Goal: Task Accomplishment & Management: Manage account settings

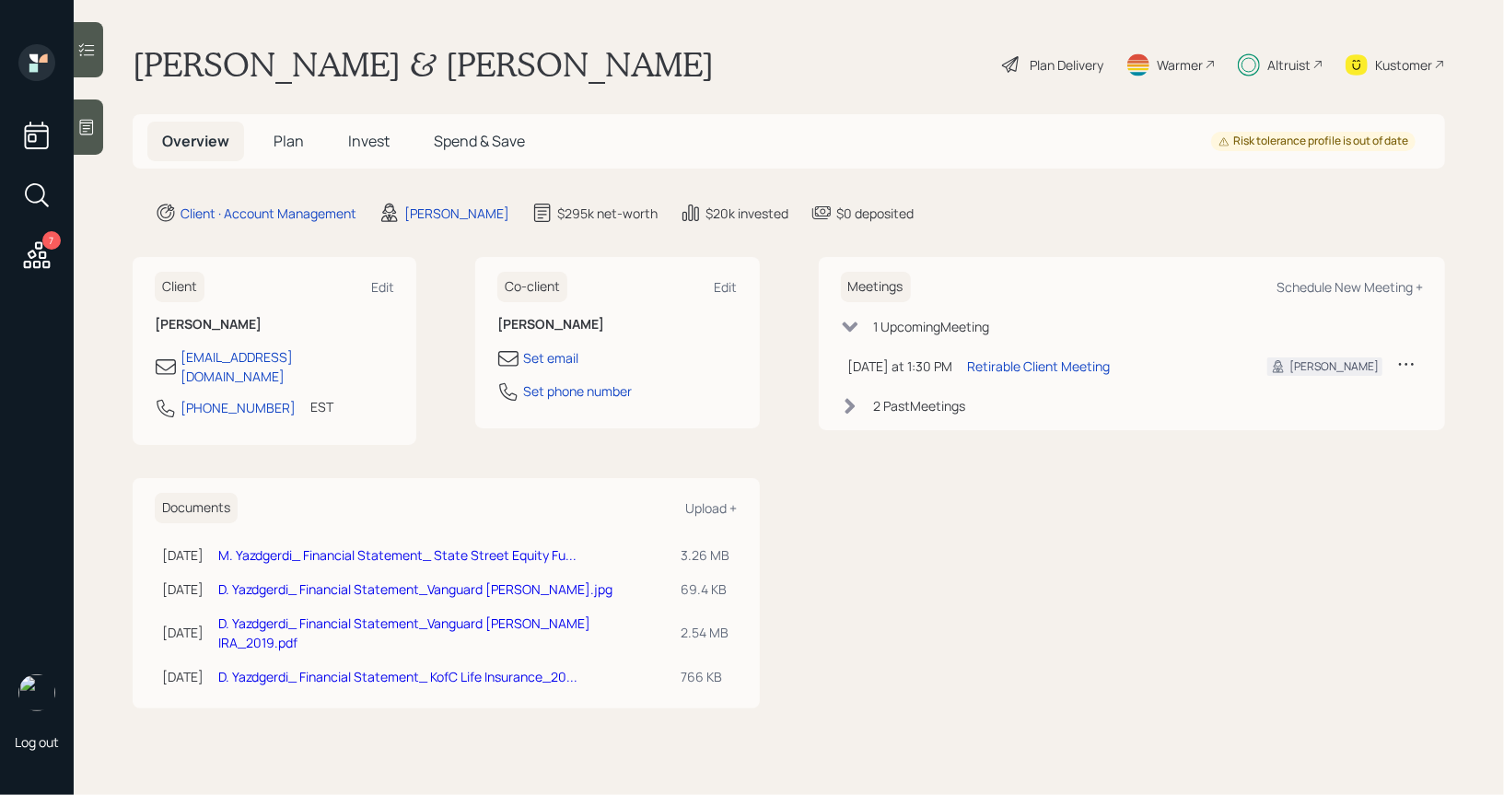
click at [285, 139] on span "Plan" at bounding box center [288, 141] width 30 height 20
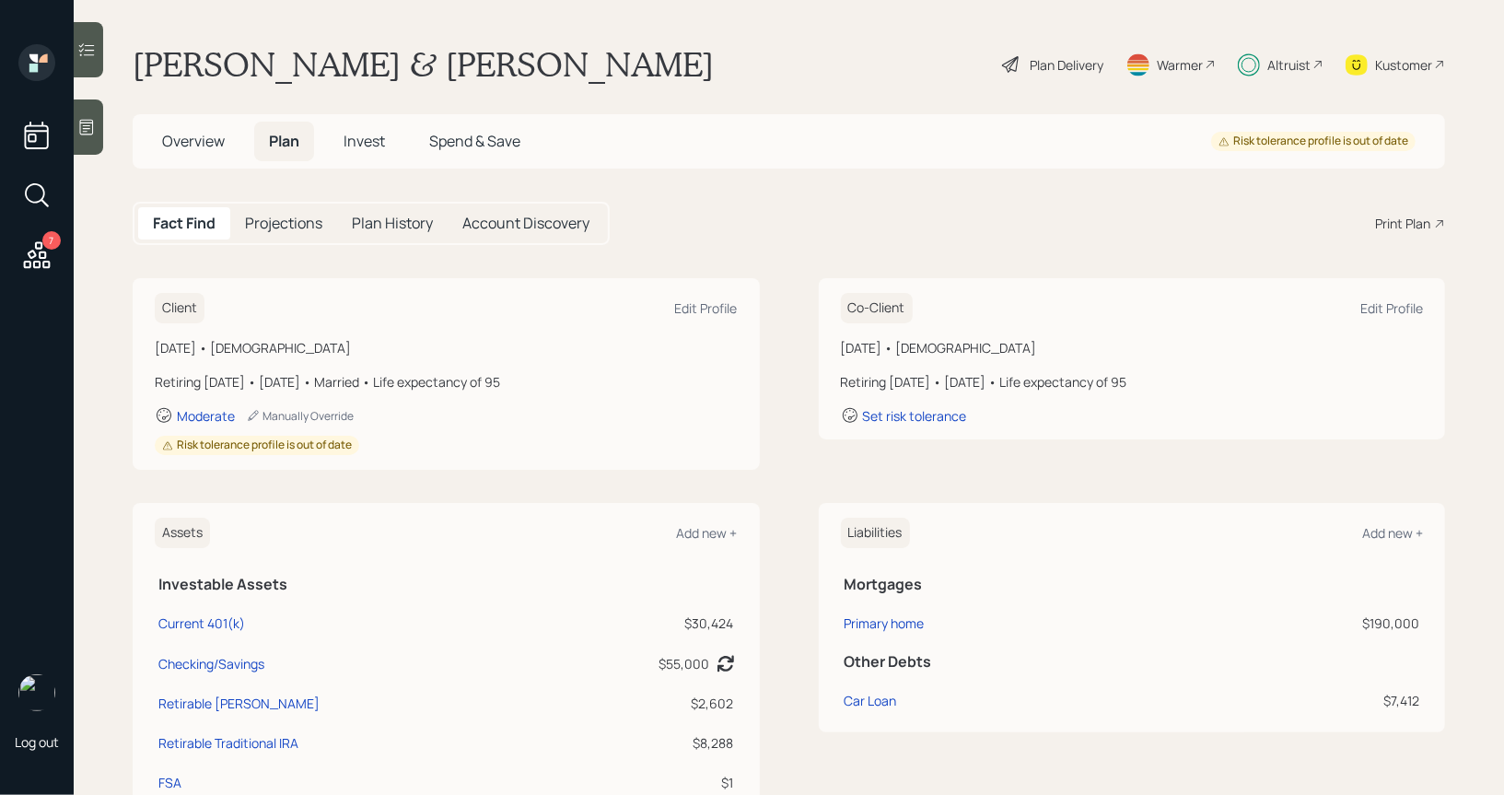
click at [1010, 67] on icon at bounding box center [1011, 64] width 22 height 22
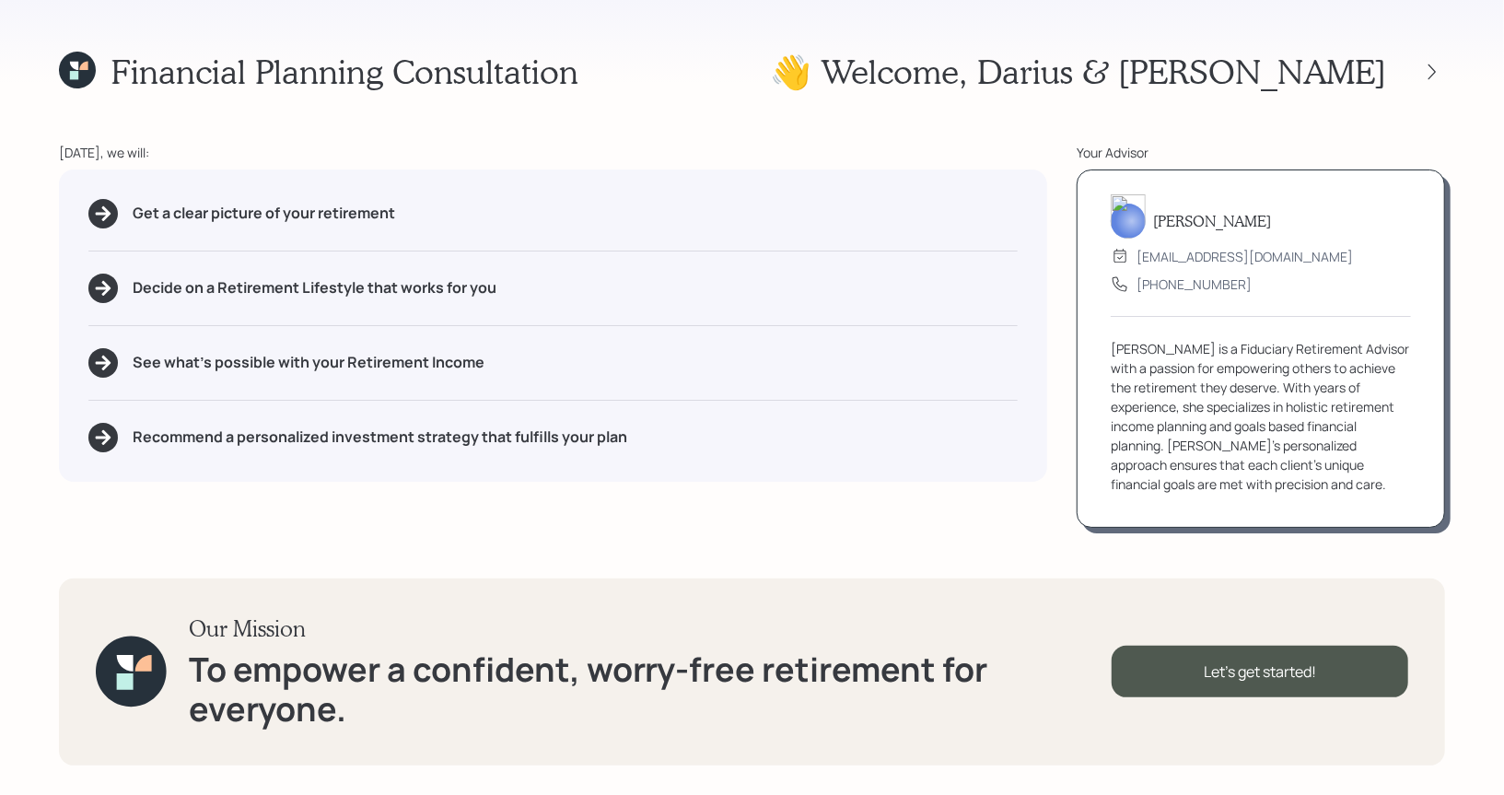
click at [68, 67] on icon at bounding box center [77, 70] width 37 height 37
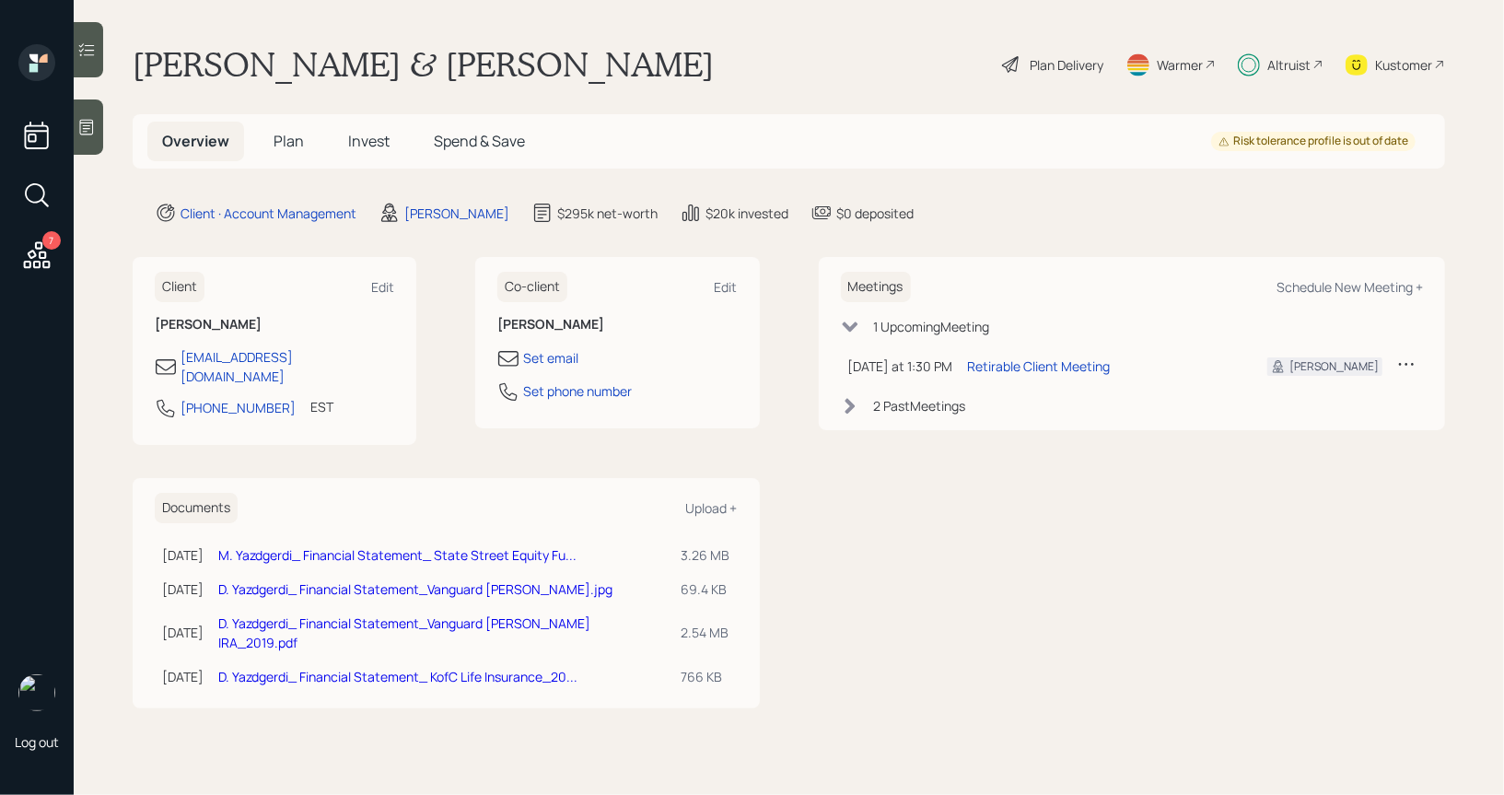
click at [284, 148] on span "Plan" at bounding box center [288, 141] width 30 height 20
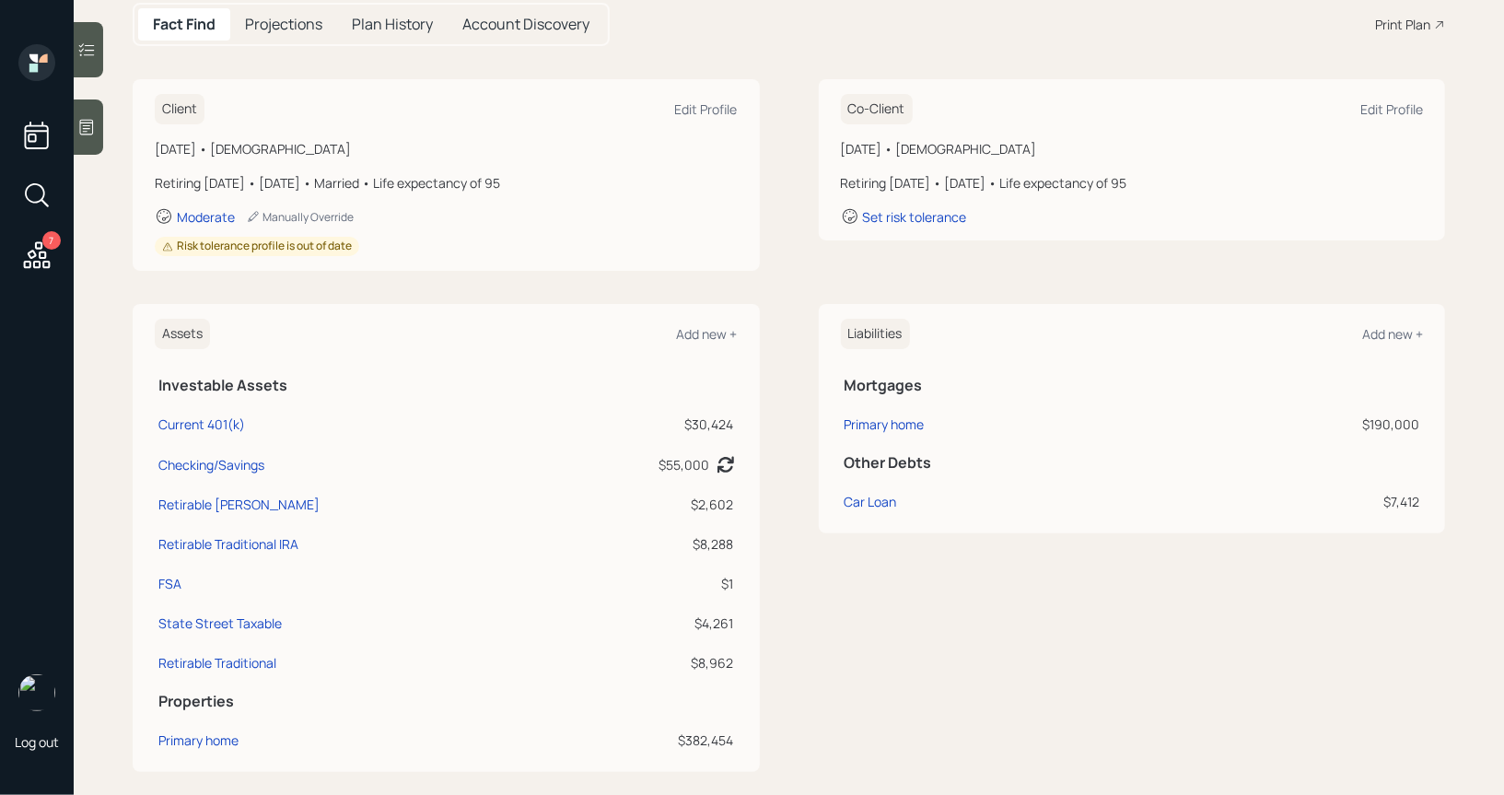
scroll to position [212, 0]
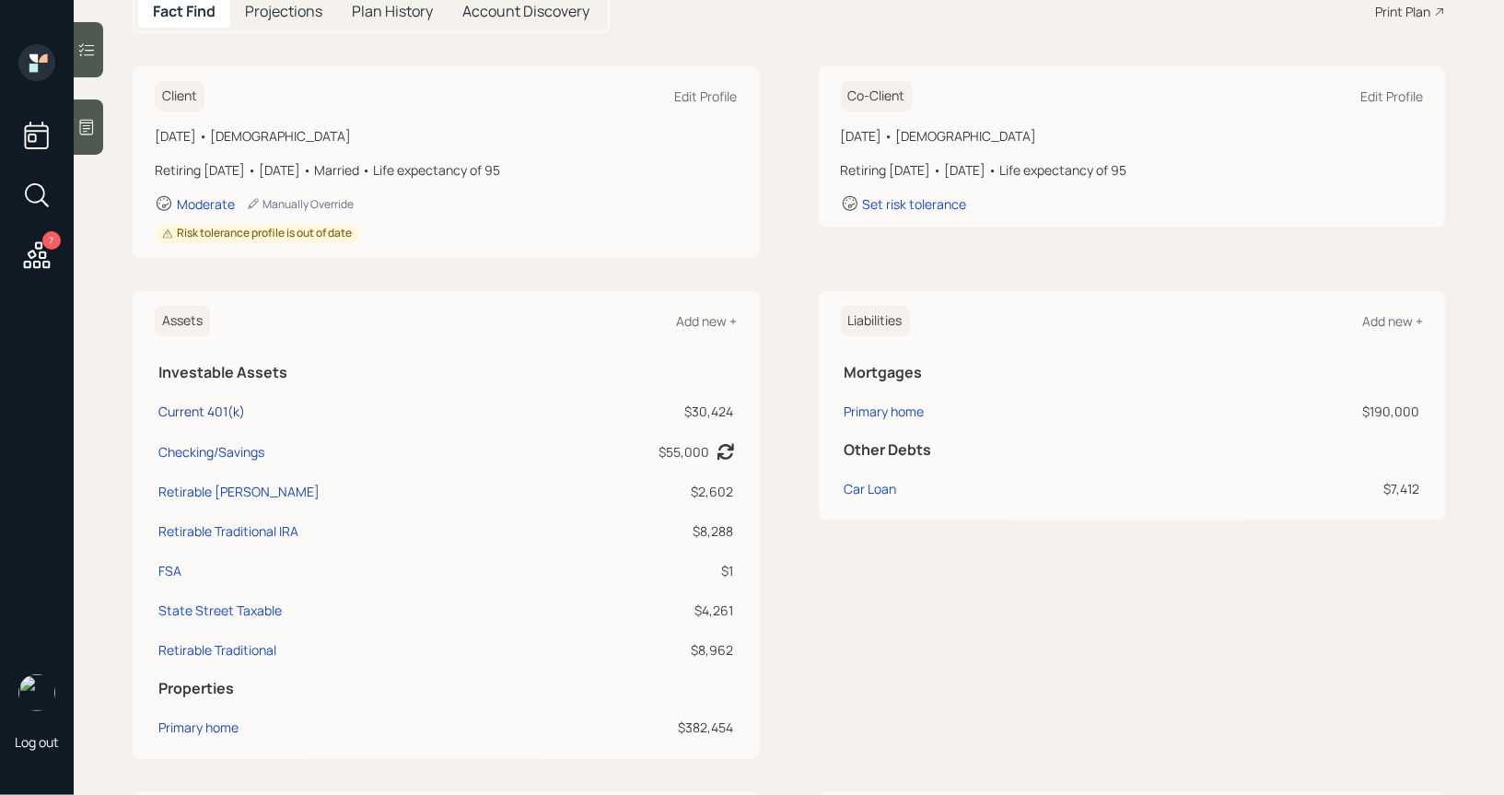
click at [200, 410] on div "Current 401(k)" at bounding box center [201, 410] width 87 height 19
select select "company_sponsored"
select select "balanced"
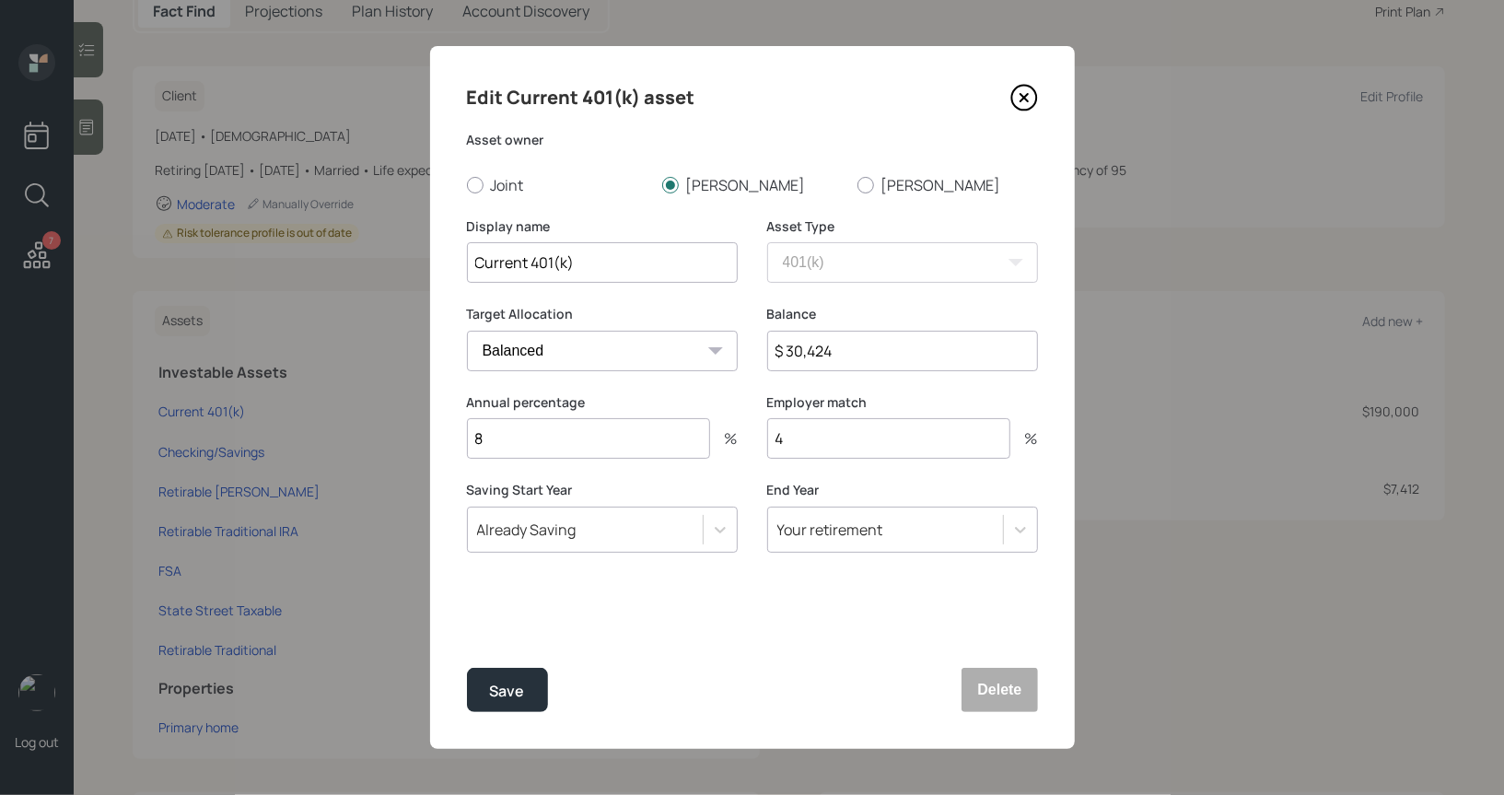
click at [871, 354] on input "$ 30,424" at bounding box center [902, 351] width 271 height 41
type input "$ 84,876"
click at [499, 689] on div "Save" at bounding box center [507, 691] width 35 height 25
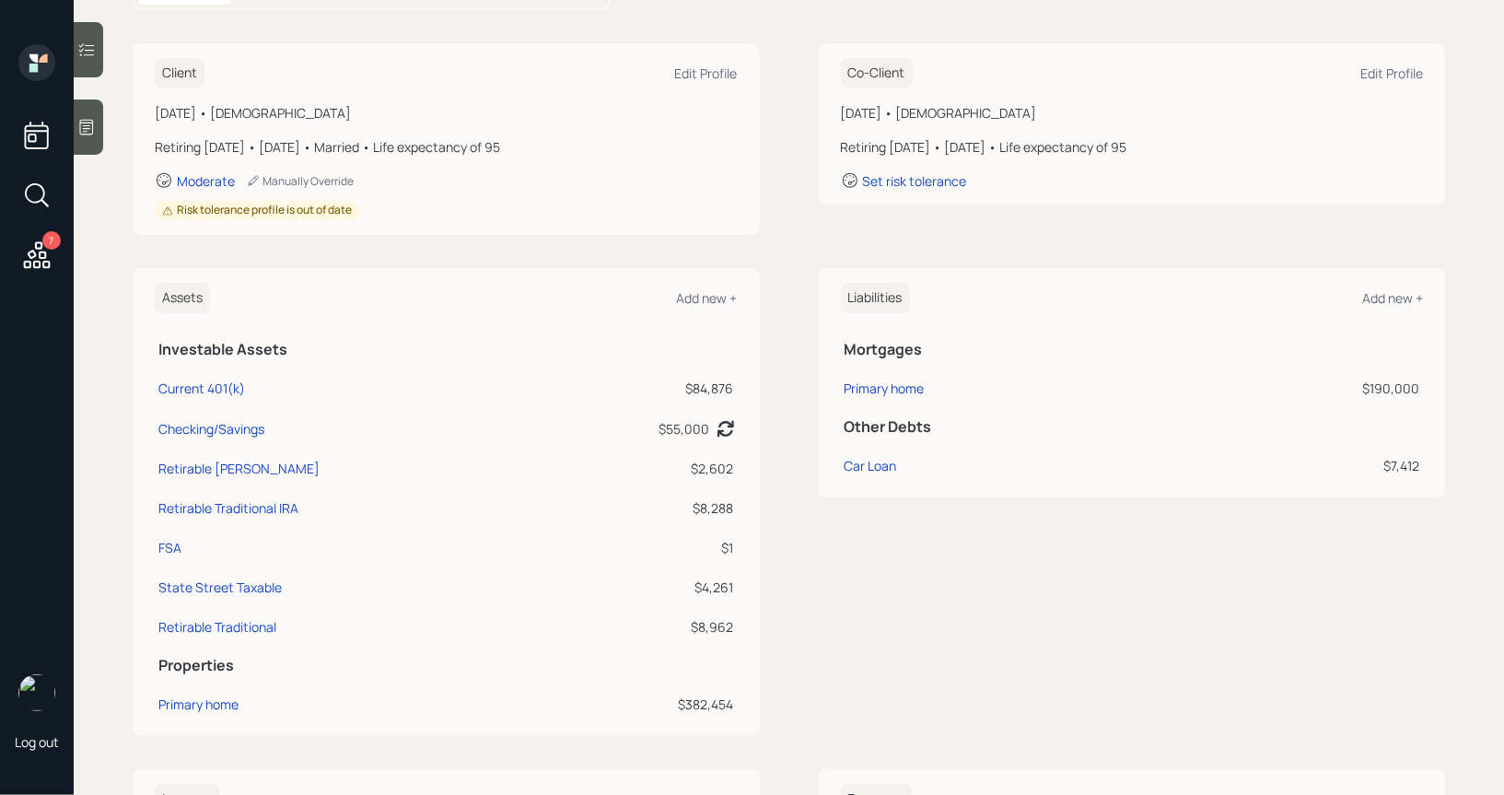
scroll to position [269, 0]
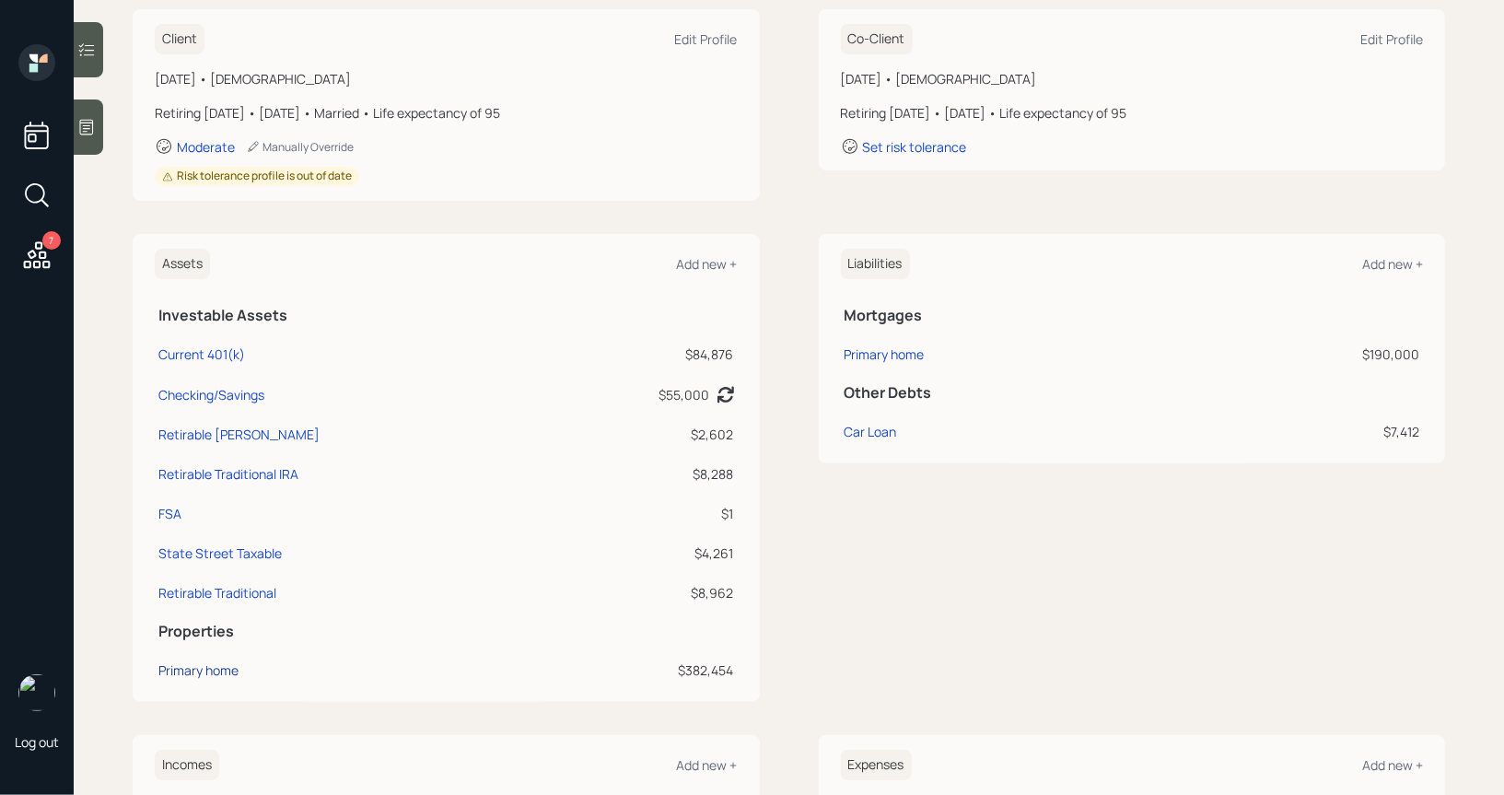
click at [191, 668] on div "Primary home" at bounding box center [198, 669] width 80 height 19
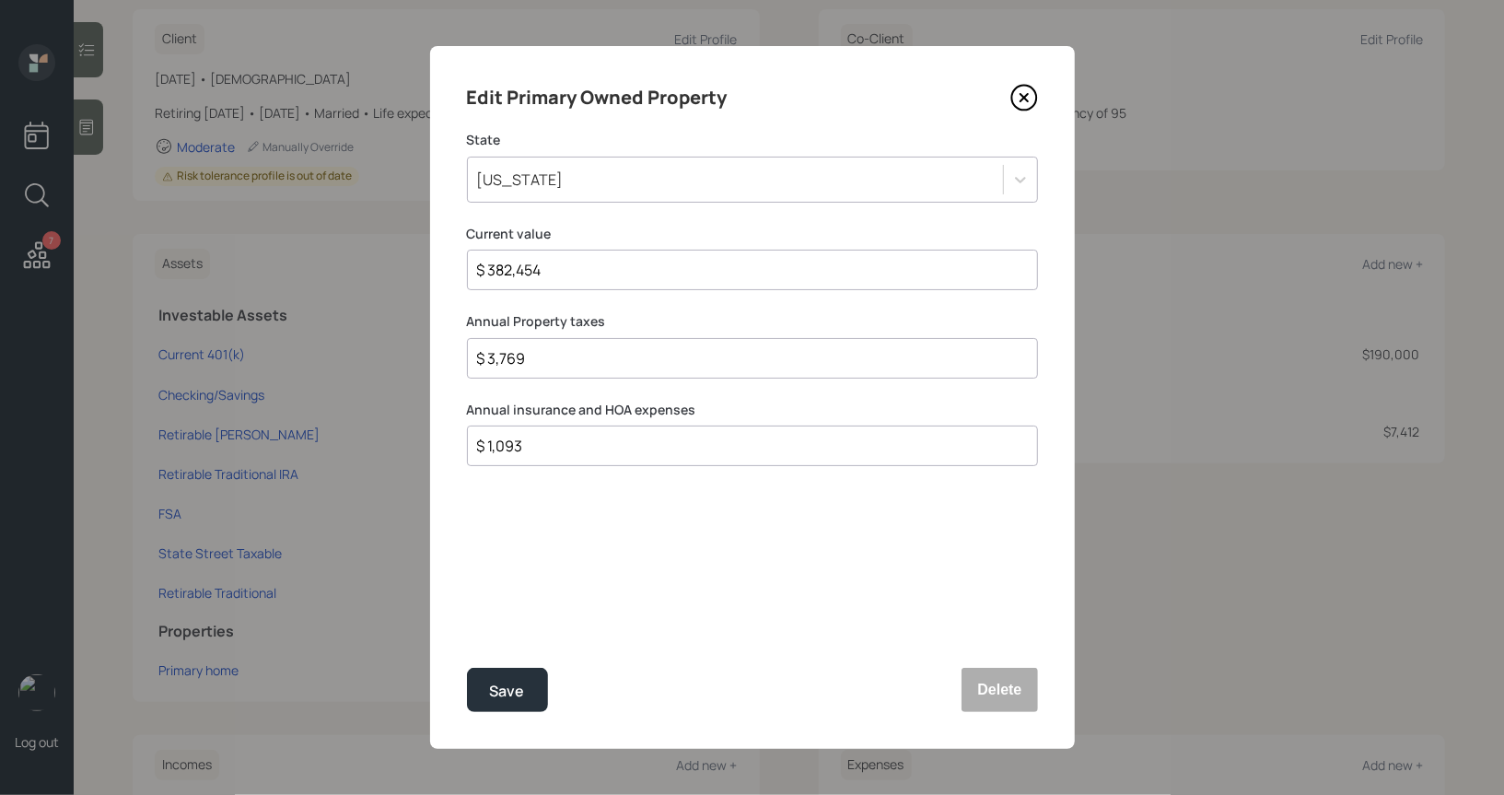
click at [579, 362] on input "$ 3,769" at bounding box center [745, 358] width 540 height 22
type input "$ 3,613"
click at [581, 540] on div "Edit Primary Owned Property State Virginia Current value $ 382,454 Annual Prope…" at bounding box center [752, 397] width 645 height 703
click at [575, 446] on input "$ 1,093" at bounding box center [745, 446] width 540 height 22
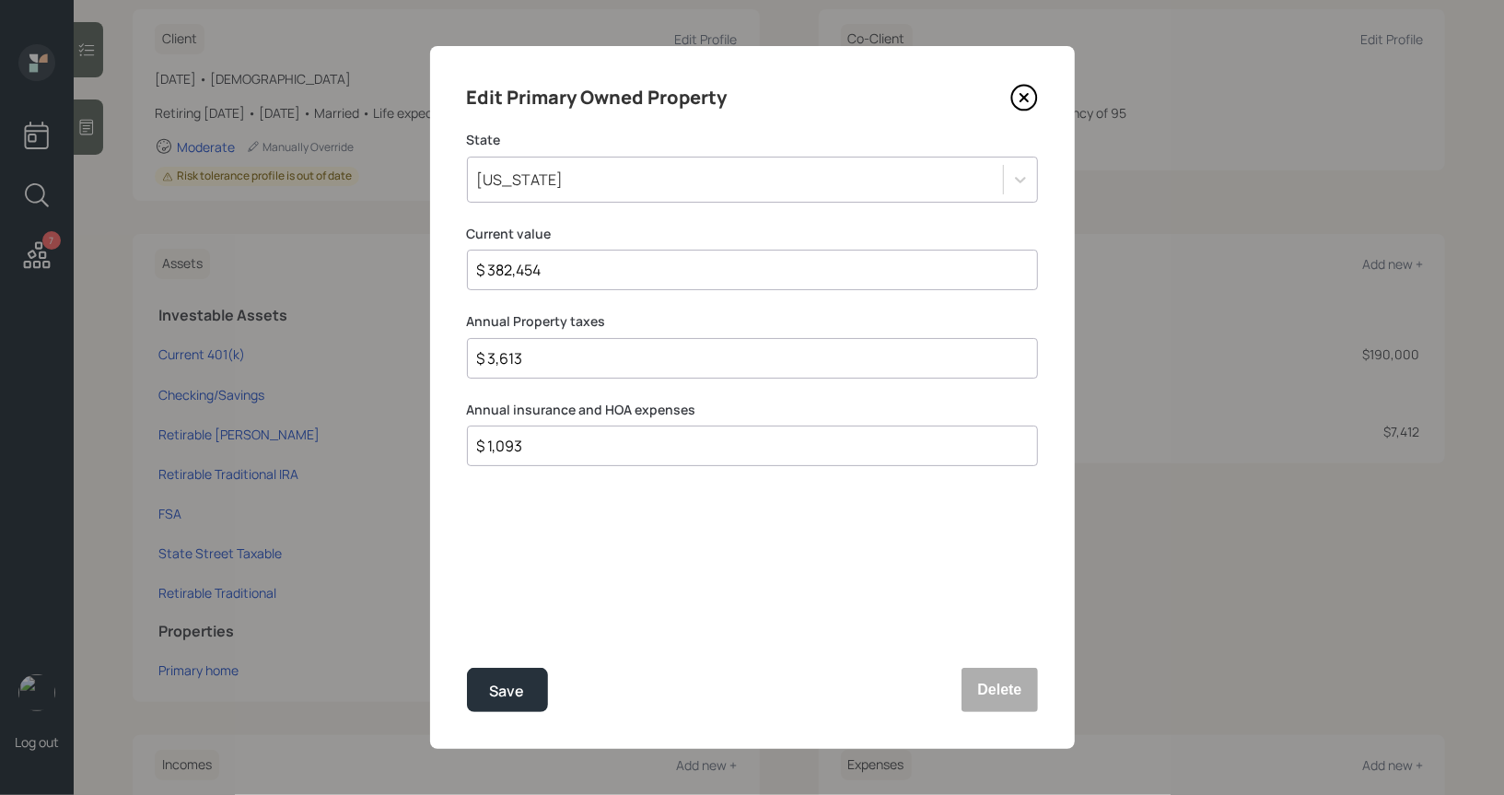
click at [575, 446] on input "$ 1,093" at bounding box center [745, 446] width 540 height 22
type input "$ 4,220"
click at [515, 693] on div "Save" at bounding box center [507, 691] width 35 height 25
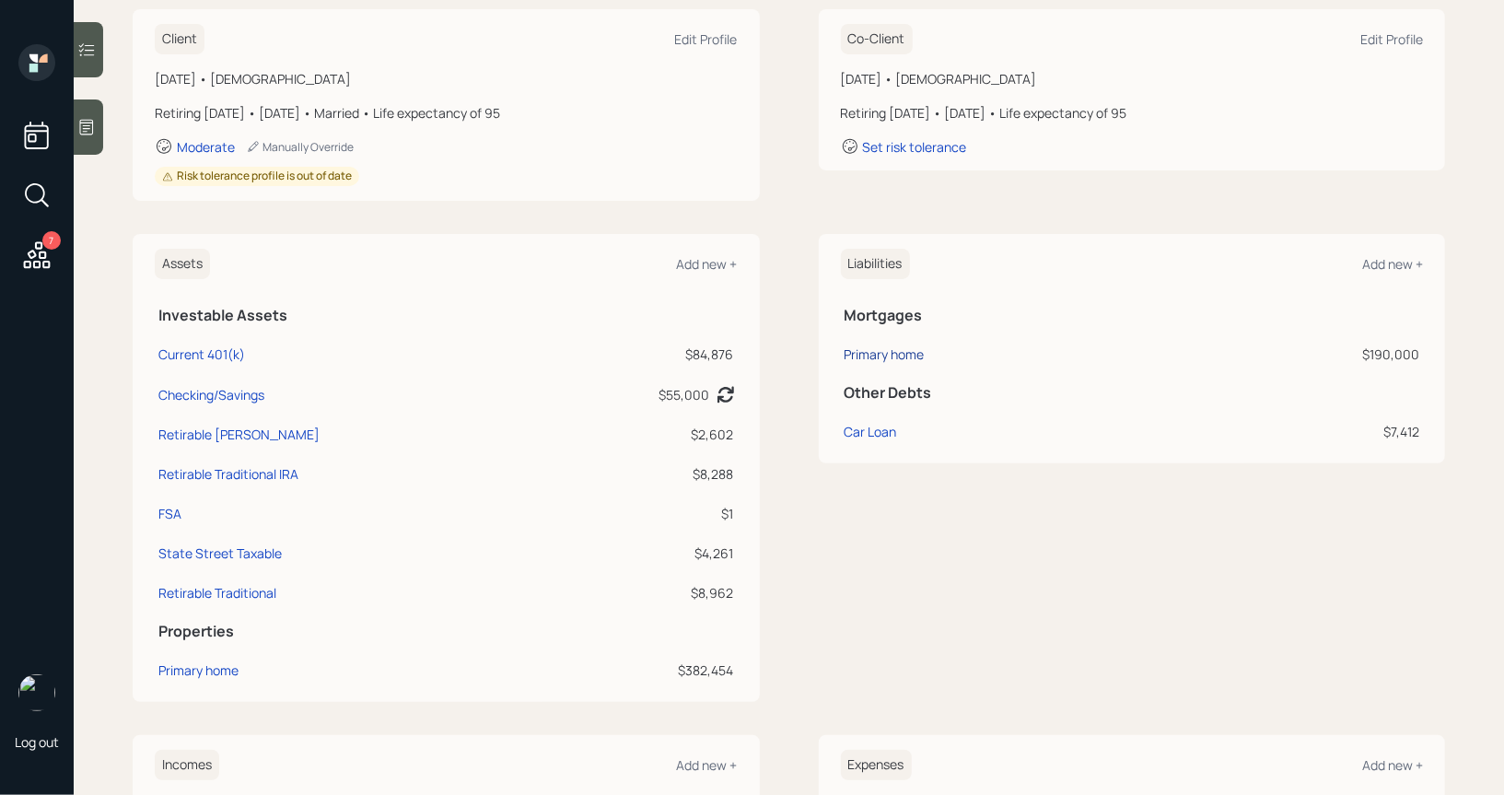
click at [899, 355] on div "Primary home" at bounding box center [884, 353] width 80 height 19
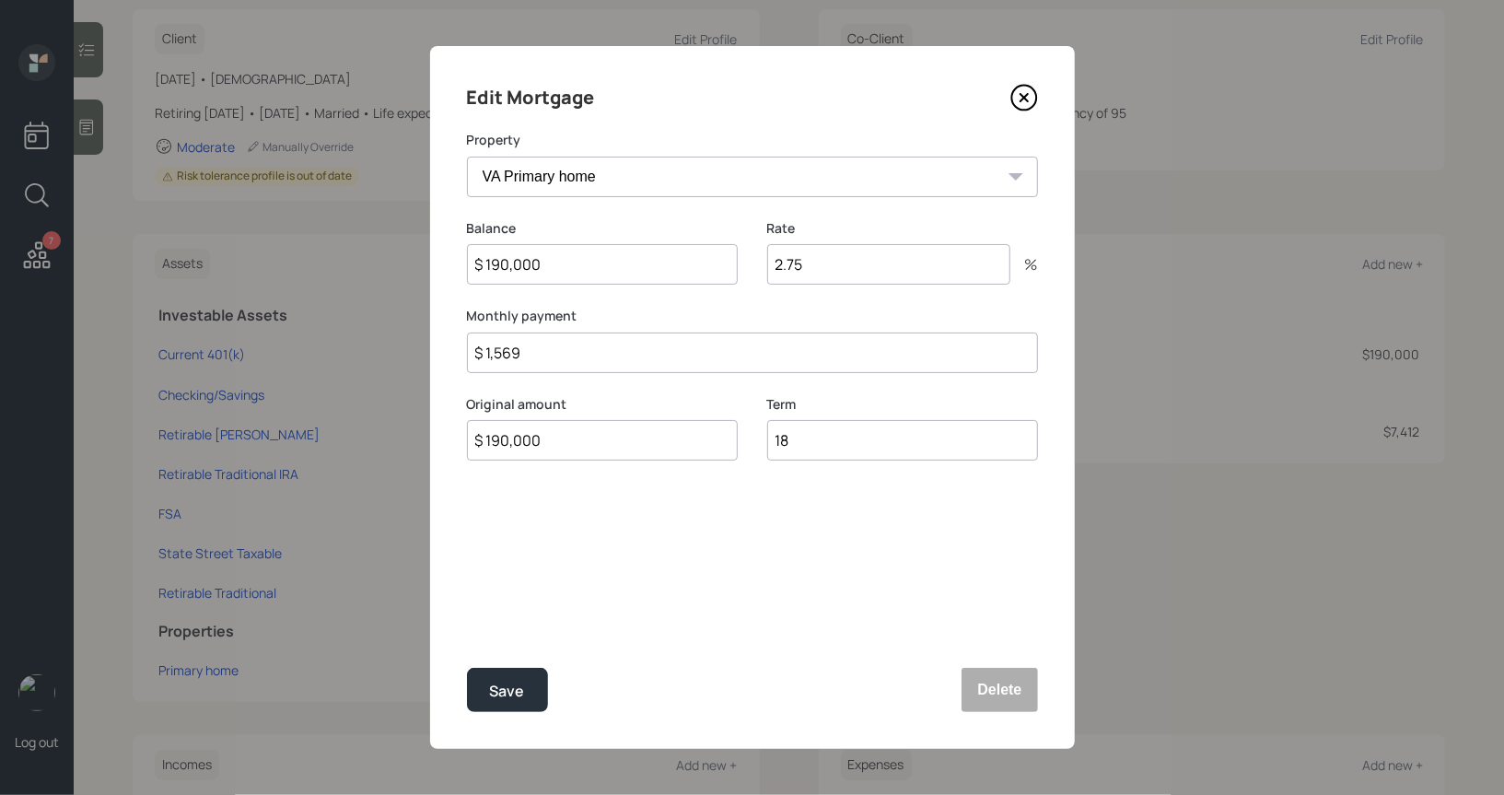
click at [562, 256] on input "$ 190,000" at bounding box center [602, 264] width 271 height 41
type input "$ 165,423"
click at [537, 351] on input "$ 1,569" at bounding box center [752, 352] width 571 height 41
click at [560, 595] on div "Edit Mortgage Property VA Primary home Balance $ 165,423 Rate 2.75 % Monthly pa…" at bounding box center [752, 397] width 645 height 703
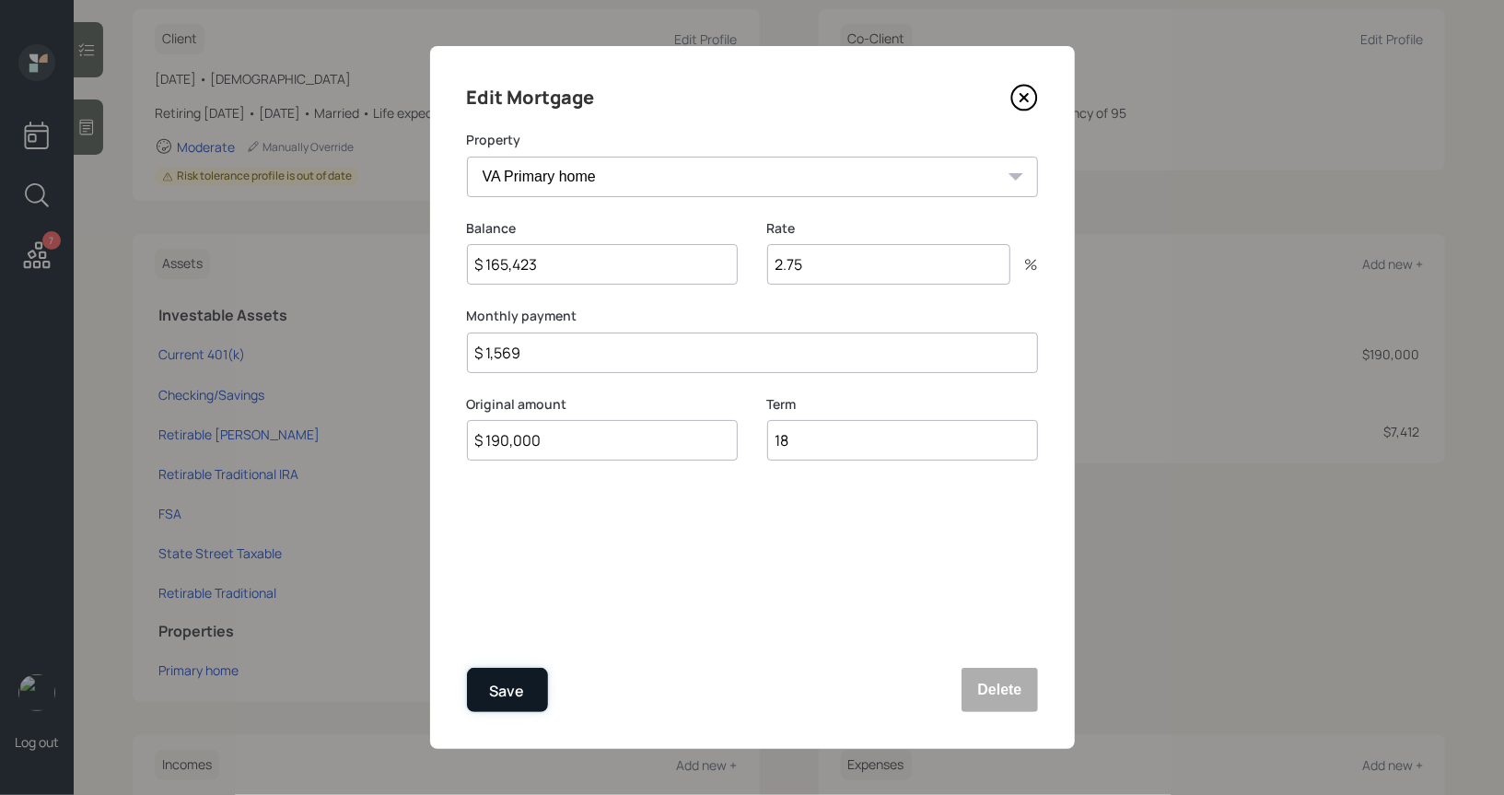
click at [516, 692] on div "Save" at bounding box center [507, 691] width 35 height 25
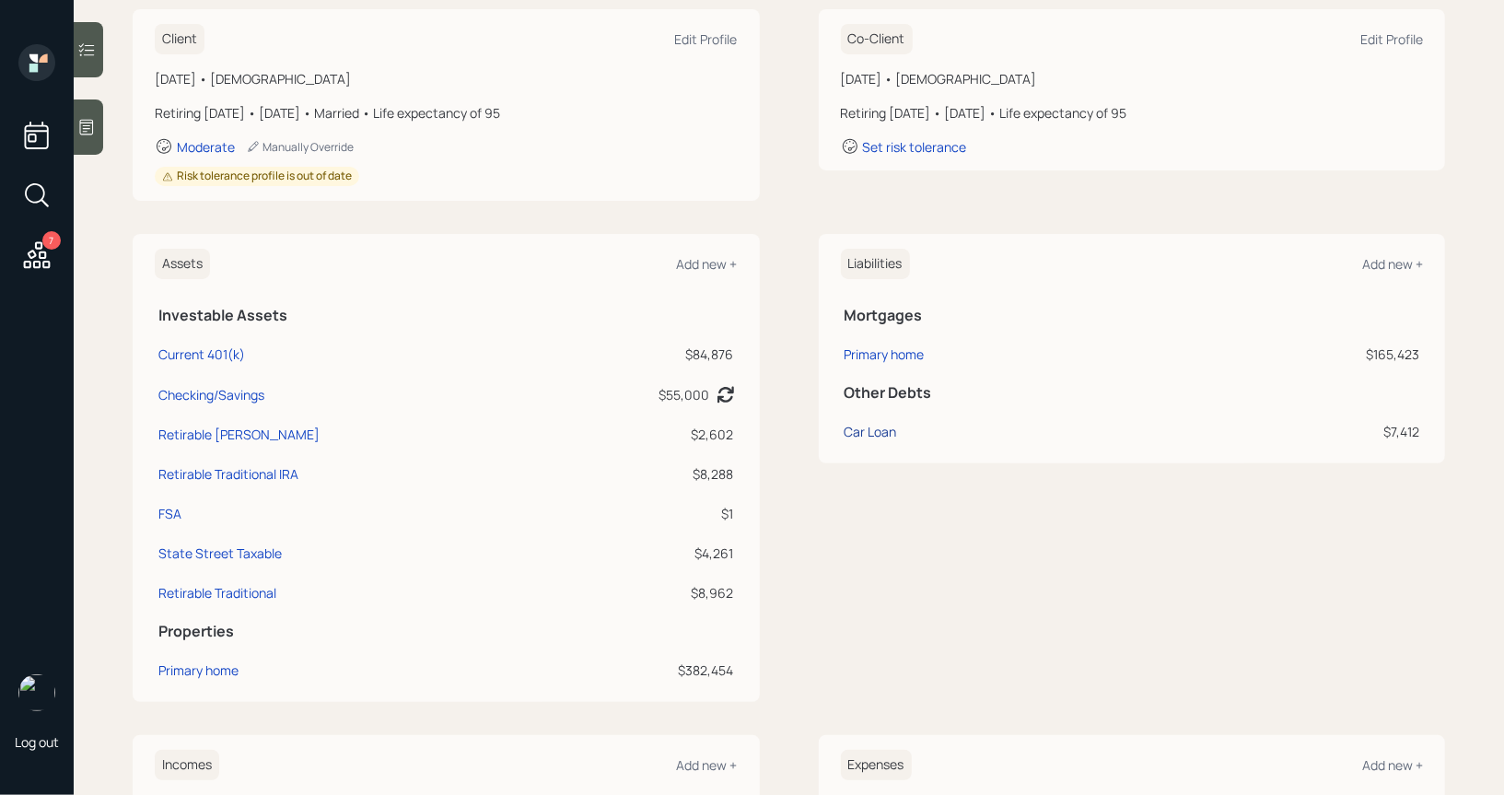
click at [869, 431] on div "Car Loan" at bounding box center [870, 431] width 52 height 19
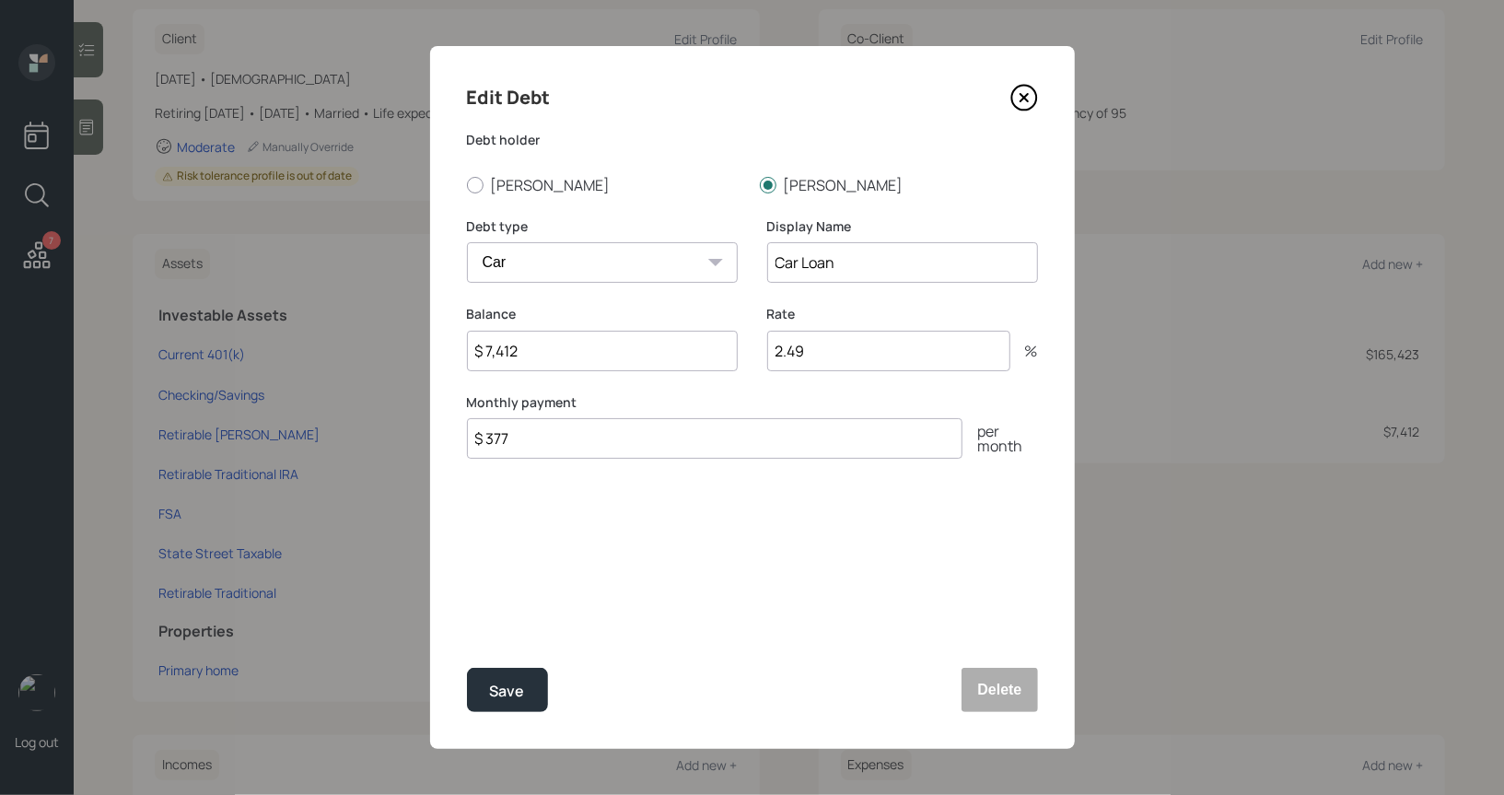
click at [544, 363] on input "$ 7,412" at bounding box center [602, 351] width 271 height 41
type input "$ 7,051"
click at [501, 684] on div "Save" at bounding box center [507, 691] width 35 height 25
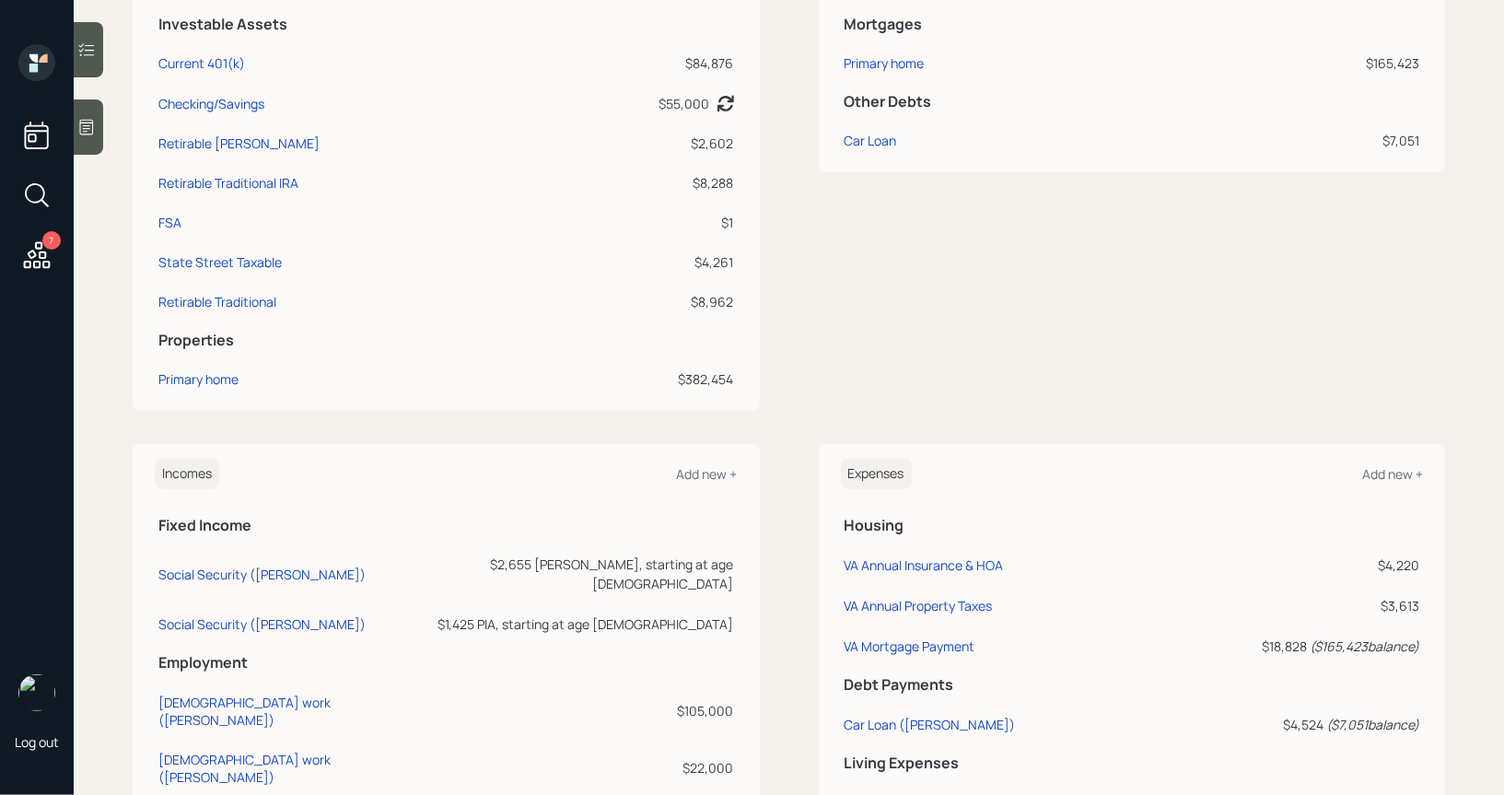
scroll to position [758, 0]
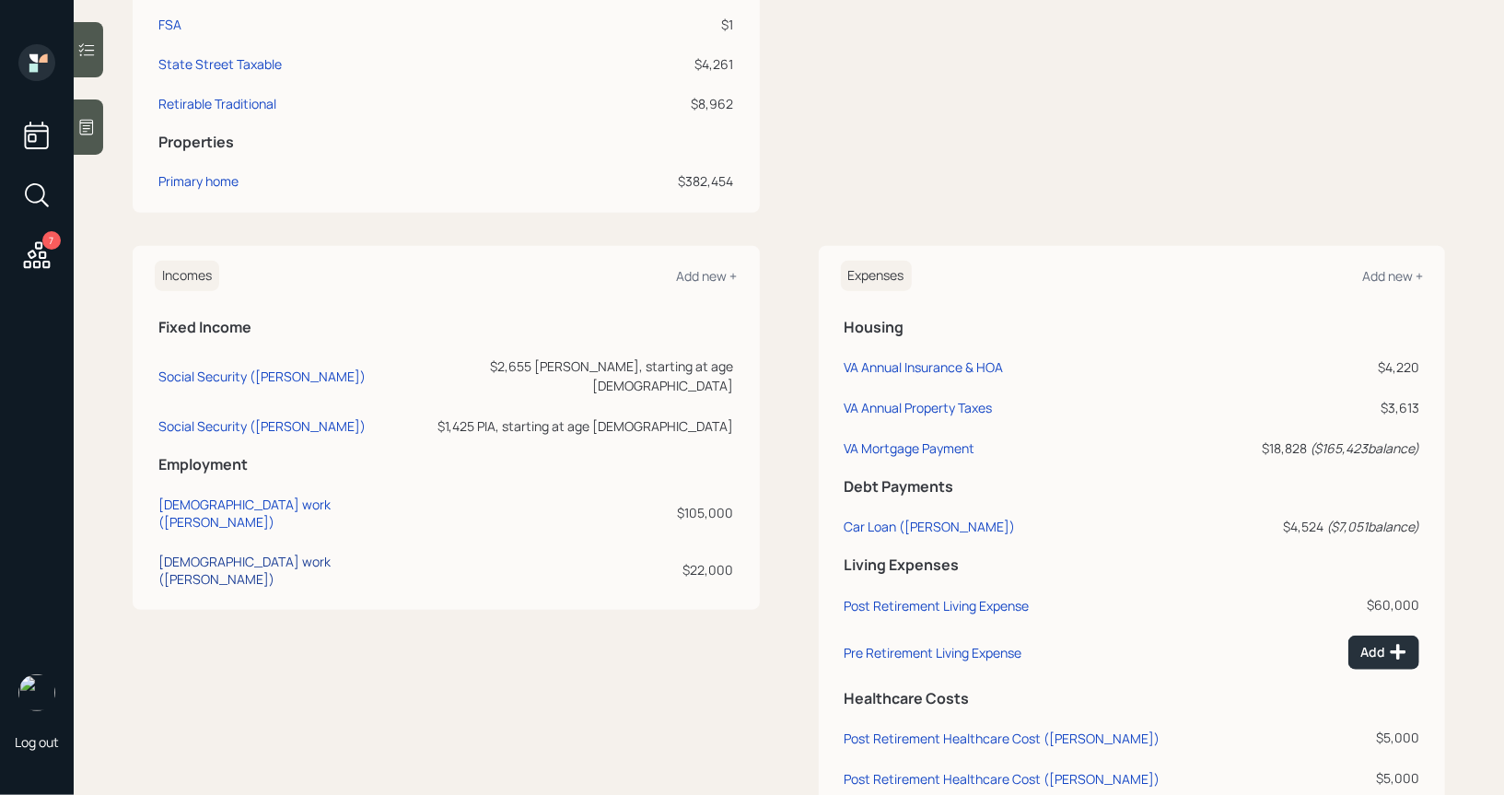
click at [214, 552] on div "Full-time work (Mary)" at bounding box center [283, 569] width 250 height 35
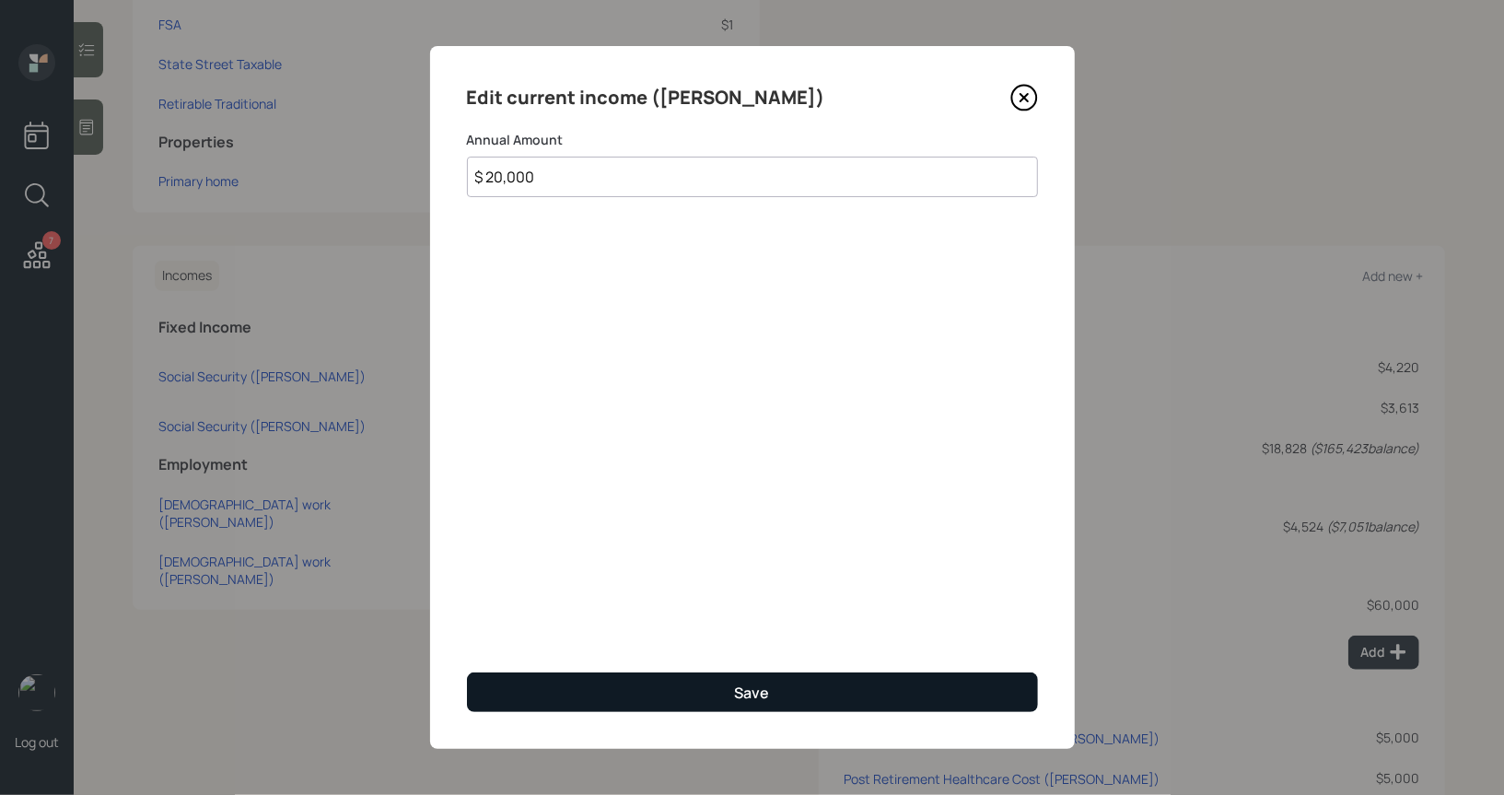
type input "$ 20,000"
click at [652, 693] on button "Save" at bounding box center [752, 692] width 571 height 40
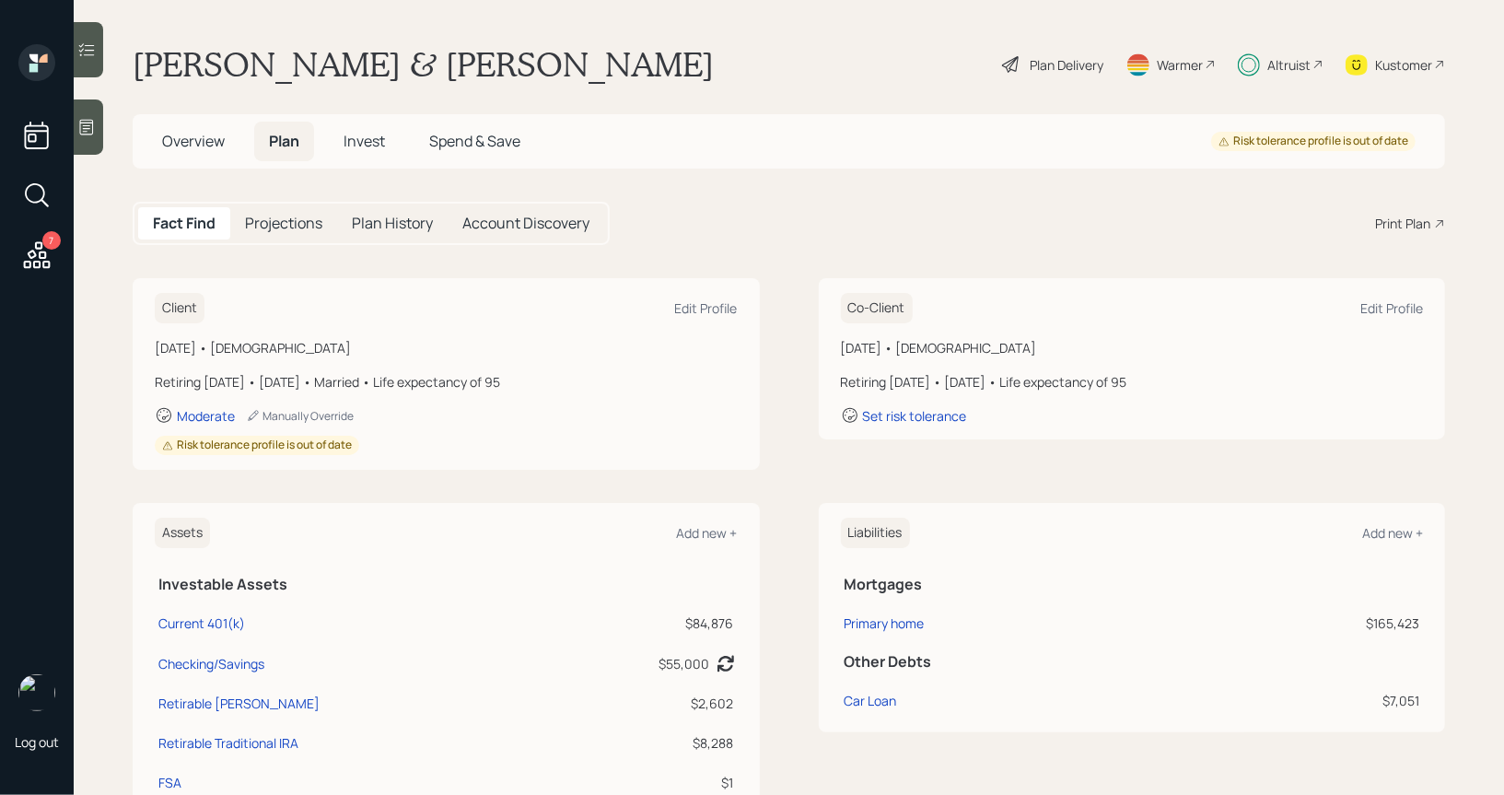
click at [1029, 58] on div "Plan Delivery" at bounding box center [1066, 64] width 74 height 19
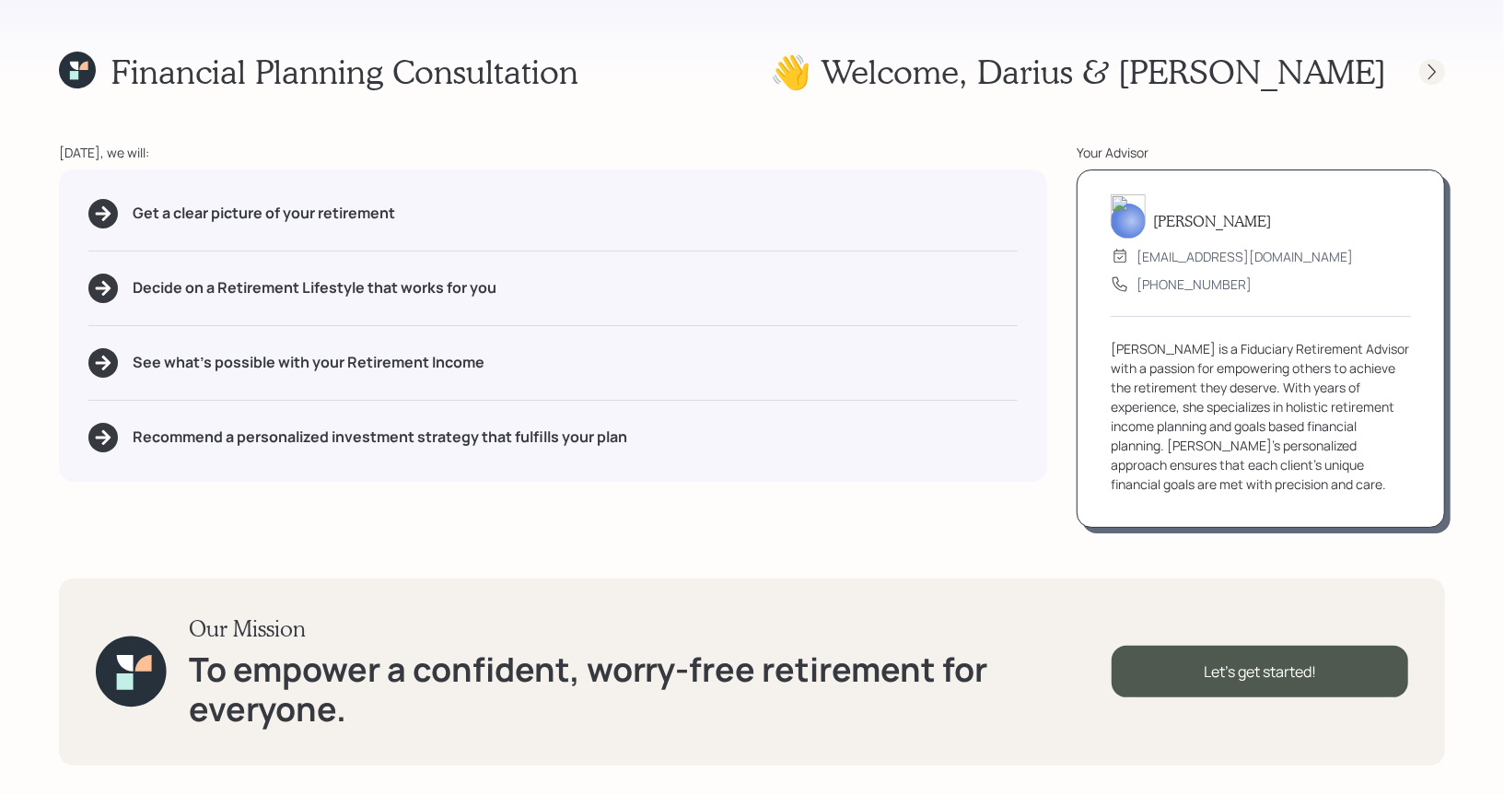
click at [1428, 72] on icon at bounding box center [1432, 72] width 18 height 18
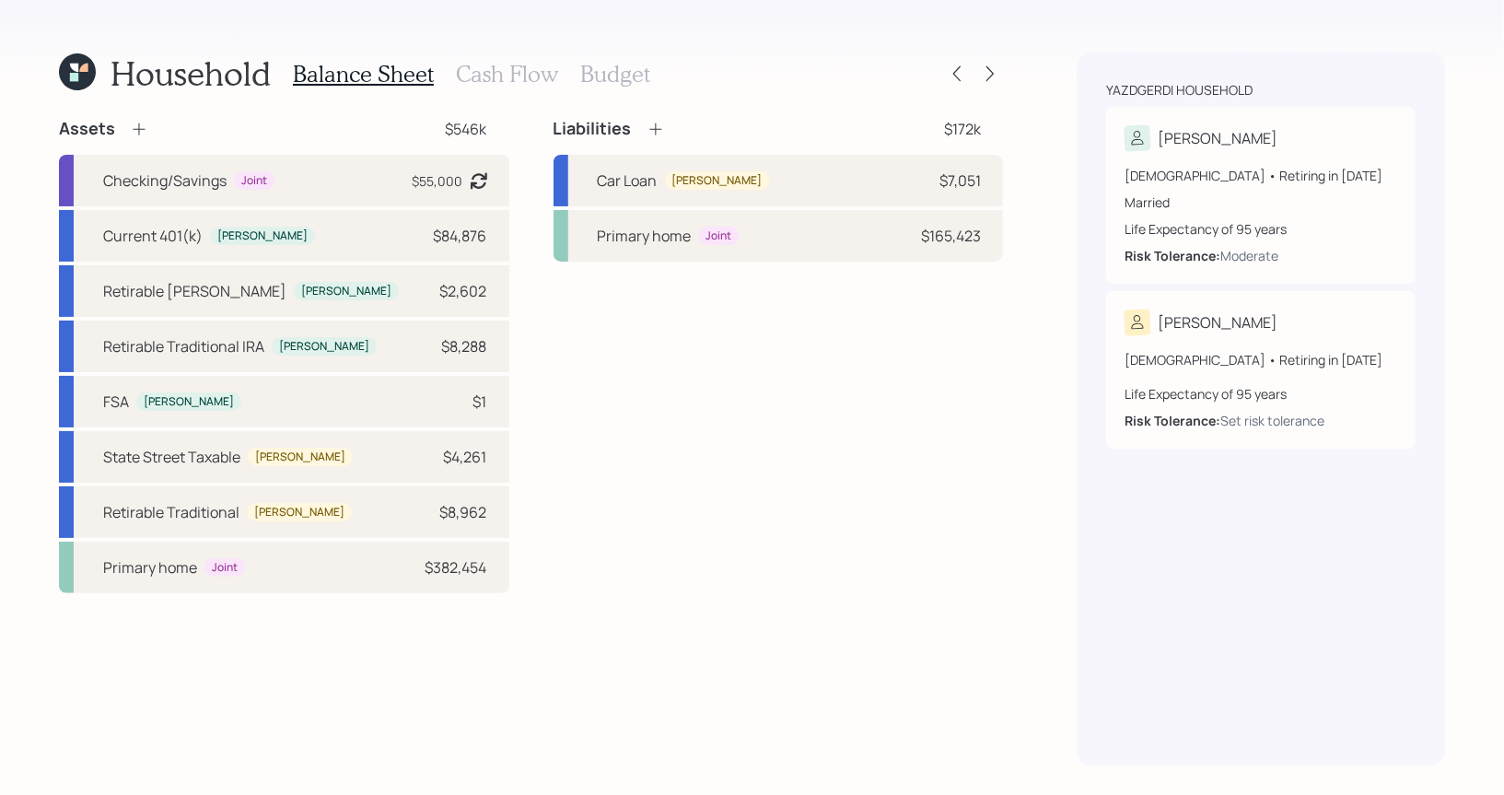
click at [596, 81] on h3 "Budget" at bounding box center [615, 74] width 70 height 27
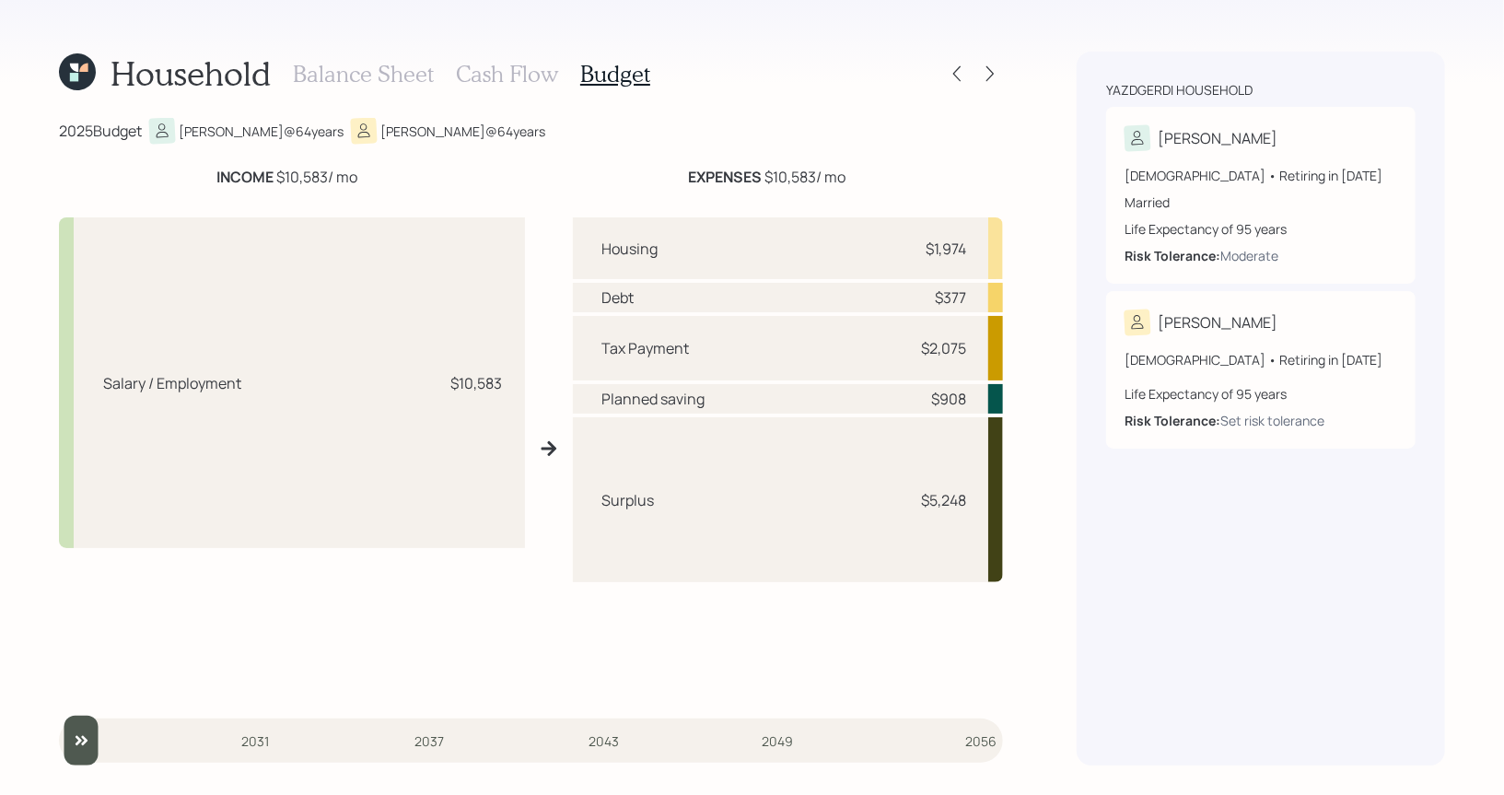
click at [505, 79] on h3 "Cash Flow" at bounding box center [507, 74] width 102 height 27
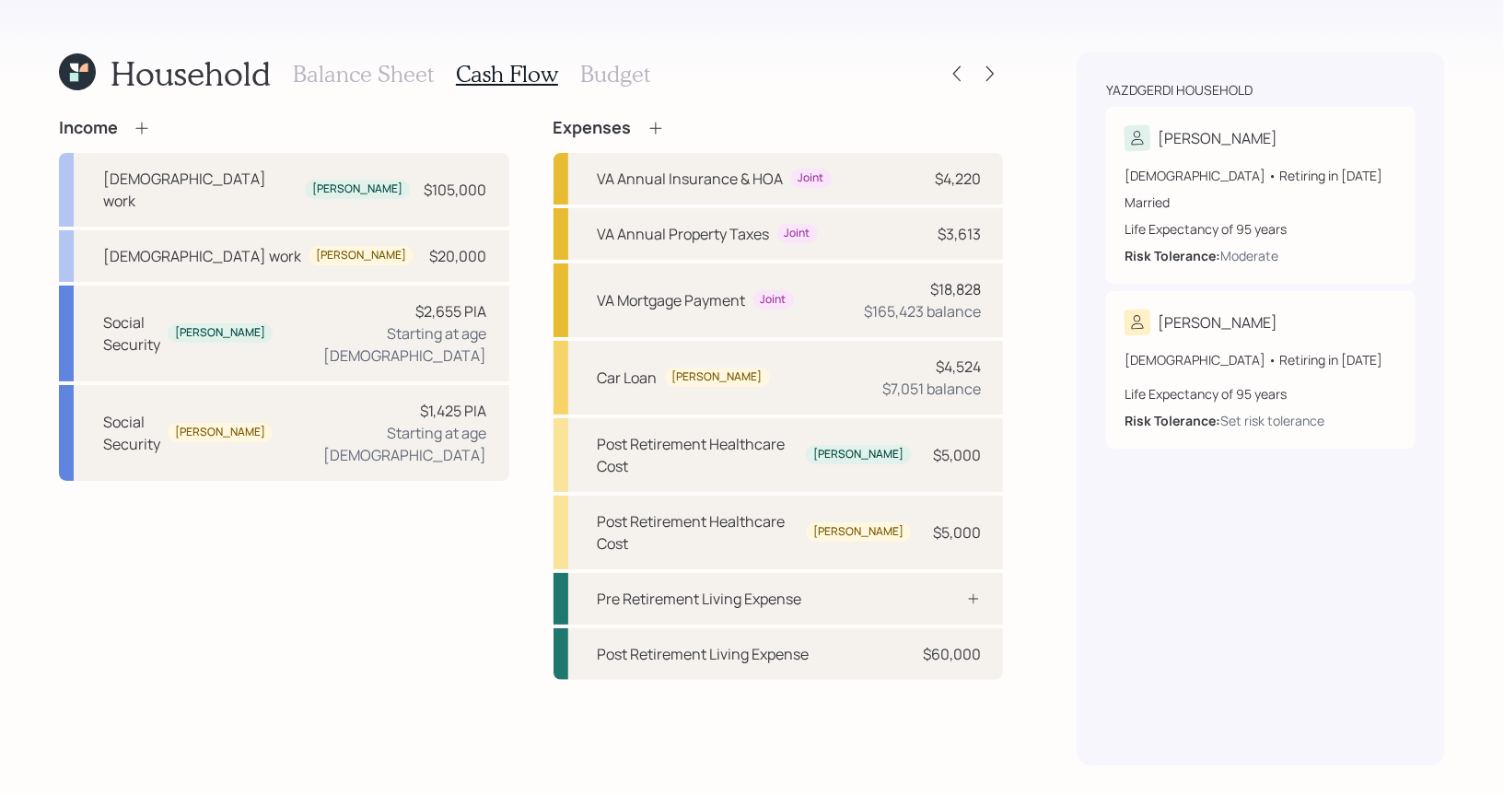
click at [605, 77] on h3 "Budget" at bounding box center [615, 74] width 70 height 27
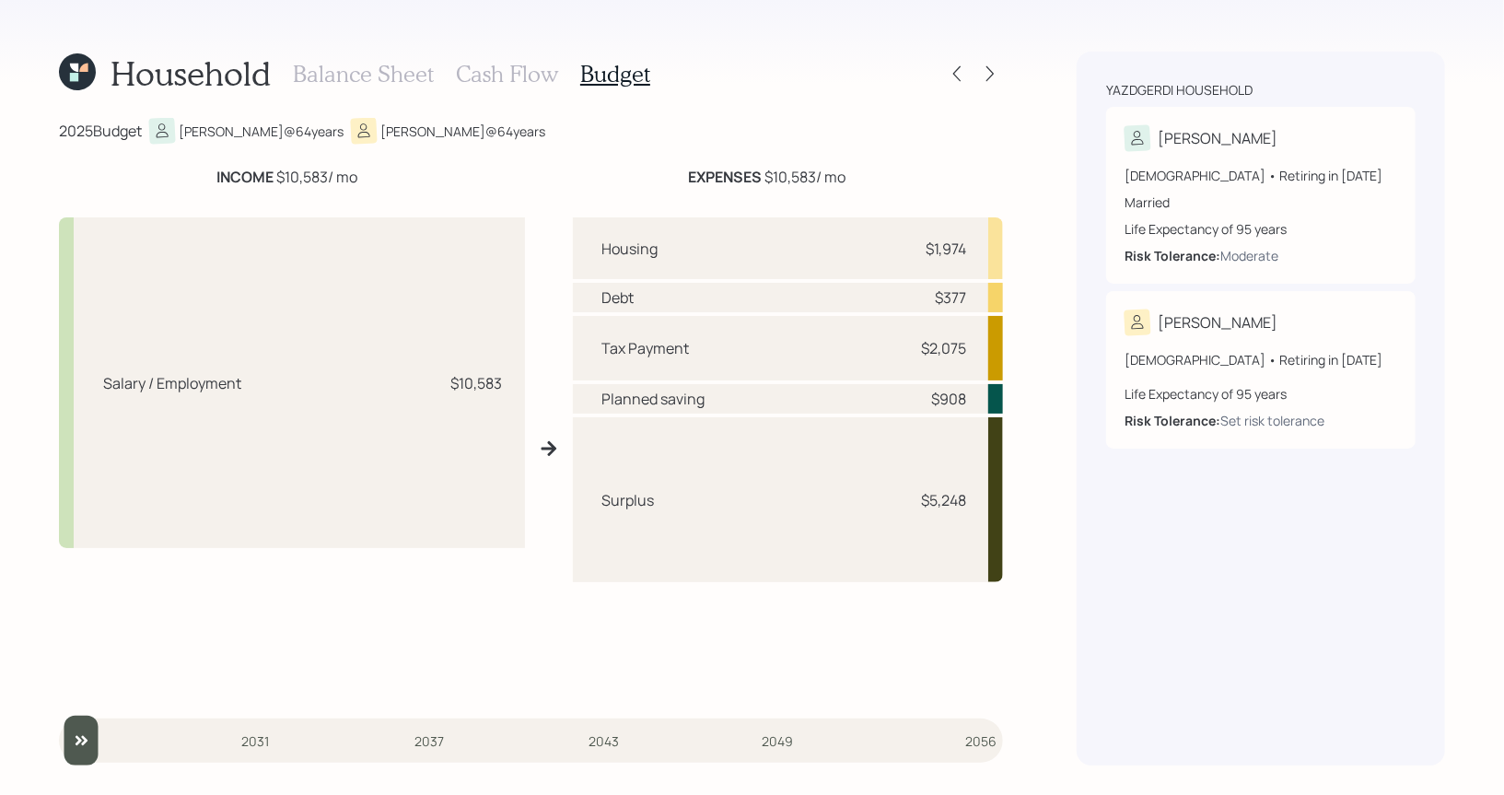
click at [401, 81] on h3 "Balance Sheet" at bounding box center [363, 74] width 141 height 27
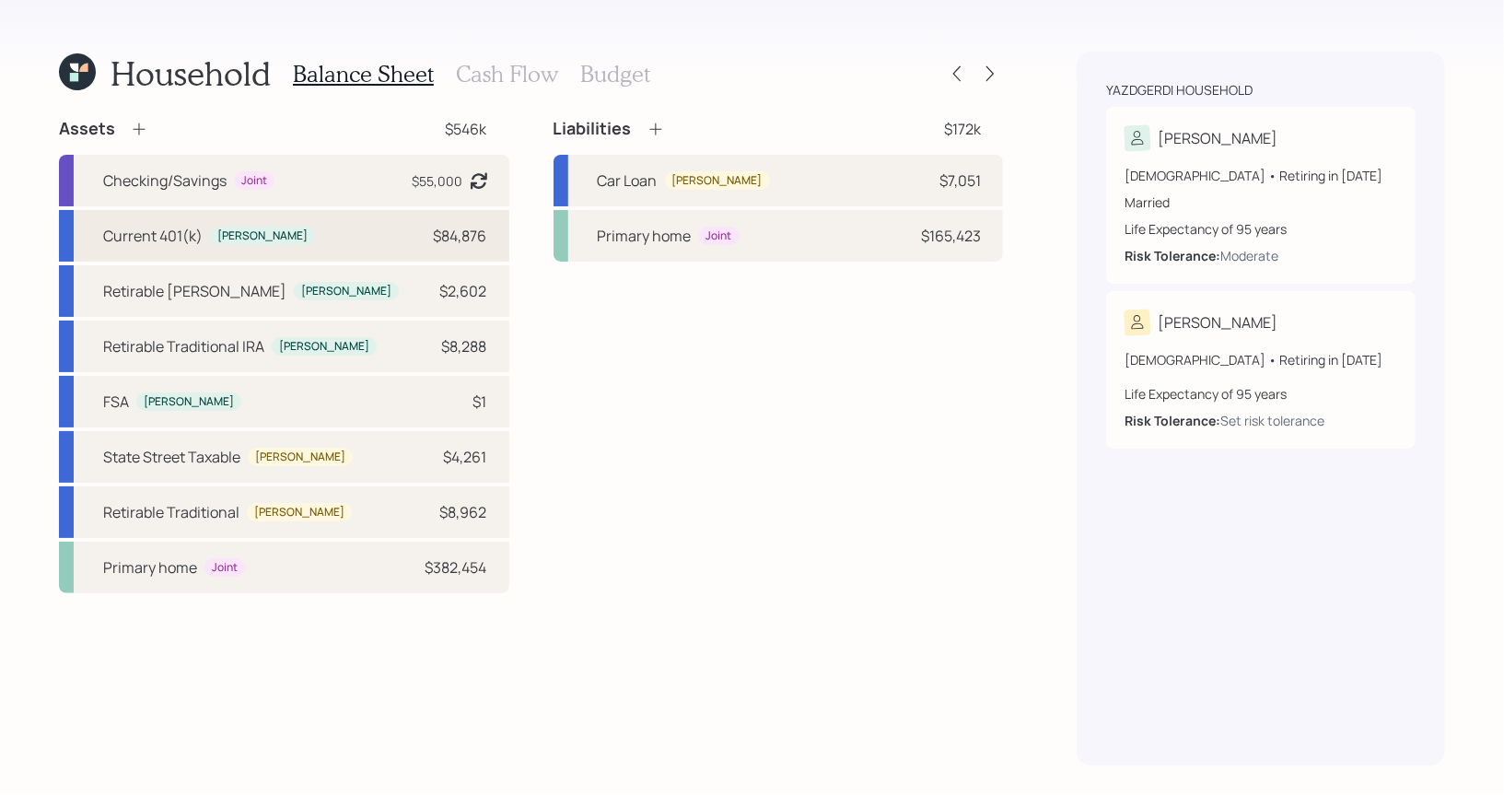
click at [305, 235] on div "Current 401(k) Darius $84,876" at bounding box center [284, 236] width 450 height 52
select select "company_sponsored"
select select "balanced"
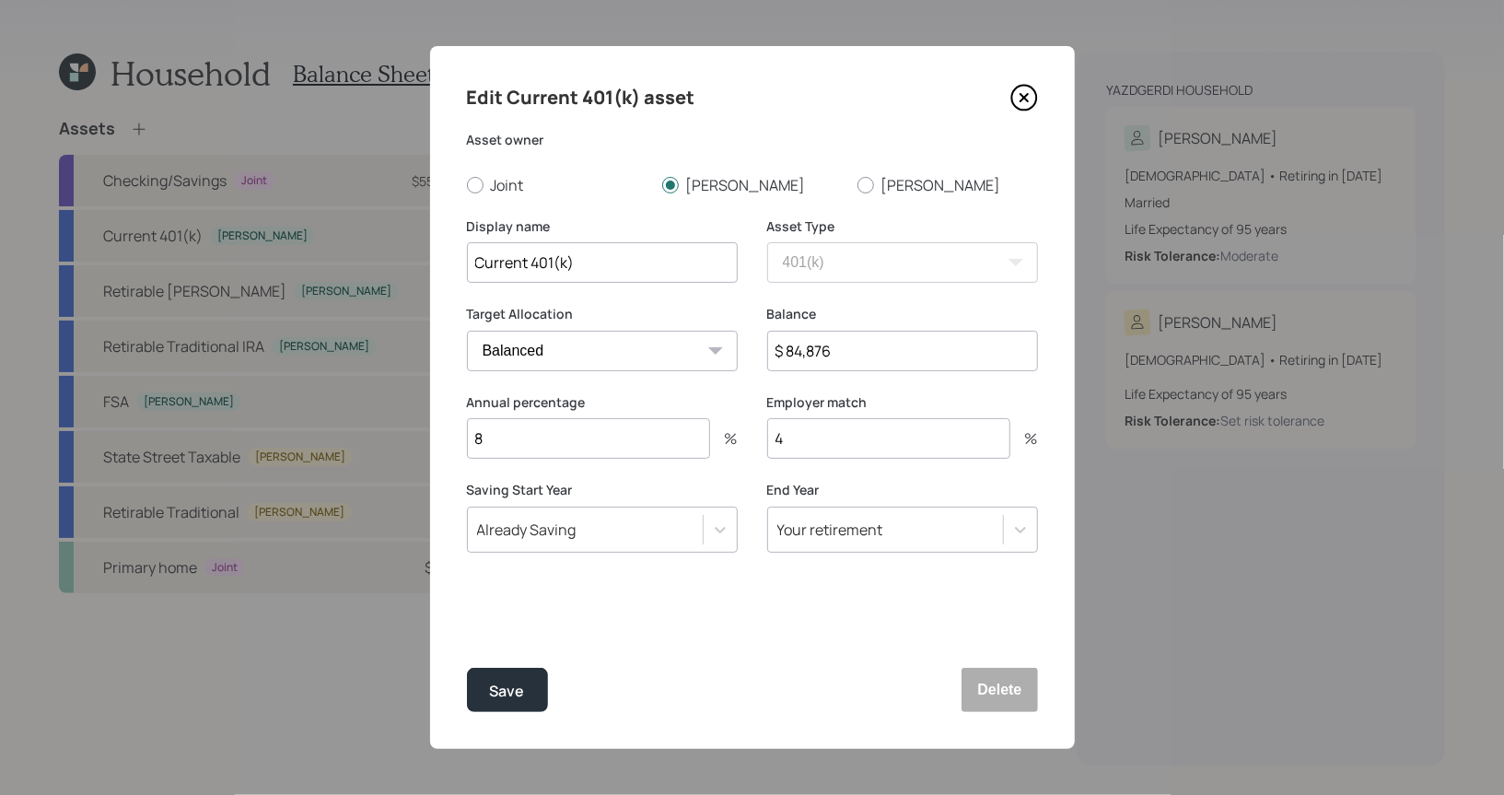
click at [580, 444] on input "8" at bounding box center [588, 438] width 243 height 41
type input "100"
click at [505, 686] on div "Save" at bounding box center [507, 691] width 35 height 25
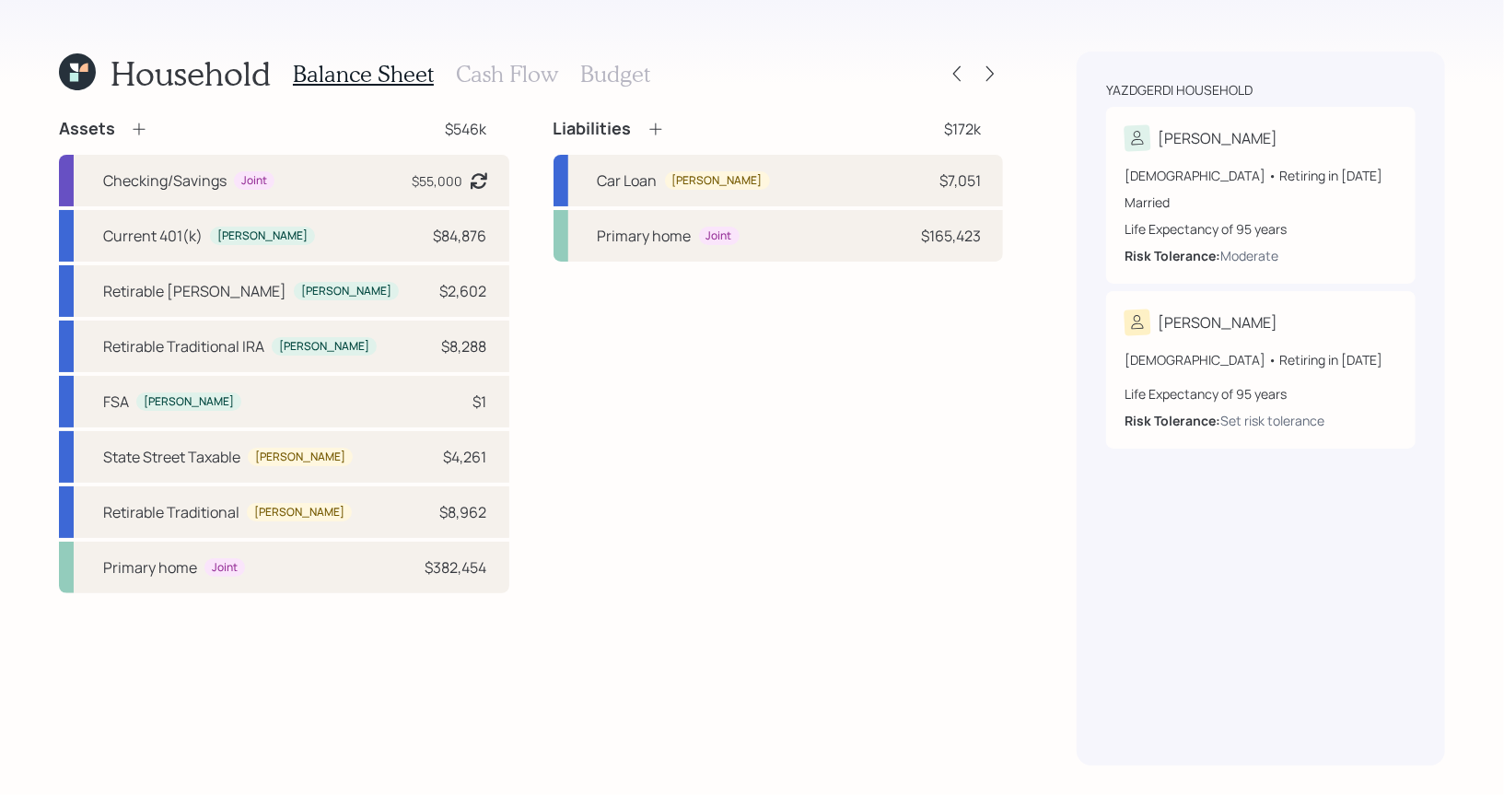
click at [610, 76] on h3 "Budget" at bounding box center [615, 74] width 70 height 27
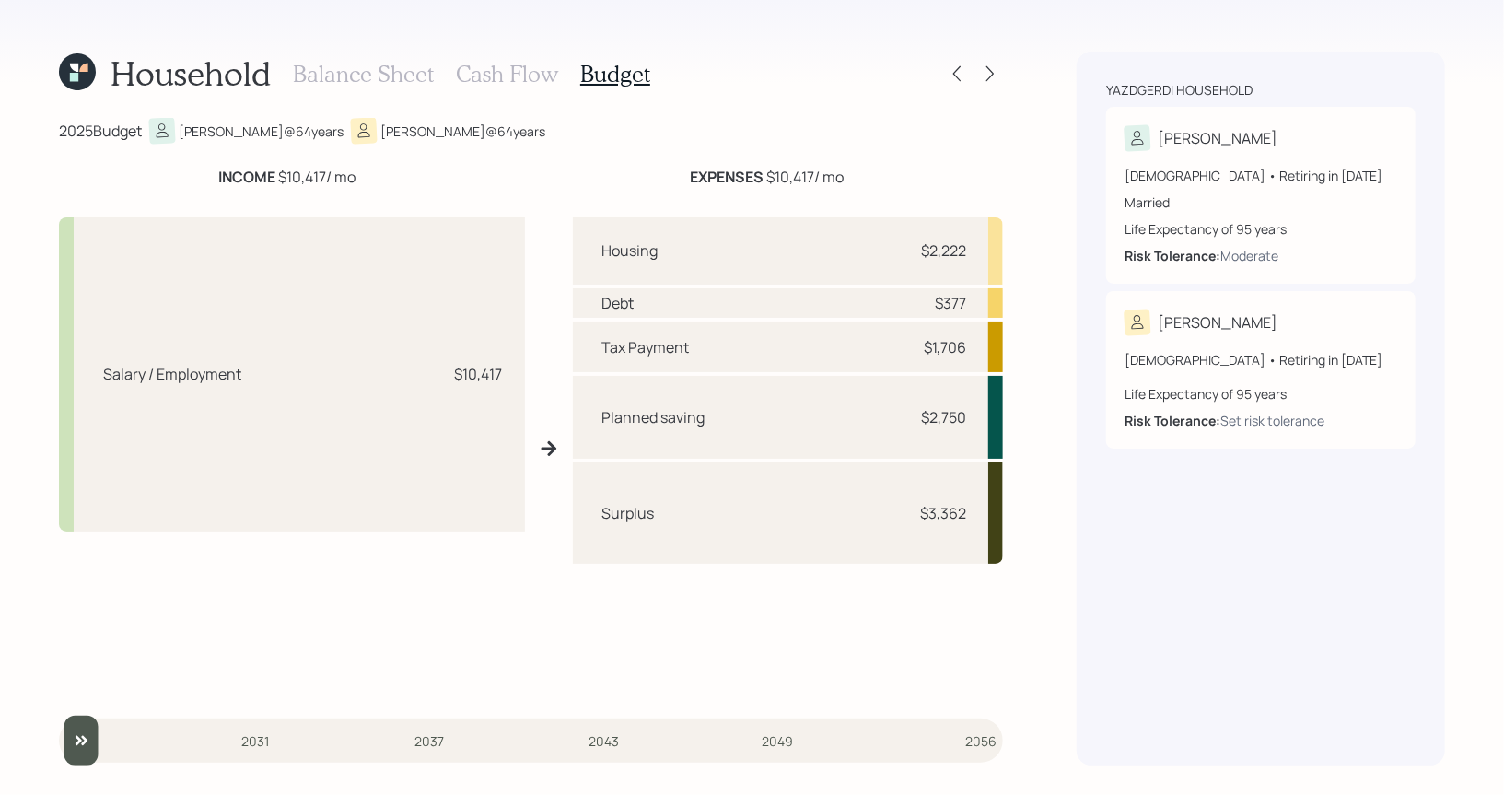
click at [330, 71] on h3 "Balance Sheet" at bounding box center [363, 74] width 141 height 27
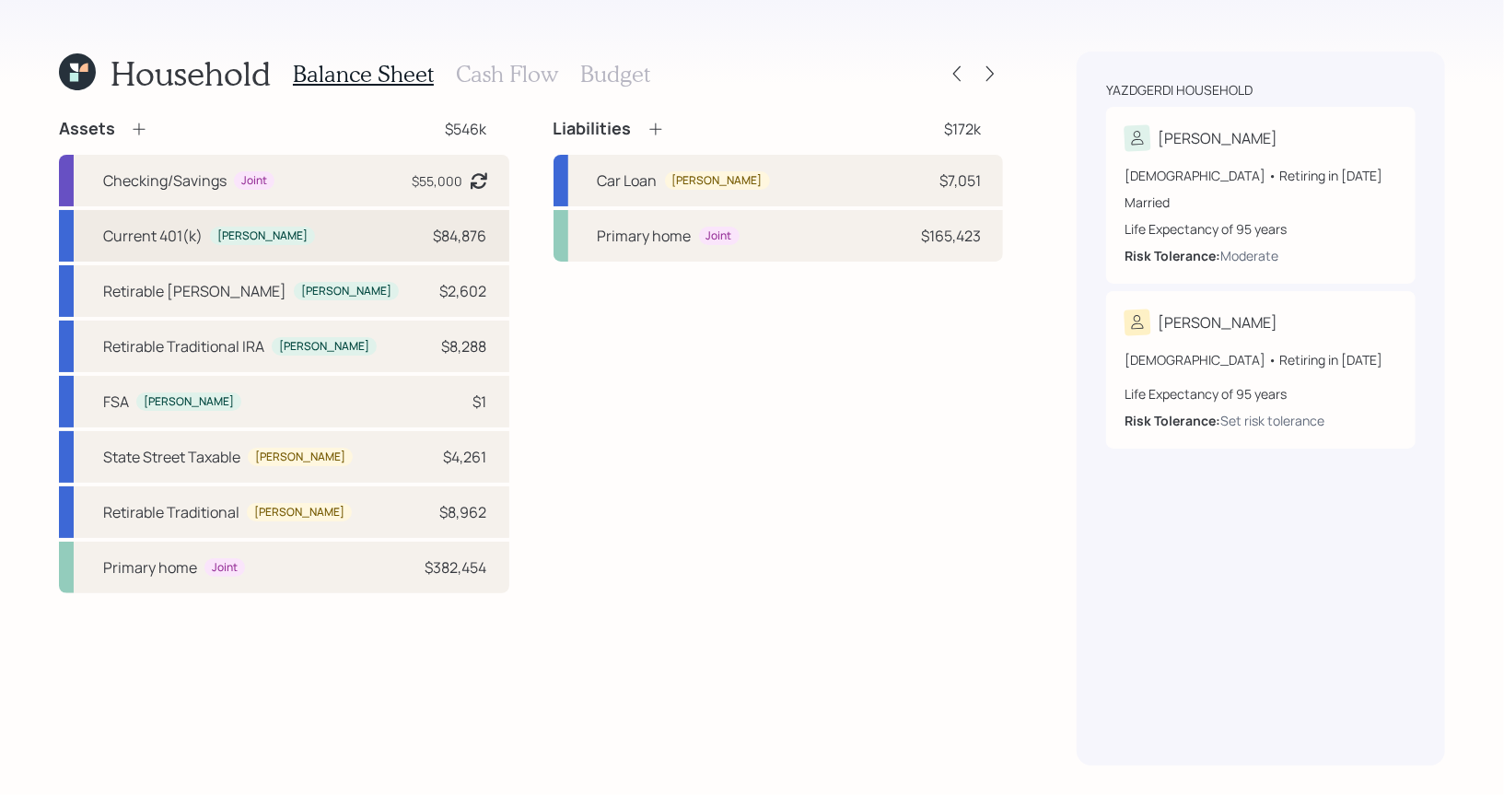
click at [166, 242] on div "Current 401(k)" at bounding box center [152, 236] width 99 height 22
select select "company_sponsored"
select select "balanced"
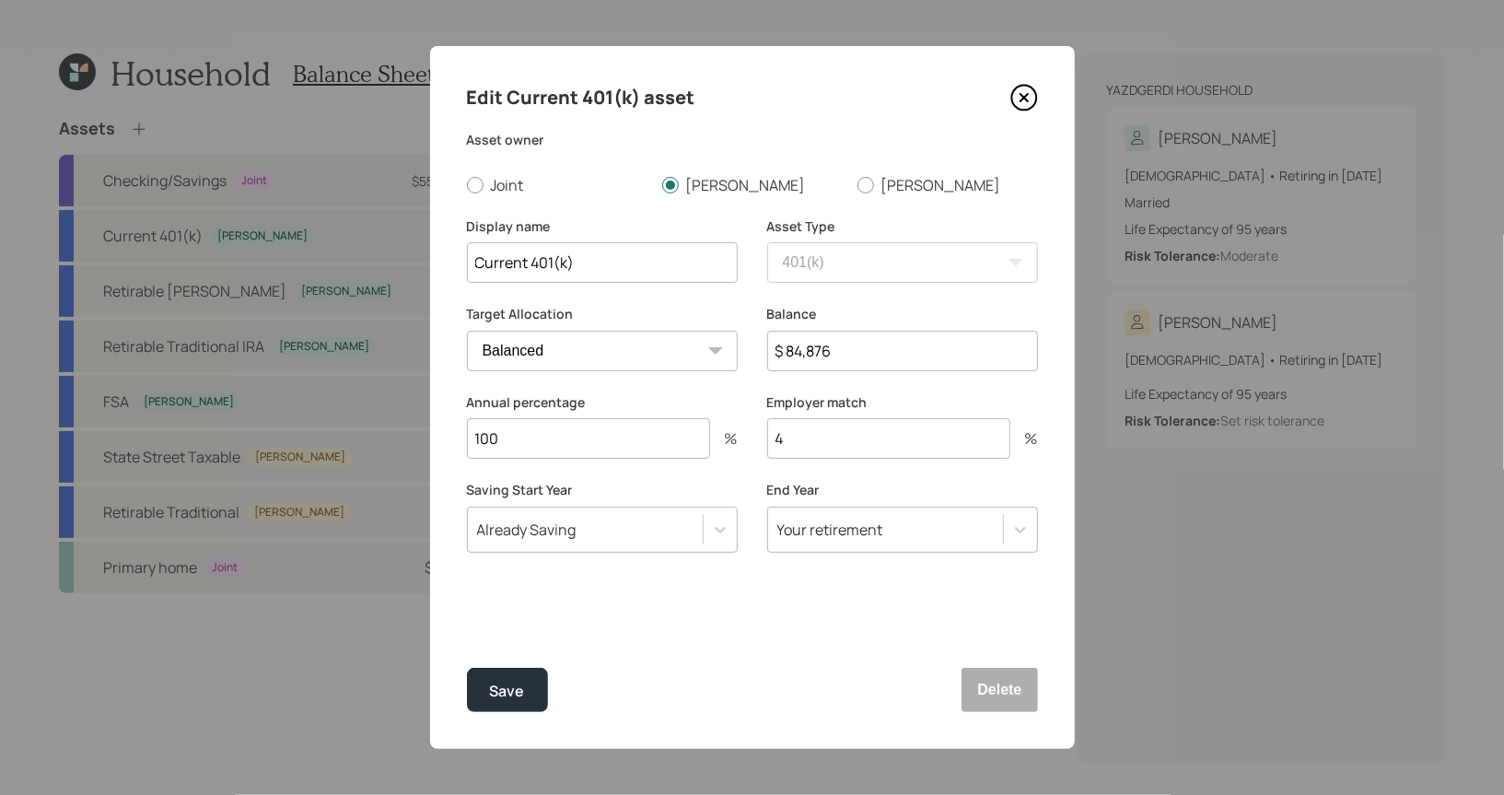
click at [580, 447] on input "100" at bounding box center [588, 438] width 243 height 41
type input "1"
type input "8"
click at [512, 687] on div "Save" at bounding box center [507, 691] width 35 height 25
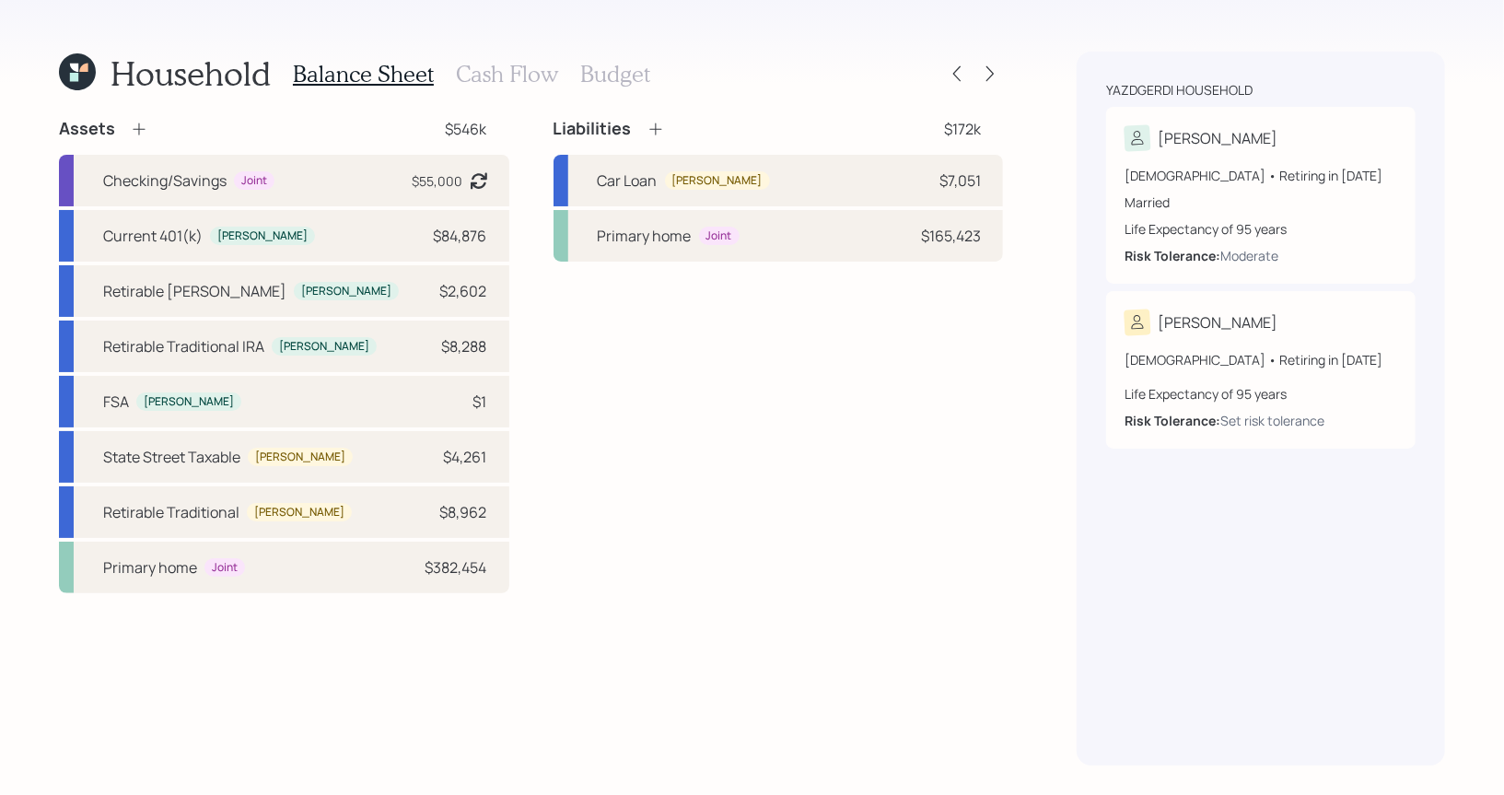
click at [601, 74] on h3 "Budget" at bounding box center [615, 74] width 70 height 27
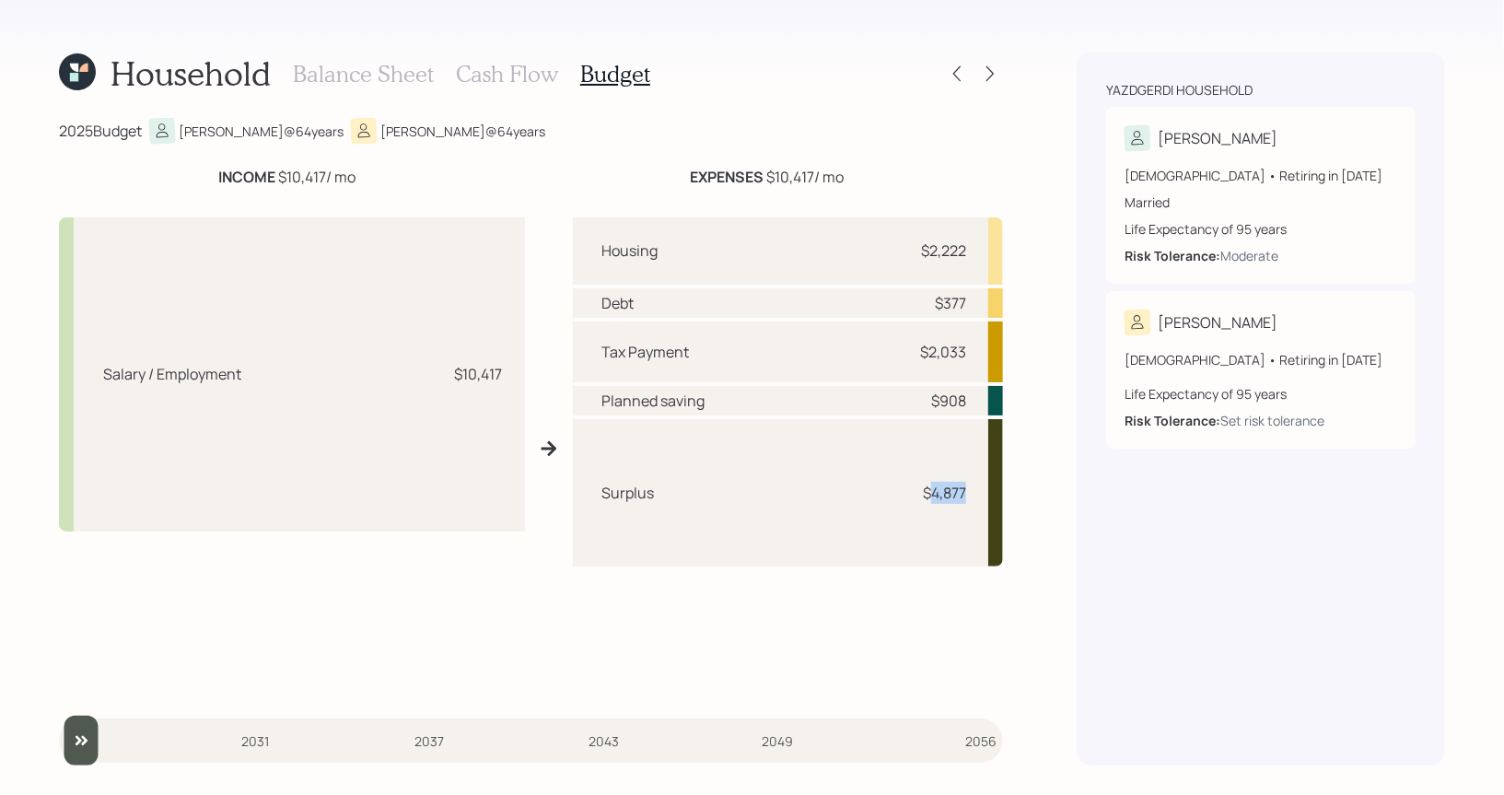
drag, startPoint x: 970, startPoint y: 491, endPoint x: 931, endPoint y: 493, distance: 38.7
click at [930, 493] on div "Surplus $4,877" at bounding box center [788, 492] width 431 height 146
click at [494, 74] on h3 "Cash Flow" at bounding box center [507, 74] width 102 height 27
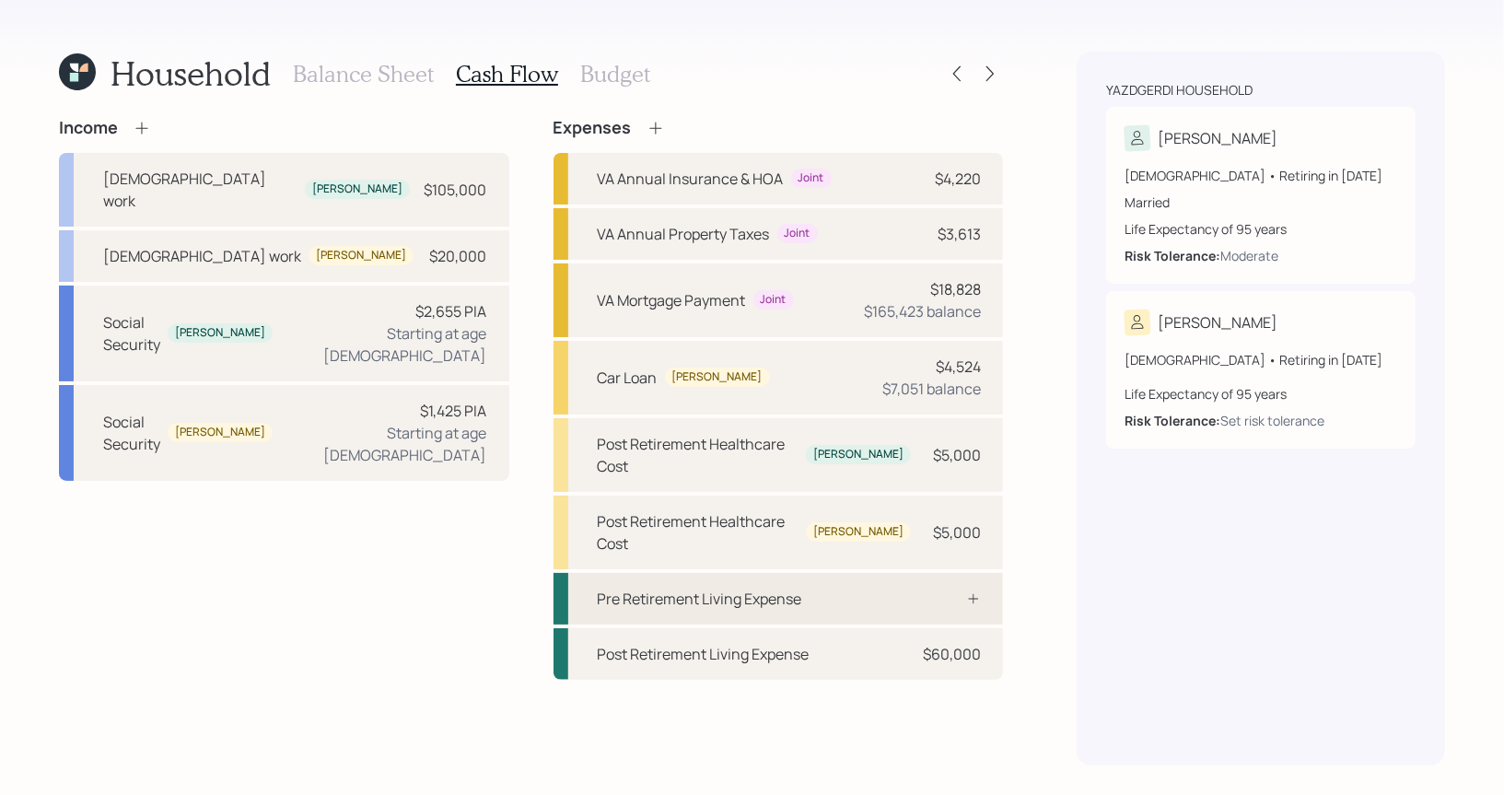
click at [754, 587] on div "Pre Retirement Living Expense" at bounding box center [700, 598] width 204 height 22
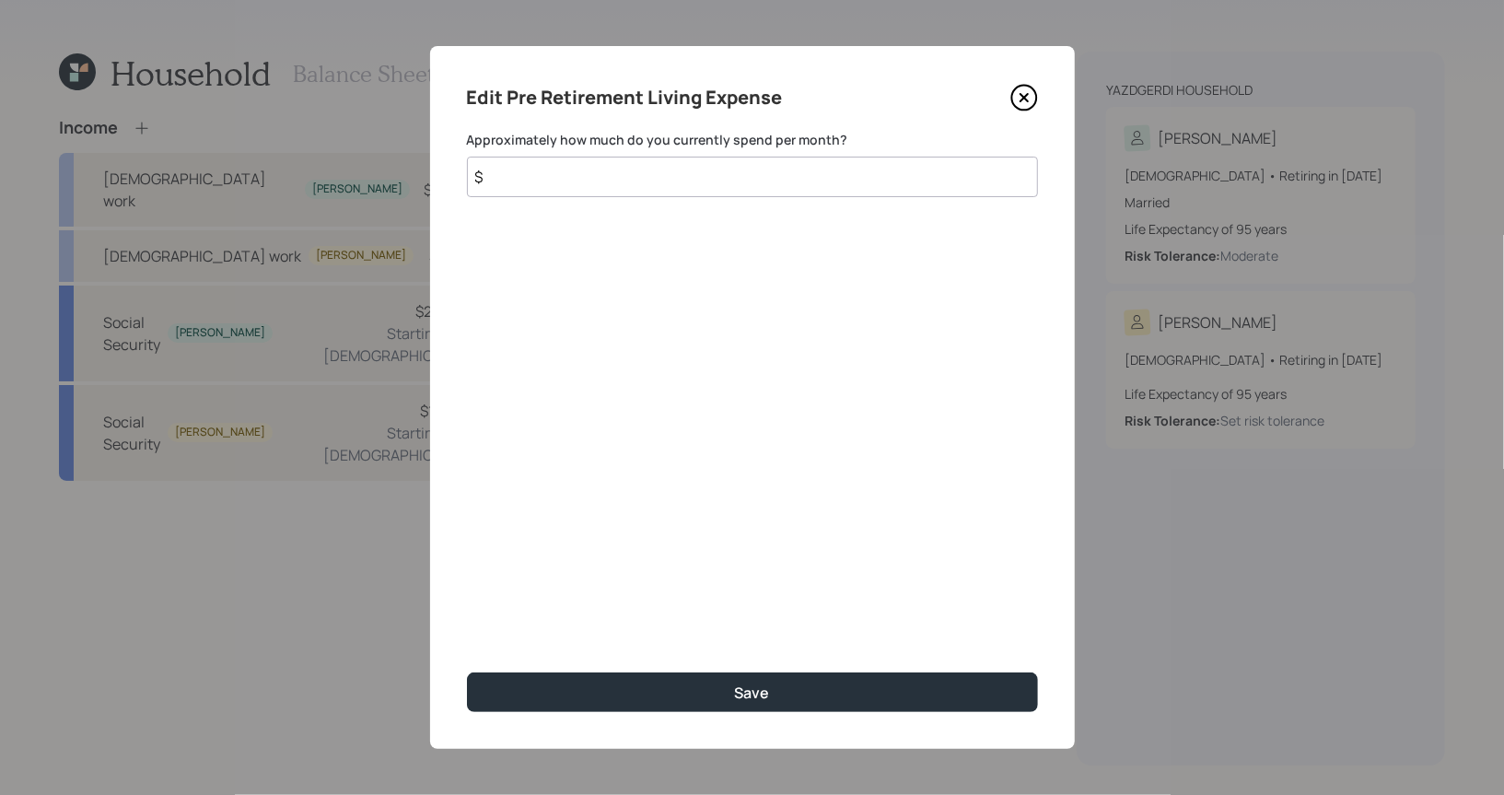
click at [550, 185] on input "$" at bounding box center [752, 177] width 571 height 41
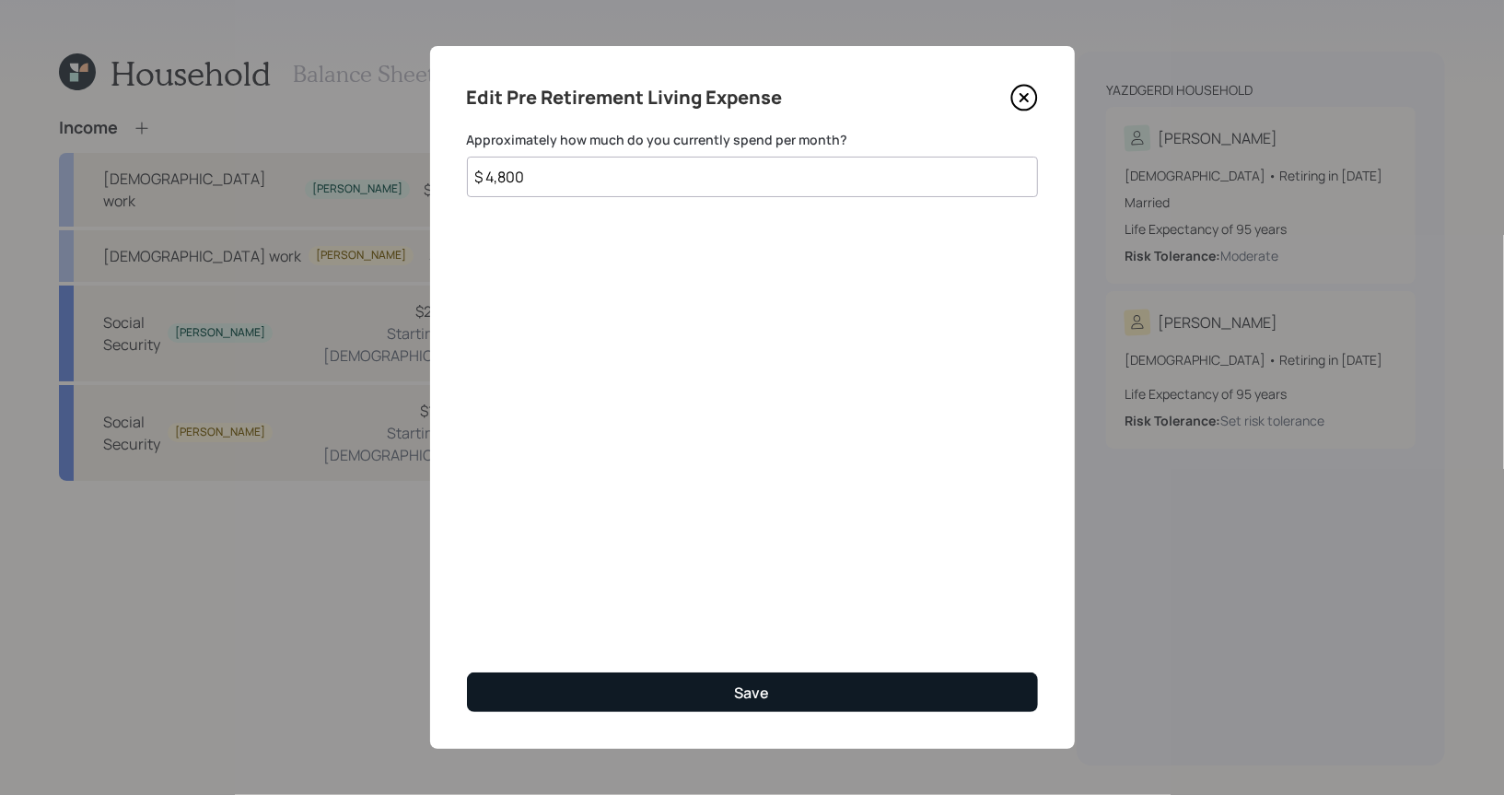
type input "$ 4,800"
click at [620, 680] on button "Save" at bounding box center [752, 692] width 571 height 40
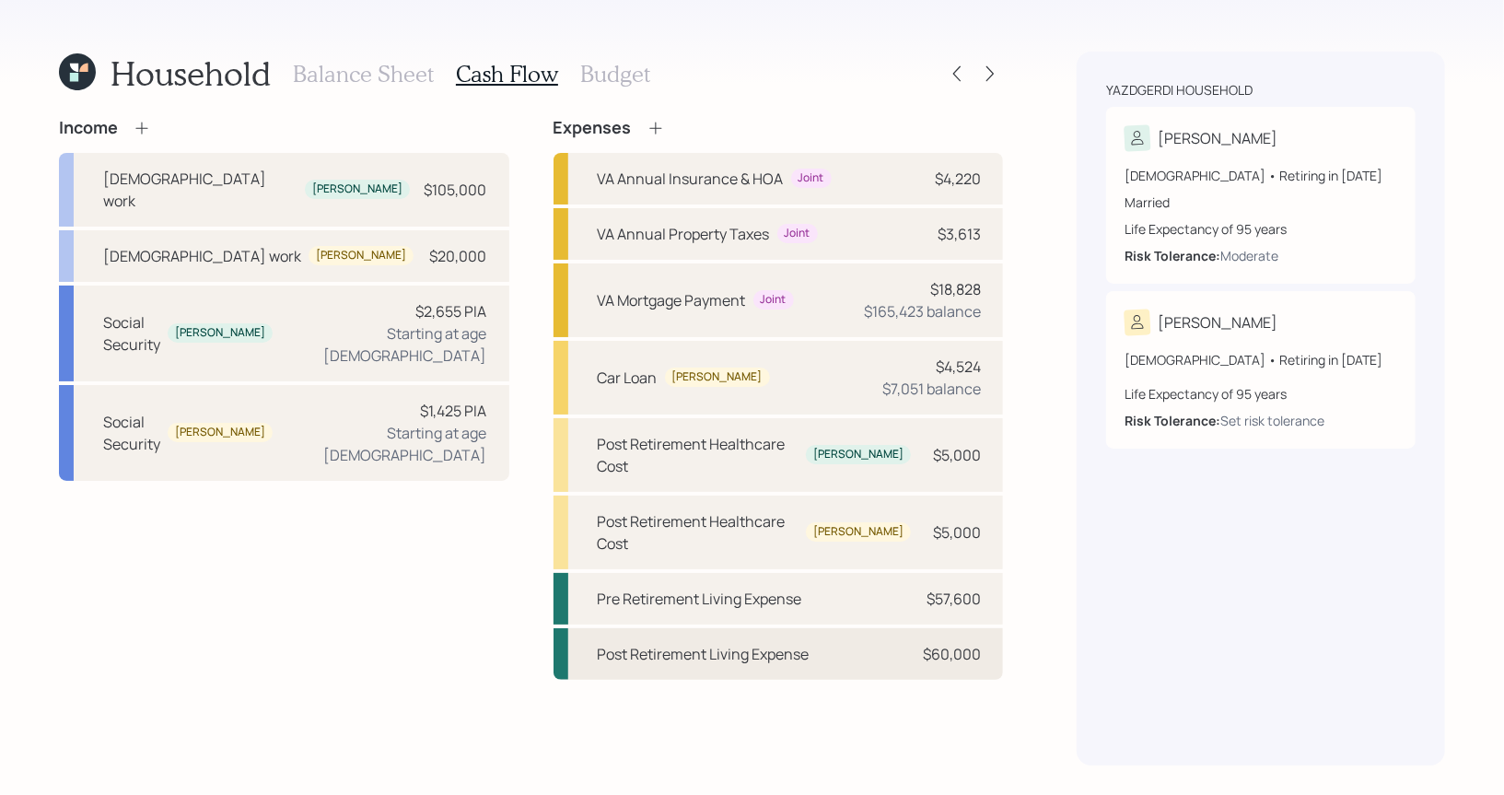
click at [655, 643] on div "Post Retirement Living Expense" at bounding box center [704, 654] width 212 height 22
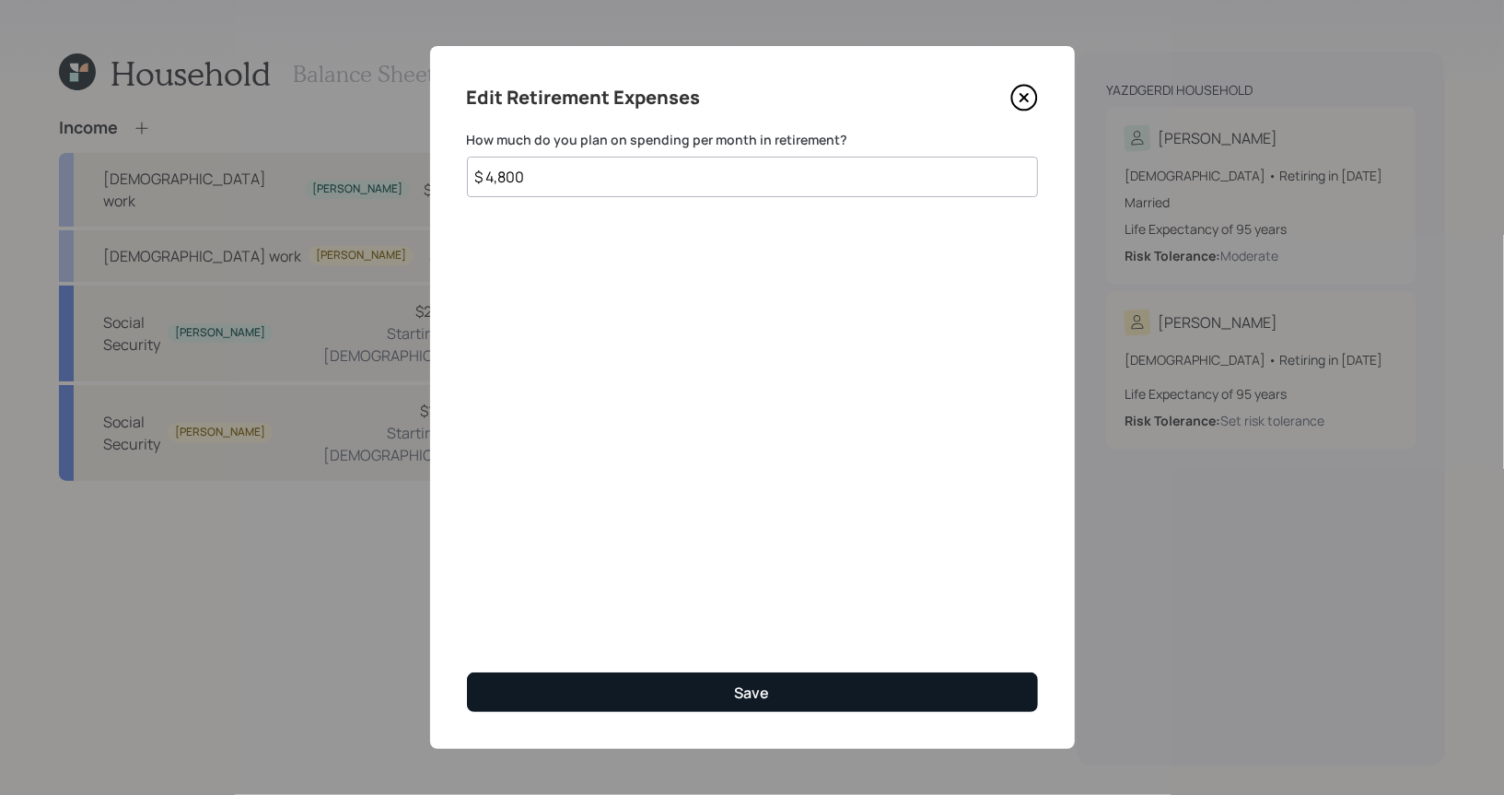
type input "$ 4,800"
click at [656, 680] on button "Save" at bounding box center [752, 692] width 571 height 40
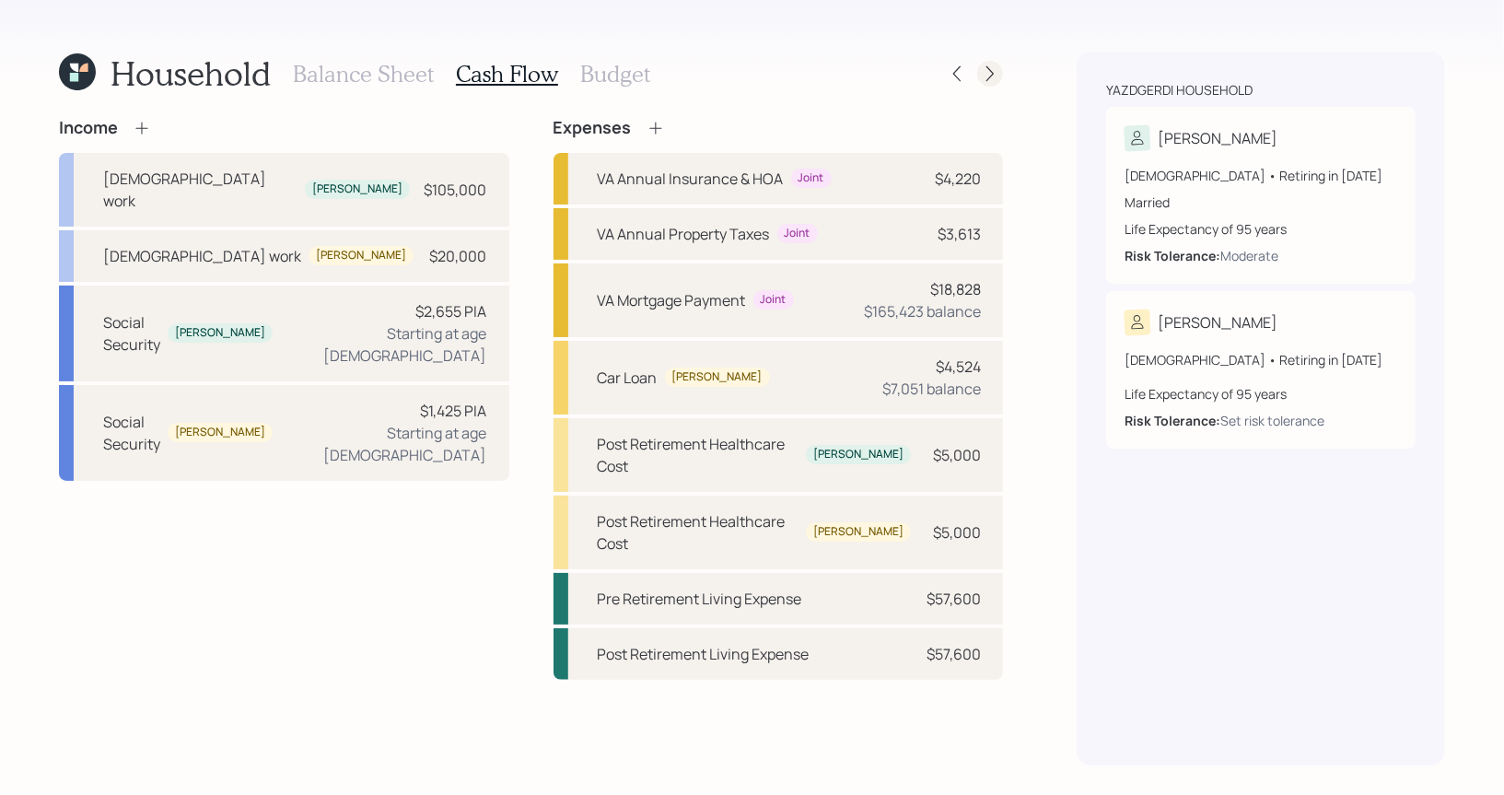
click at [988, 76] on icon at bounding box center [990, 73] width 18 height 18
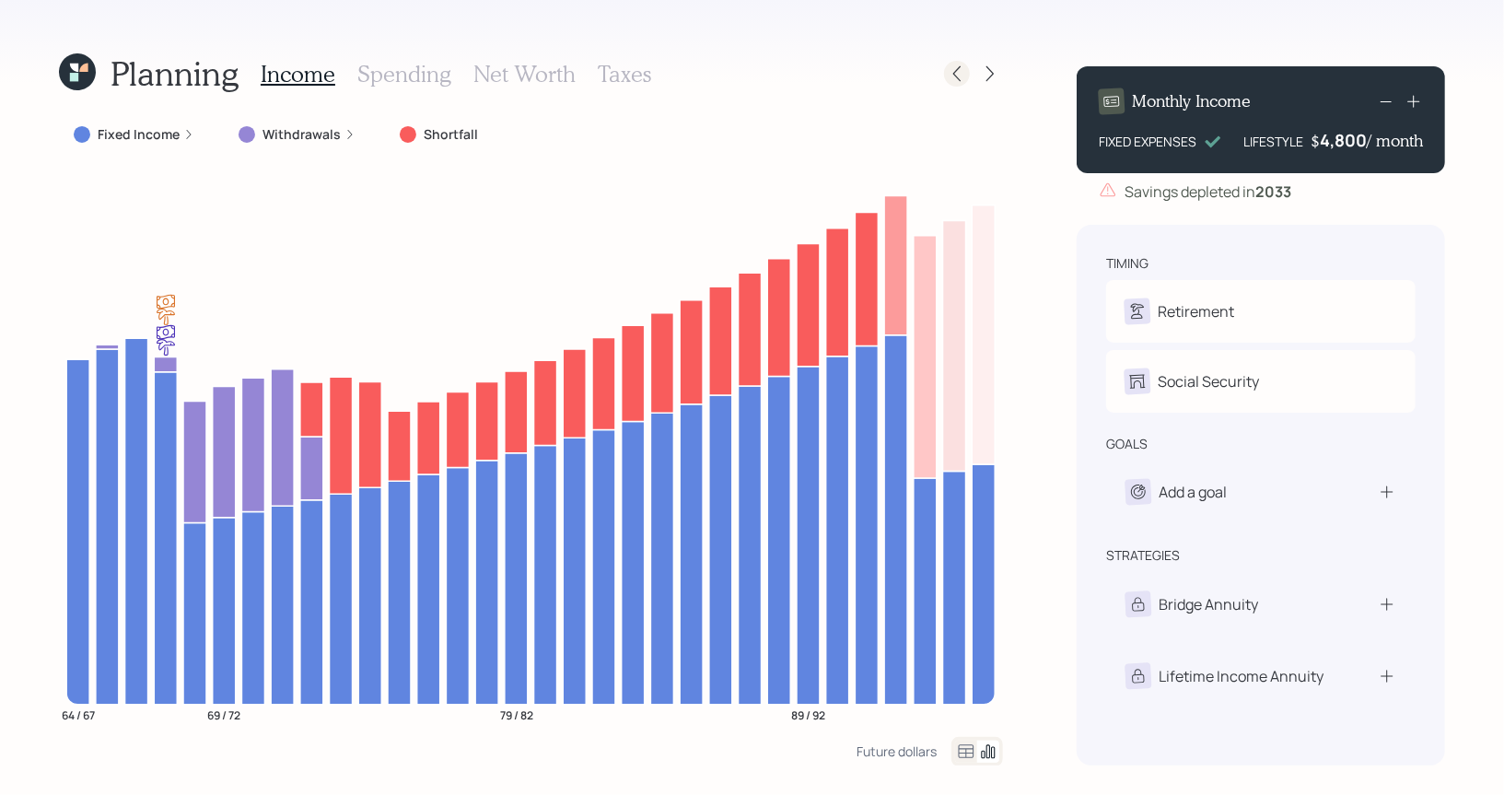
click at [965, 69] on icon at bounding box center [956, 73] width 18 height 18
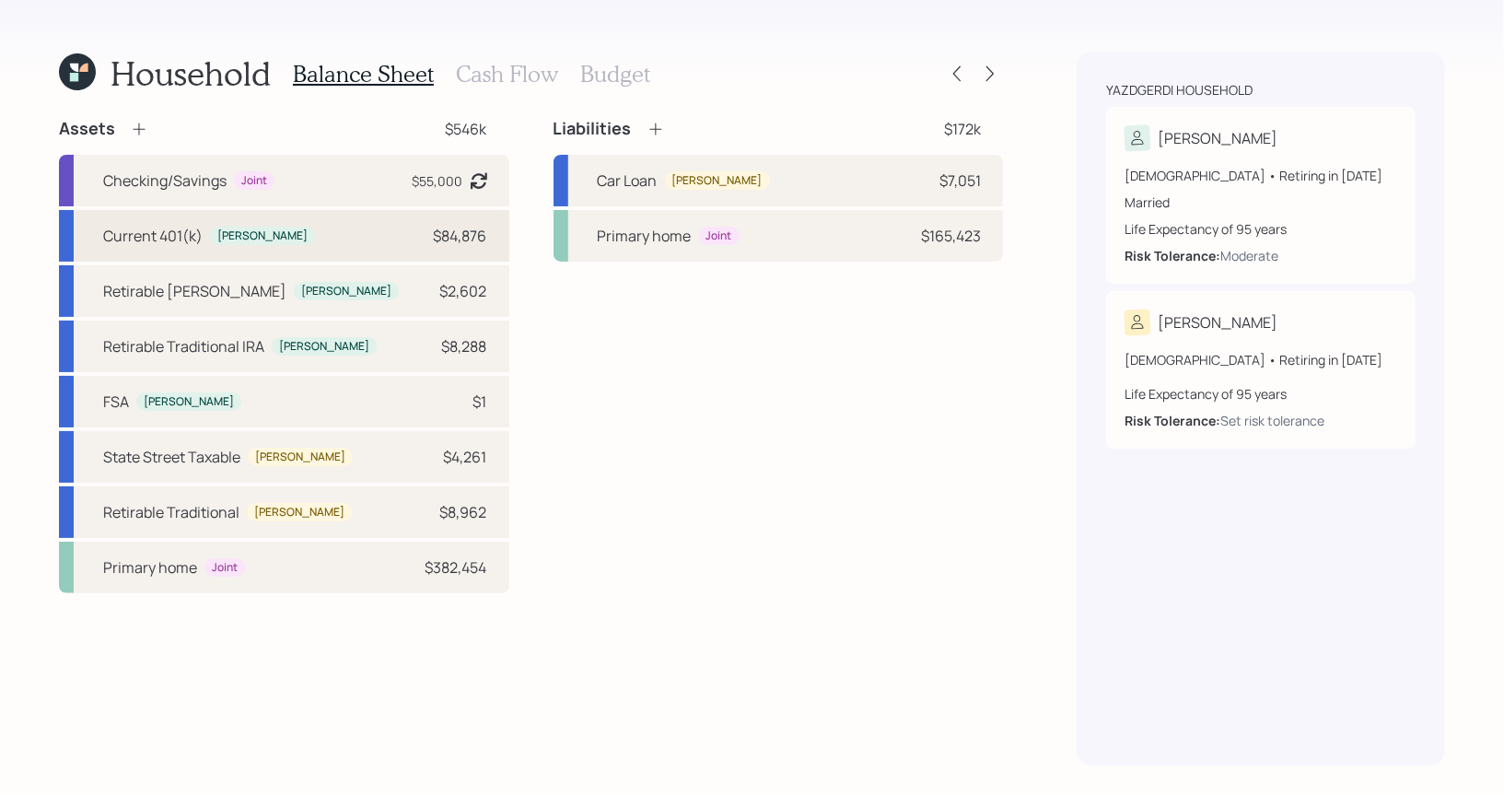
click at [291, 231] on div "Current 401(k) Darius $84,876" at bounding box center [284, 236] width 450 height 52
select select "company_sponsored"
select select "balanced"
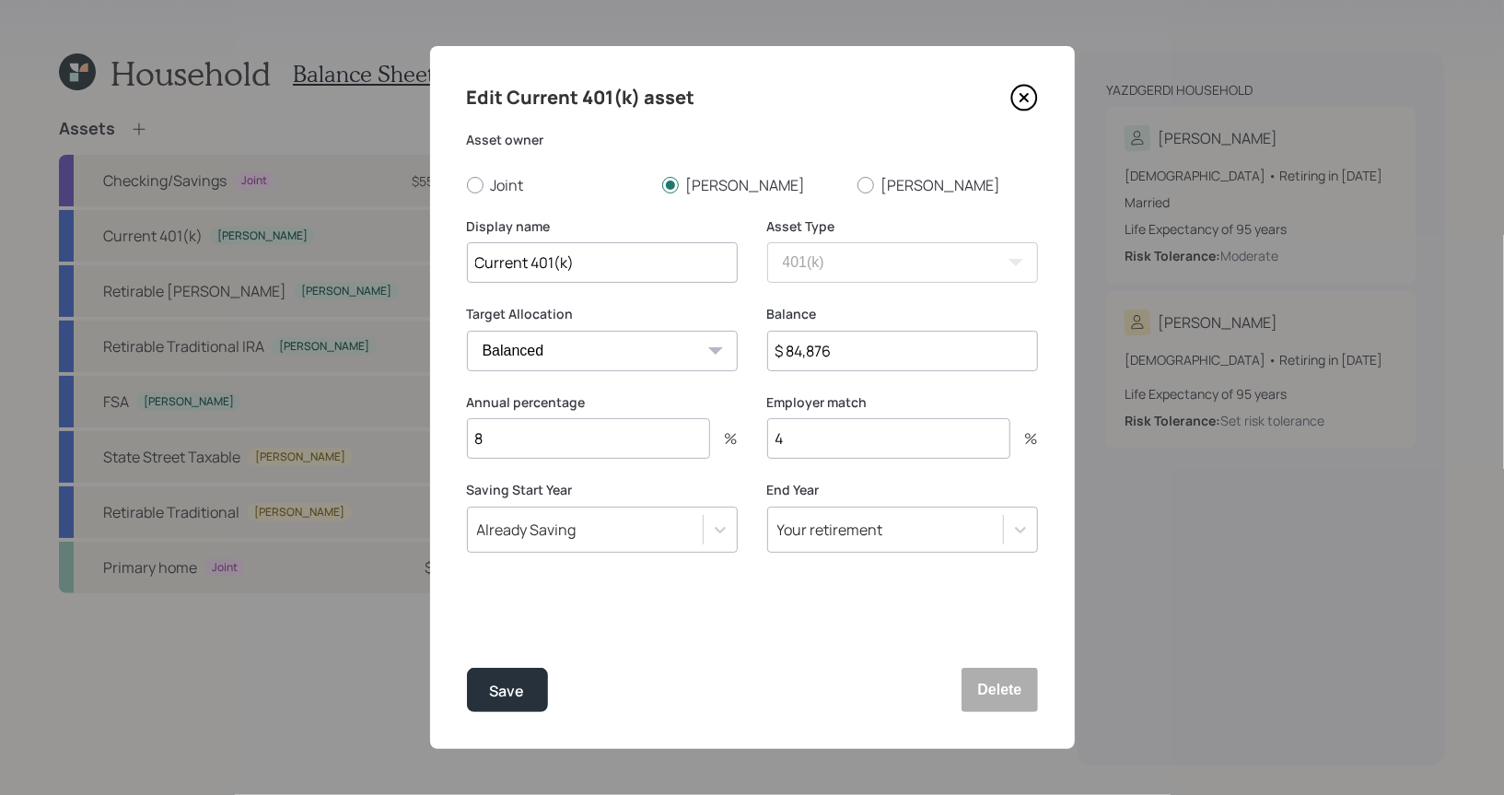
click at [582, 442] on input "8" at bounding box center [588, 438] width 243 height 41
type input "100"
click at [508, 695] on div "Save" at bounding box center [507, 691] width 35 height 25
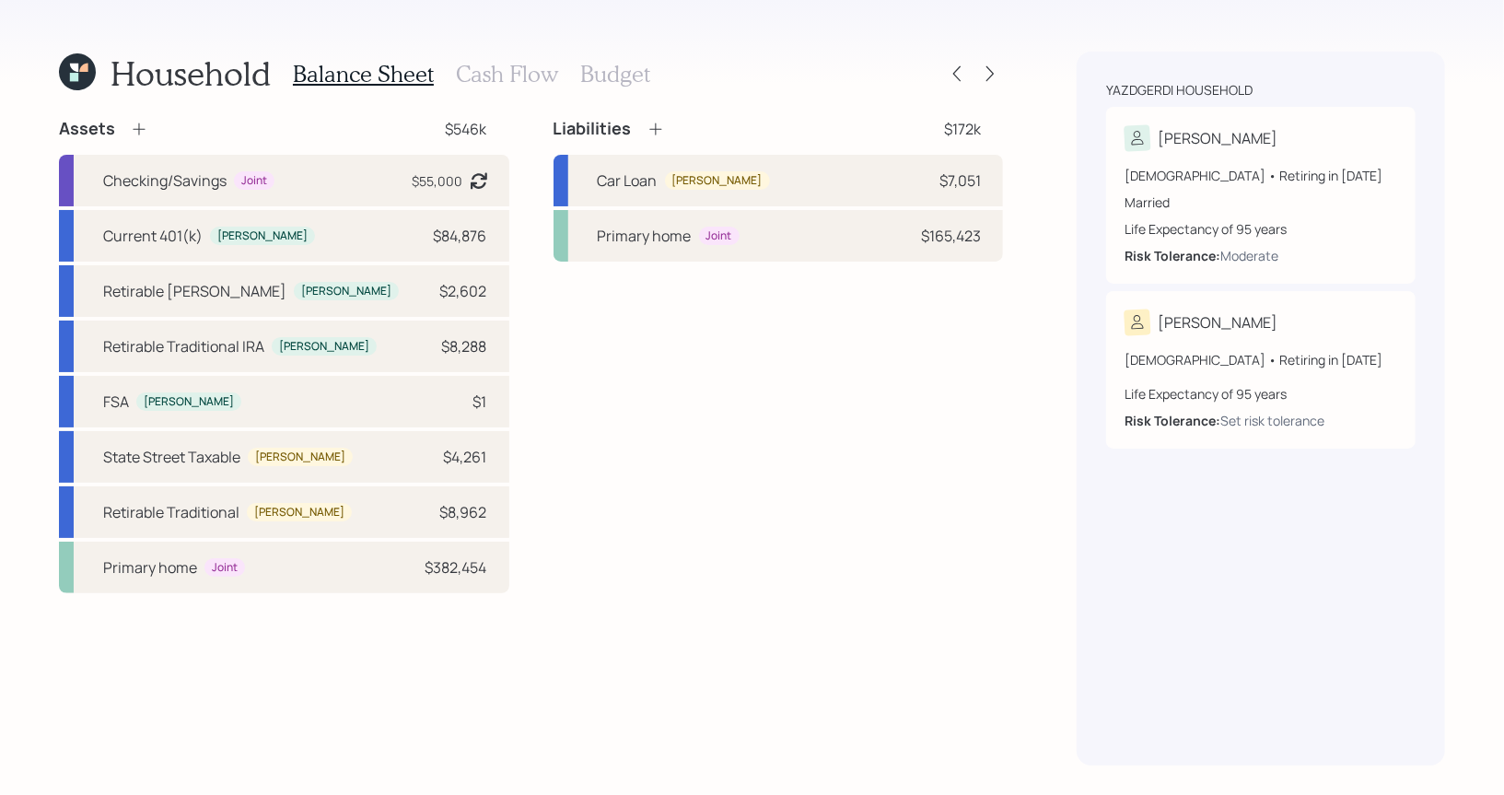
click at [610, 71] on h3 "Budget" at bounding box center [615, 74] width 70 height 27
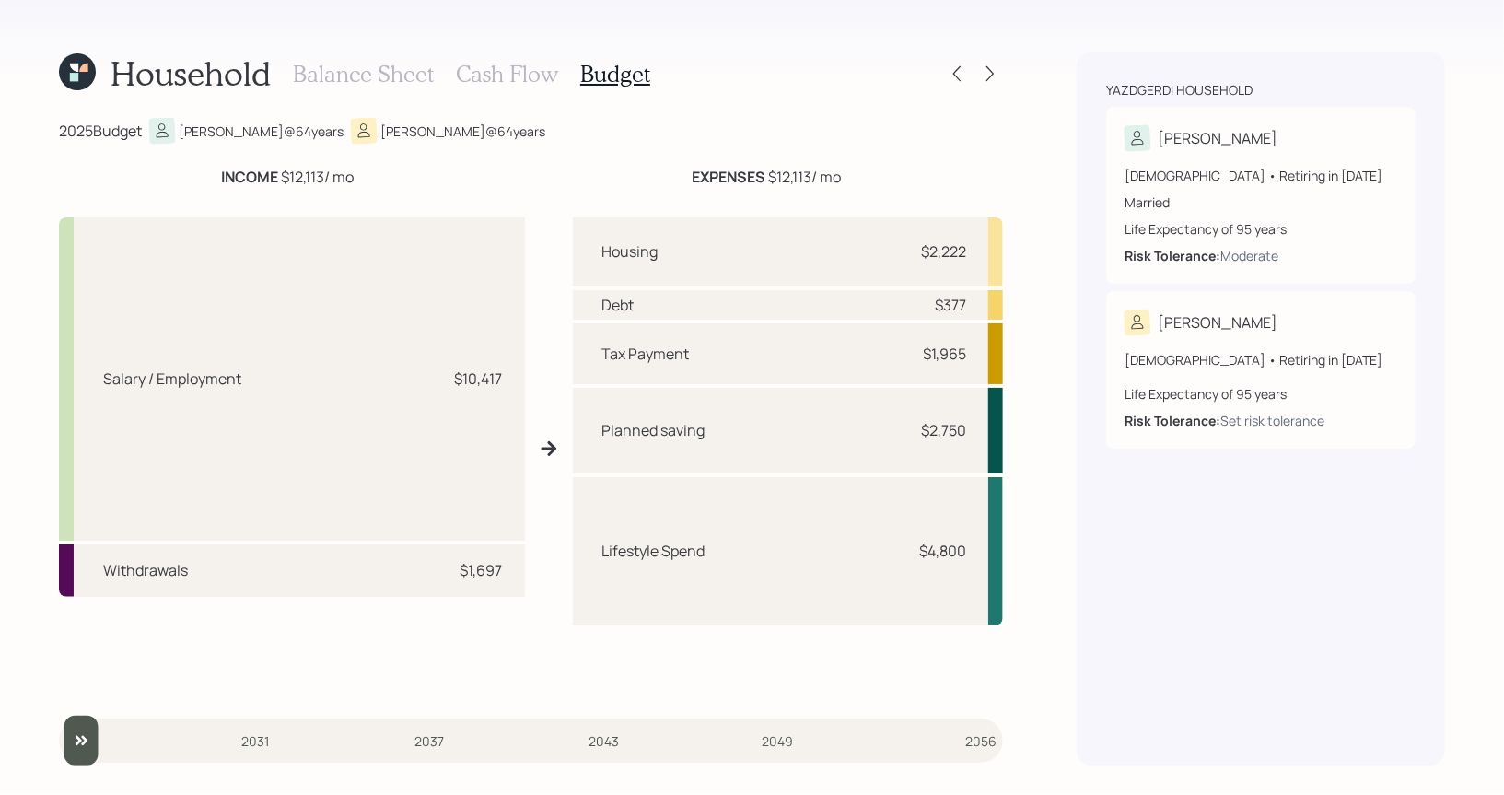
click at [511, 76] on h3 "Cash Flow" at bounding box center [507, 74] width 102 height 27
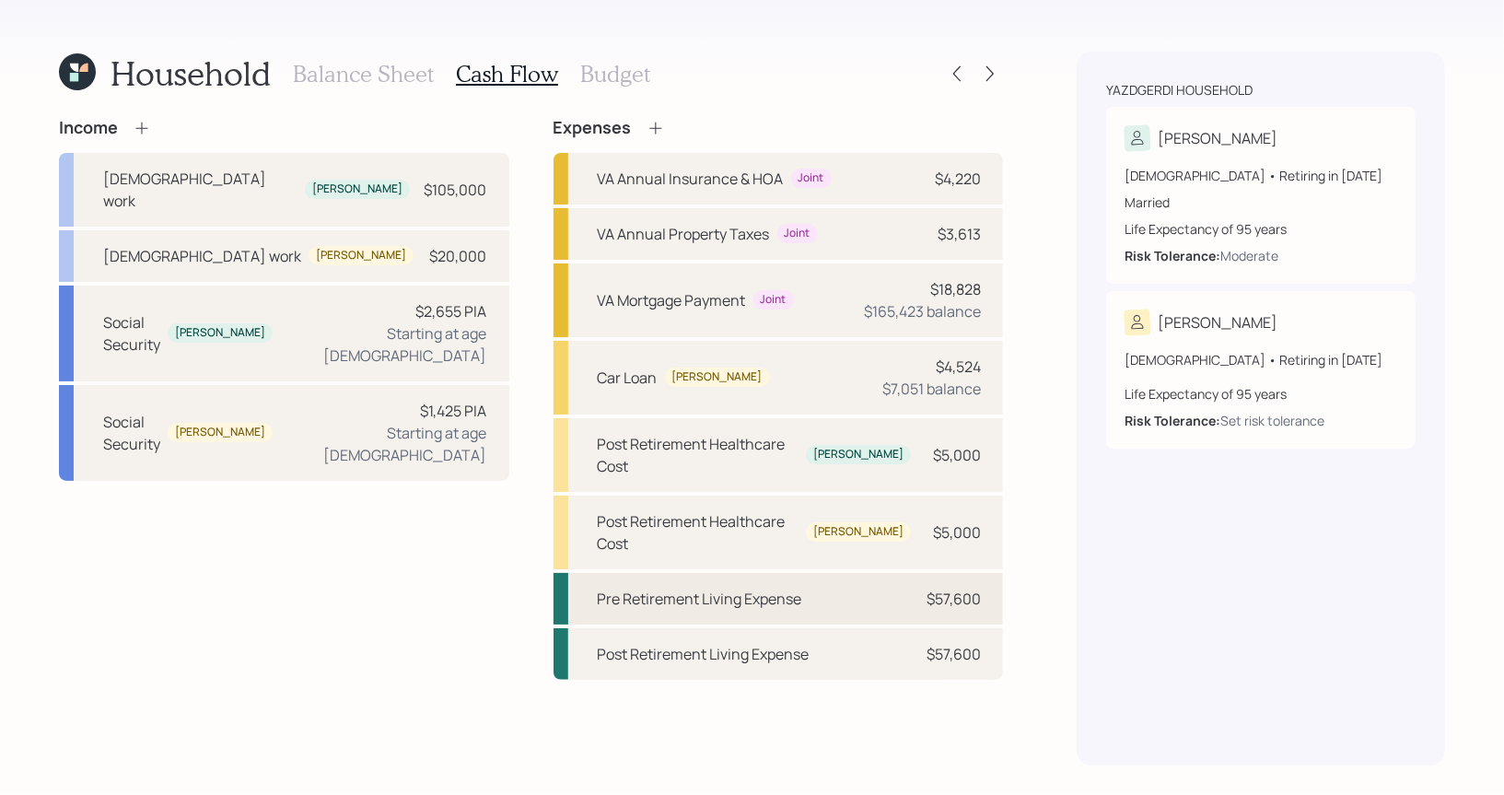
click at [633, 587] on div "Pre Retirement Living Expense" at bounding box center [700, 598] width 204 height 22
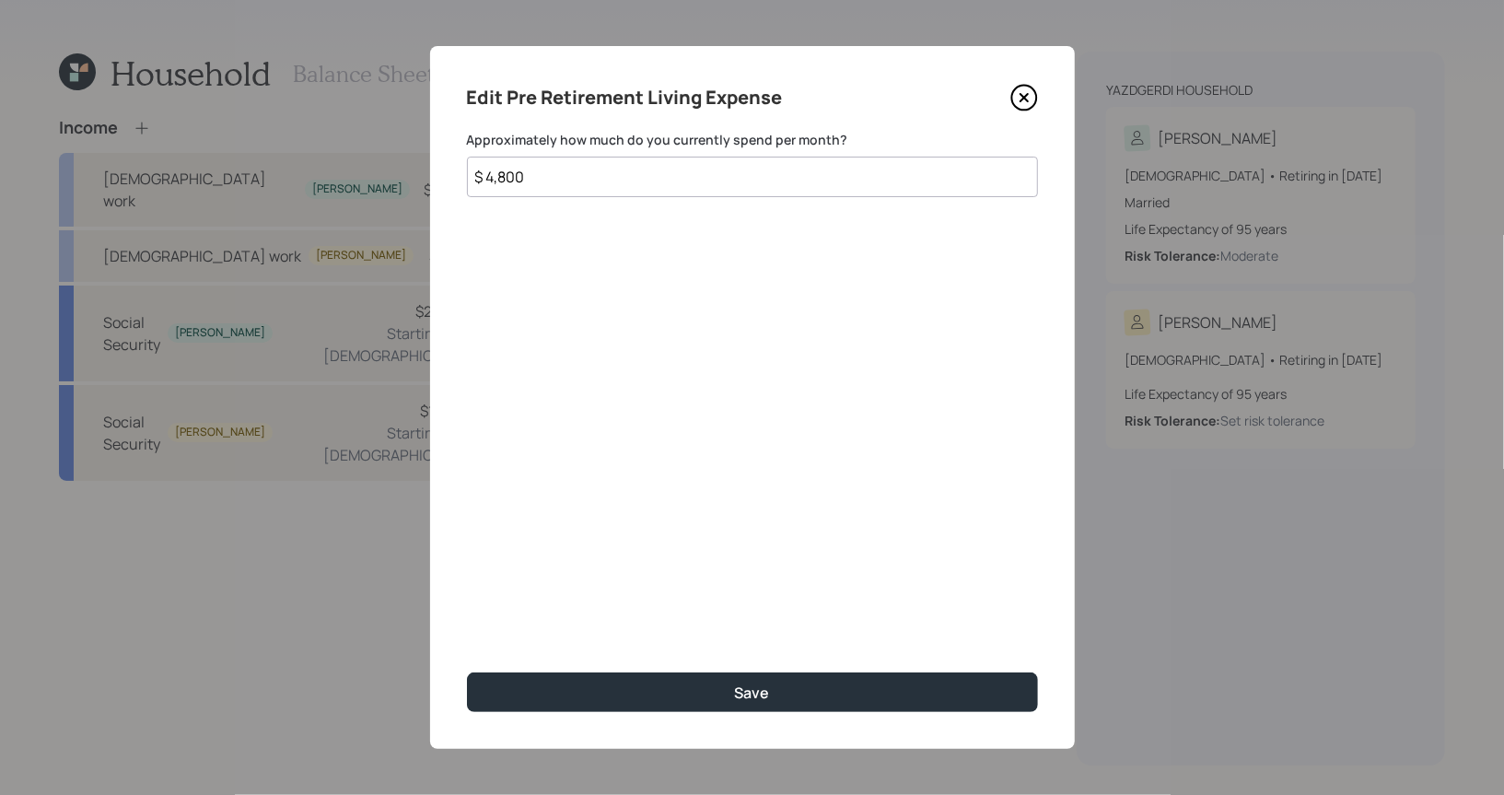
click at [540, 172] on input "$ 4,800" at bounding box center [752, 177] width 571 height 41
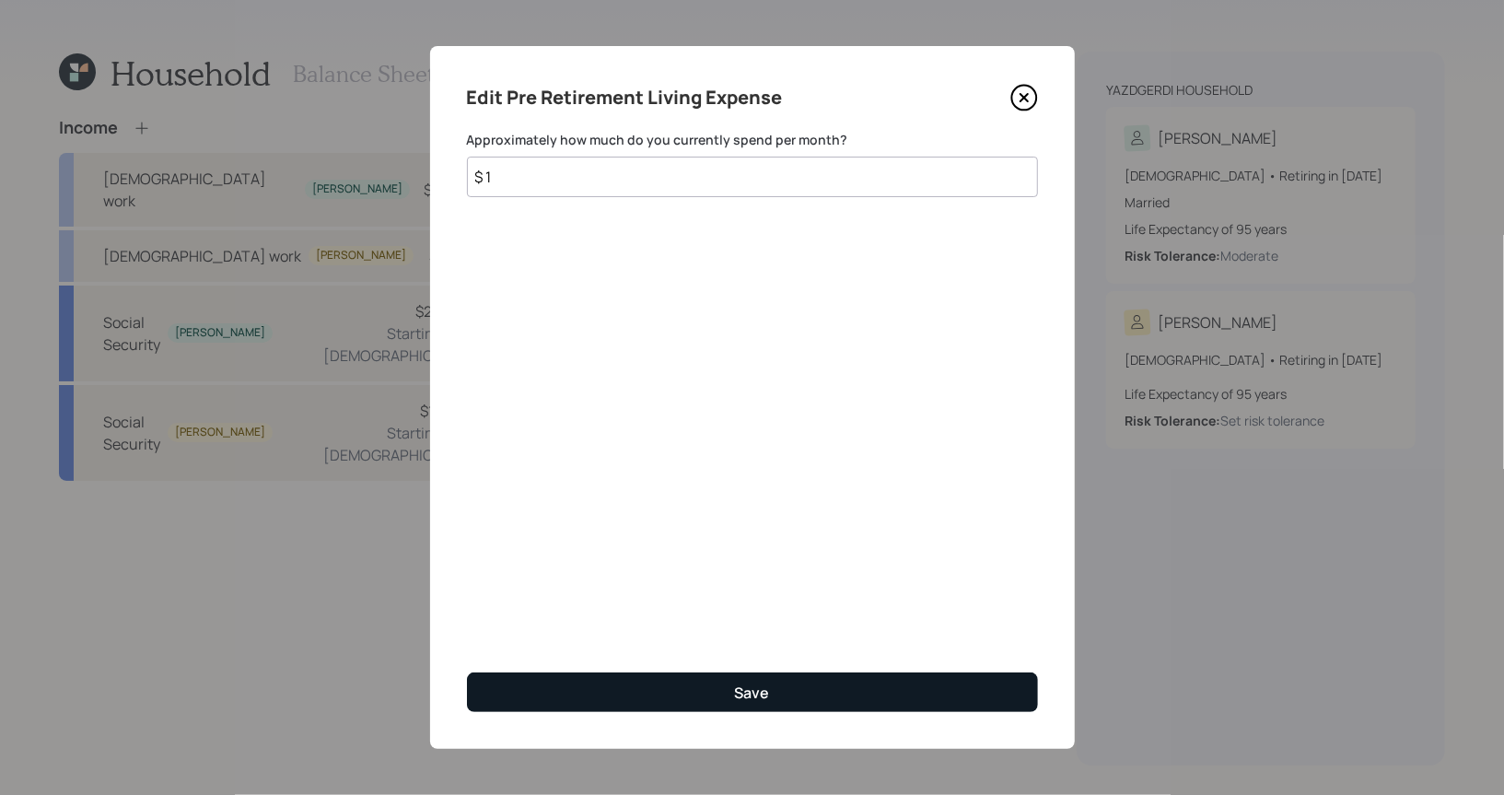
type input "$ 1"
click at [565, 686] on button "Save" at bounding box center [752, 692] width 571 height 40
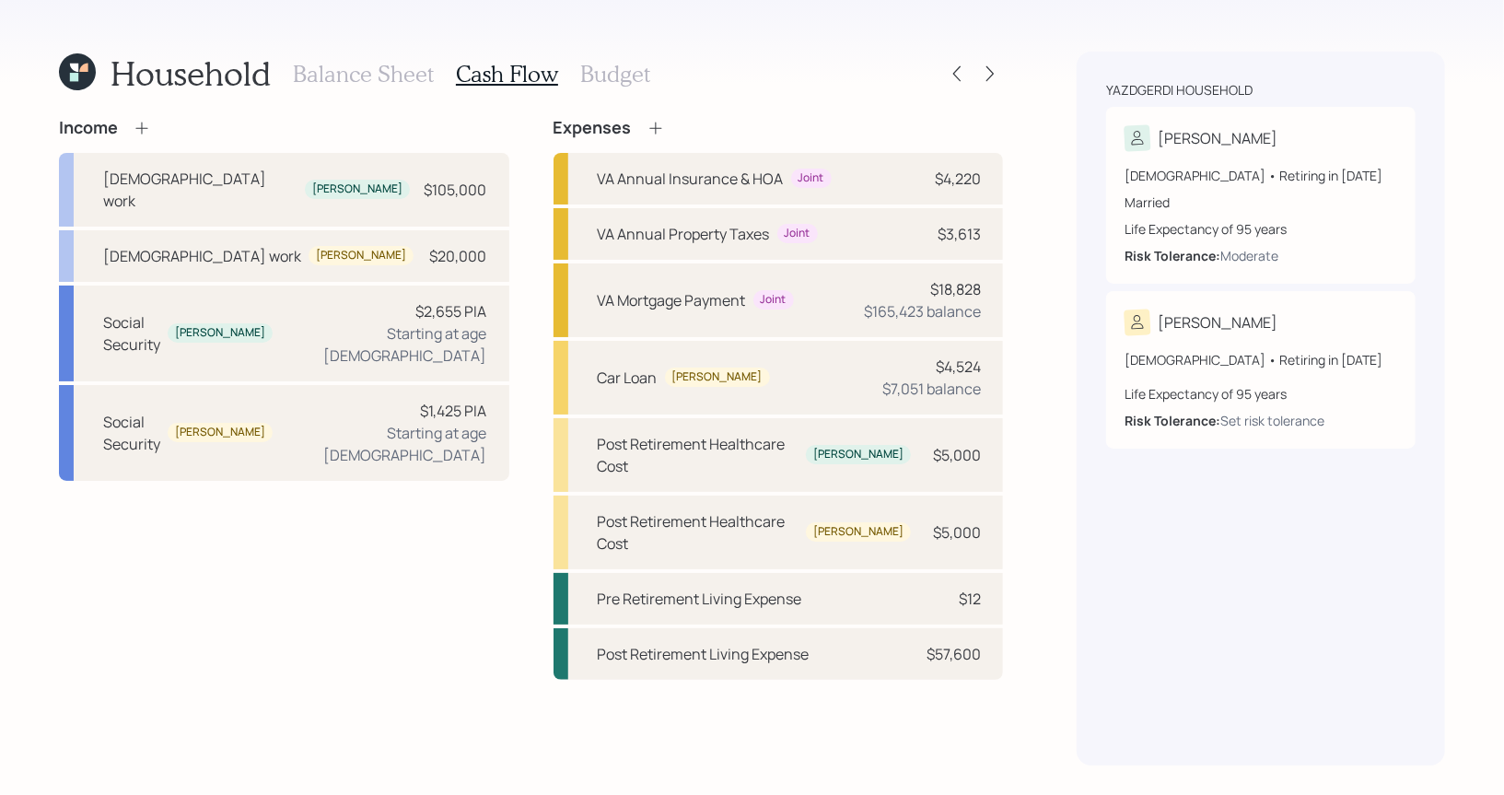
click at [606, 73] on h3 "Budget" at bounding box center [615, 74] width 70 height 27
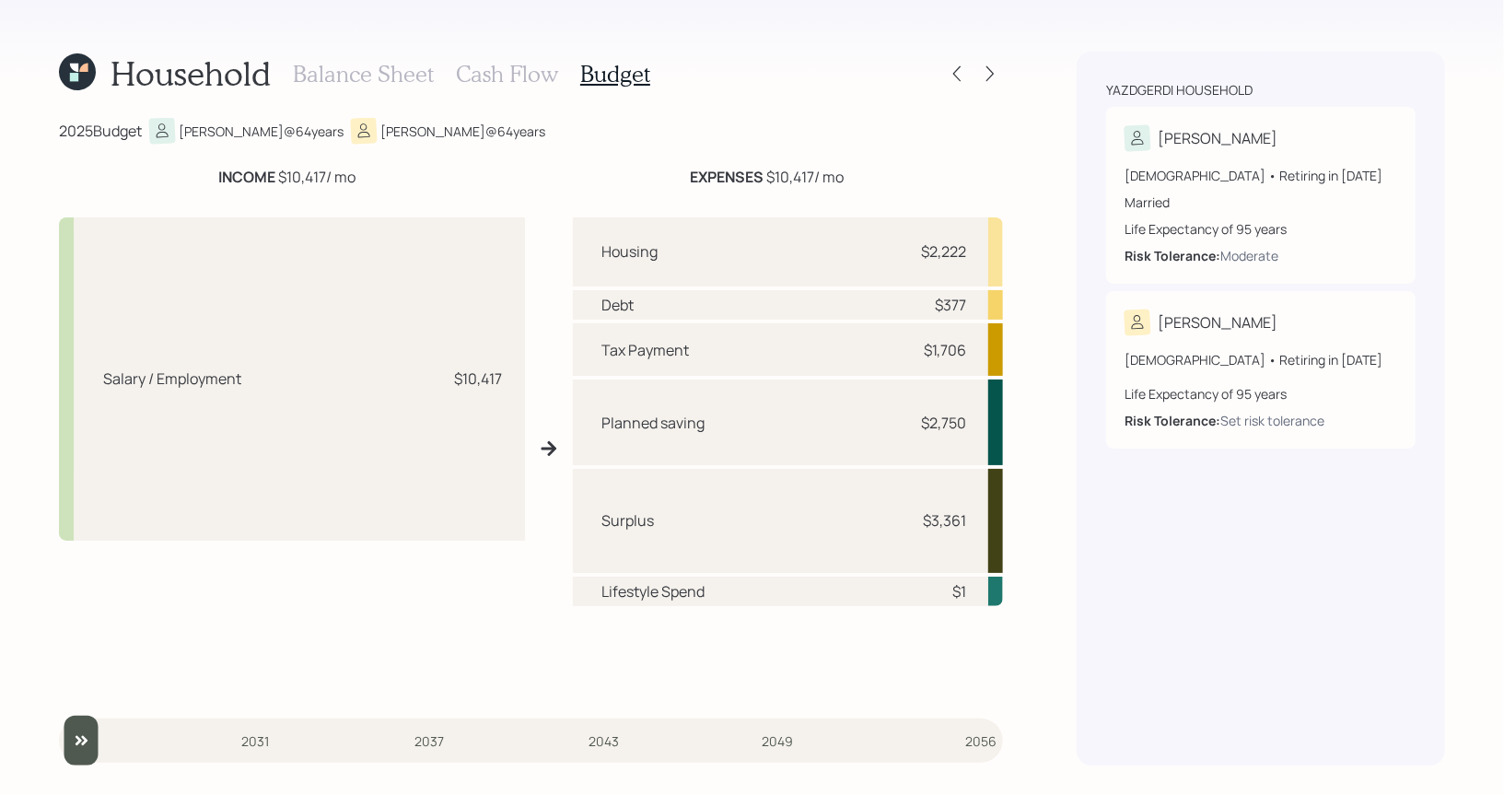
click at [513, 73] on h3 "Cash Flow" at bounding box center [507, 74] width 102 height 27
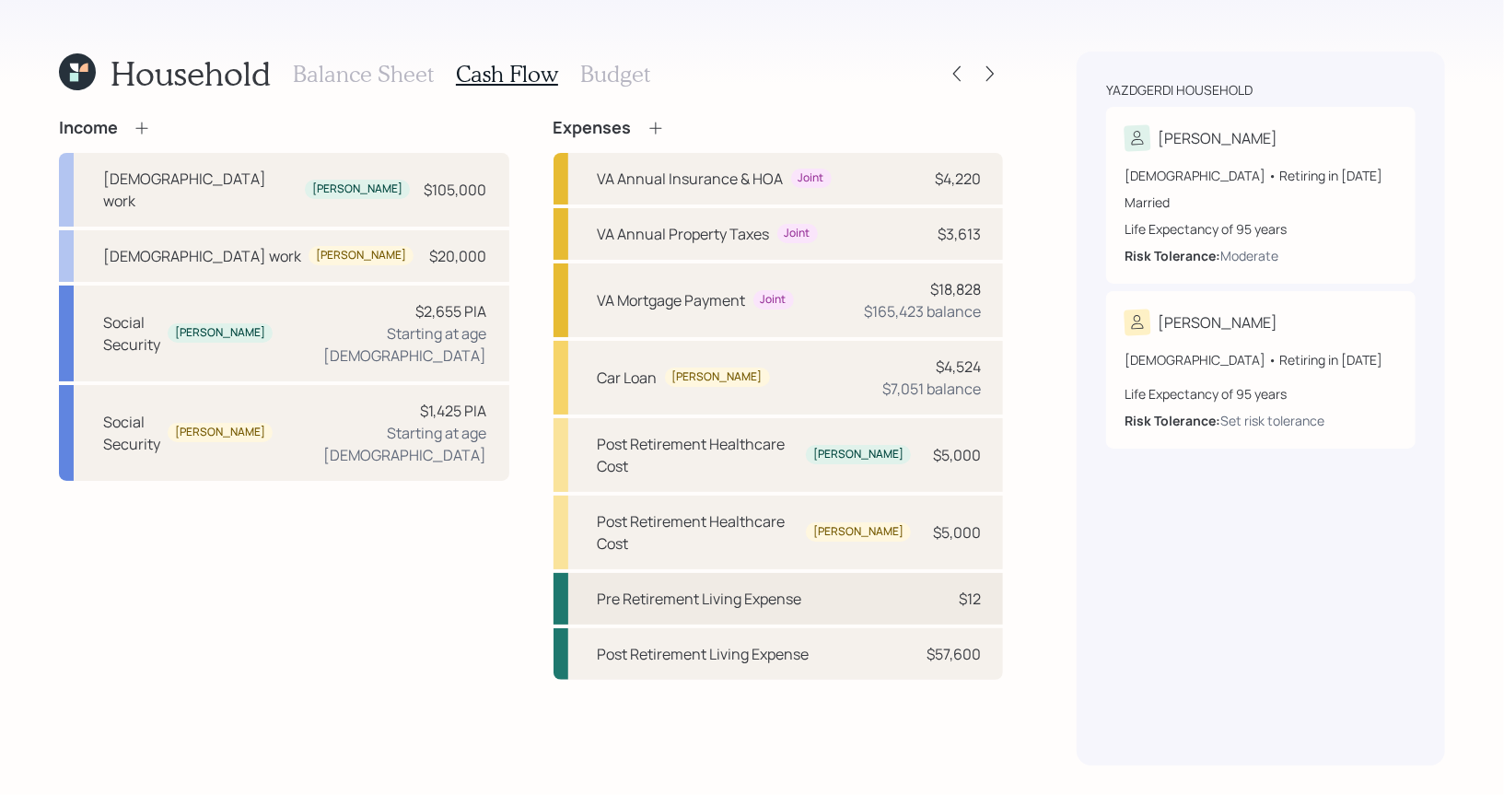
click at [670, 587] on div "Pre Retirement Living Expense" at bounding box center [700, 598] width 204 height 22
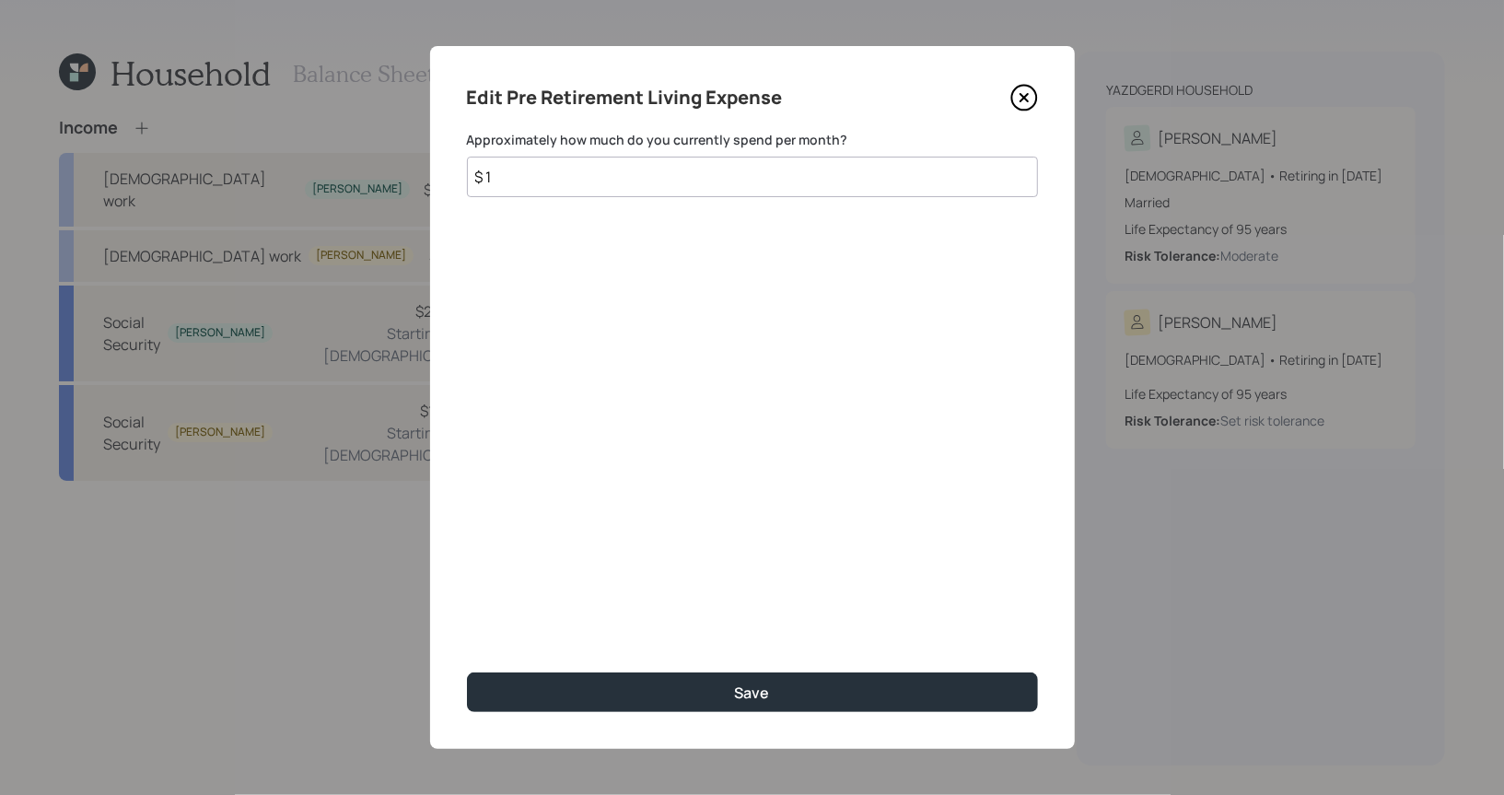
click at [522, 175] on input "$ 1" at bounding box center [752, 177] width 571 height 41
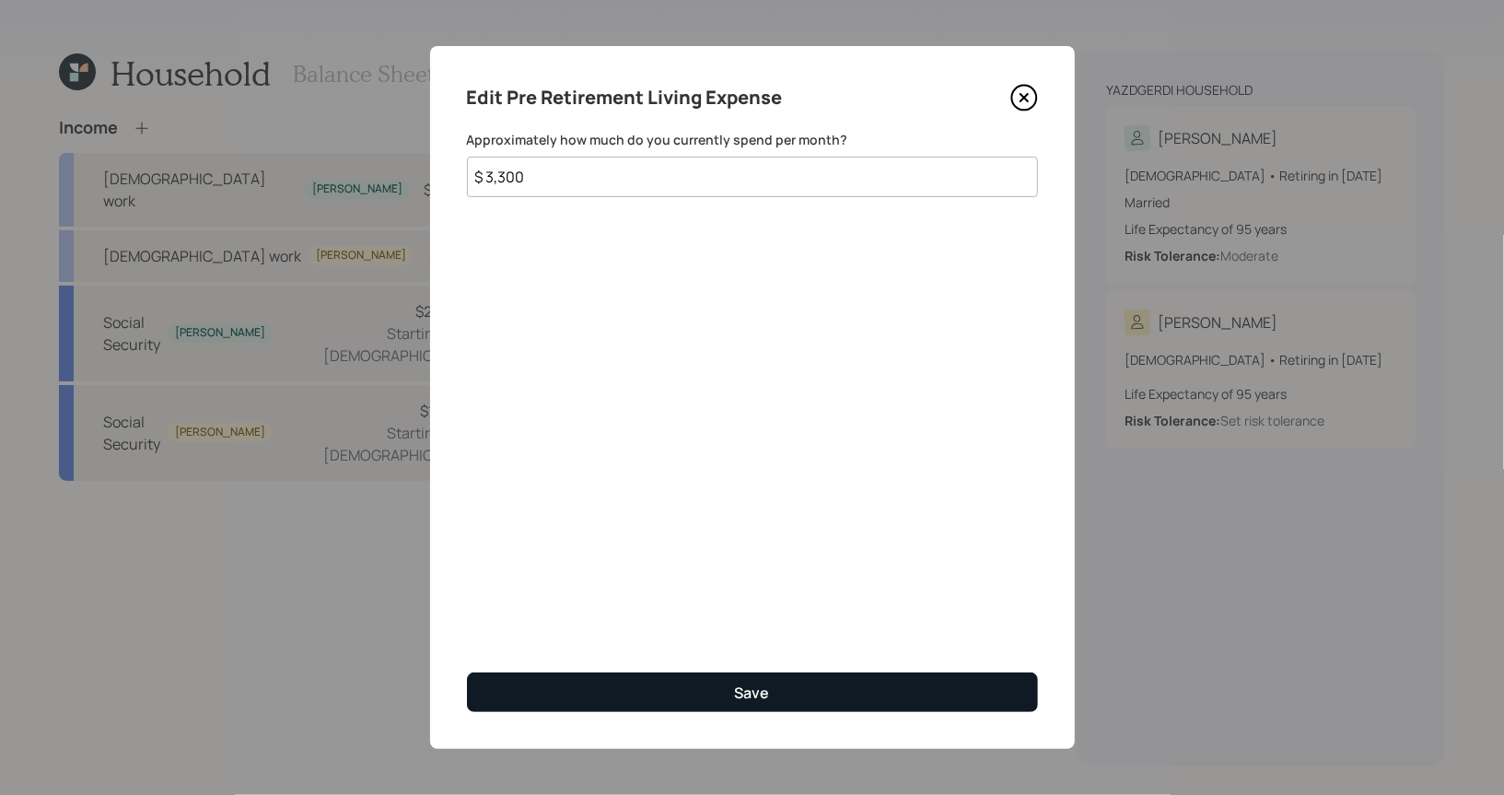
type input "$ 3,300"
click at [613, 685] on button "Save" at bounding box center [752, 692] width 571 height 40
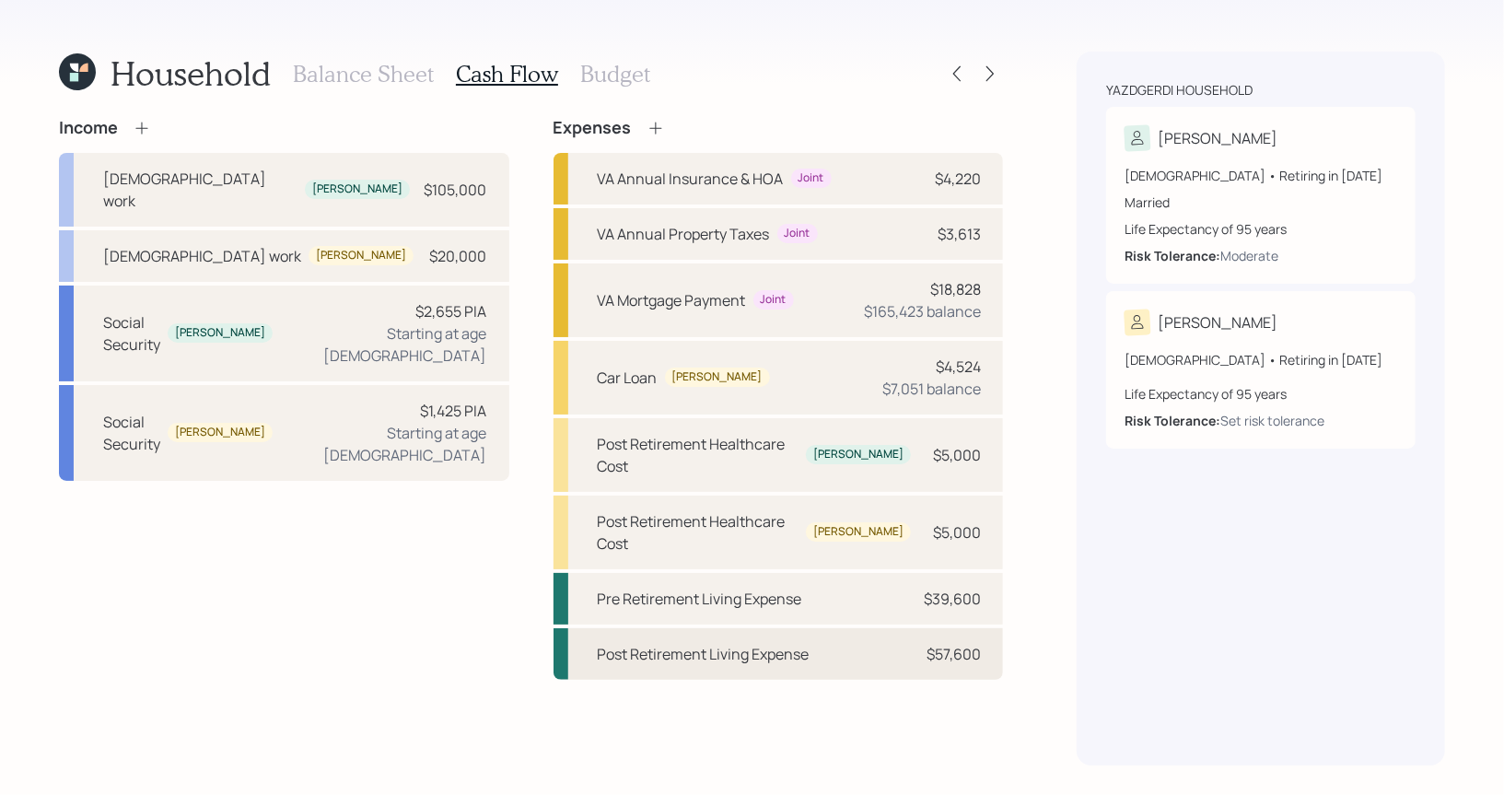
click at [654, 643] on div "Post Retirement Living Expense" at bounding box center [704, 654] width 212 height 22
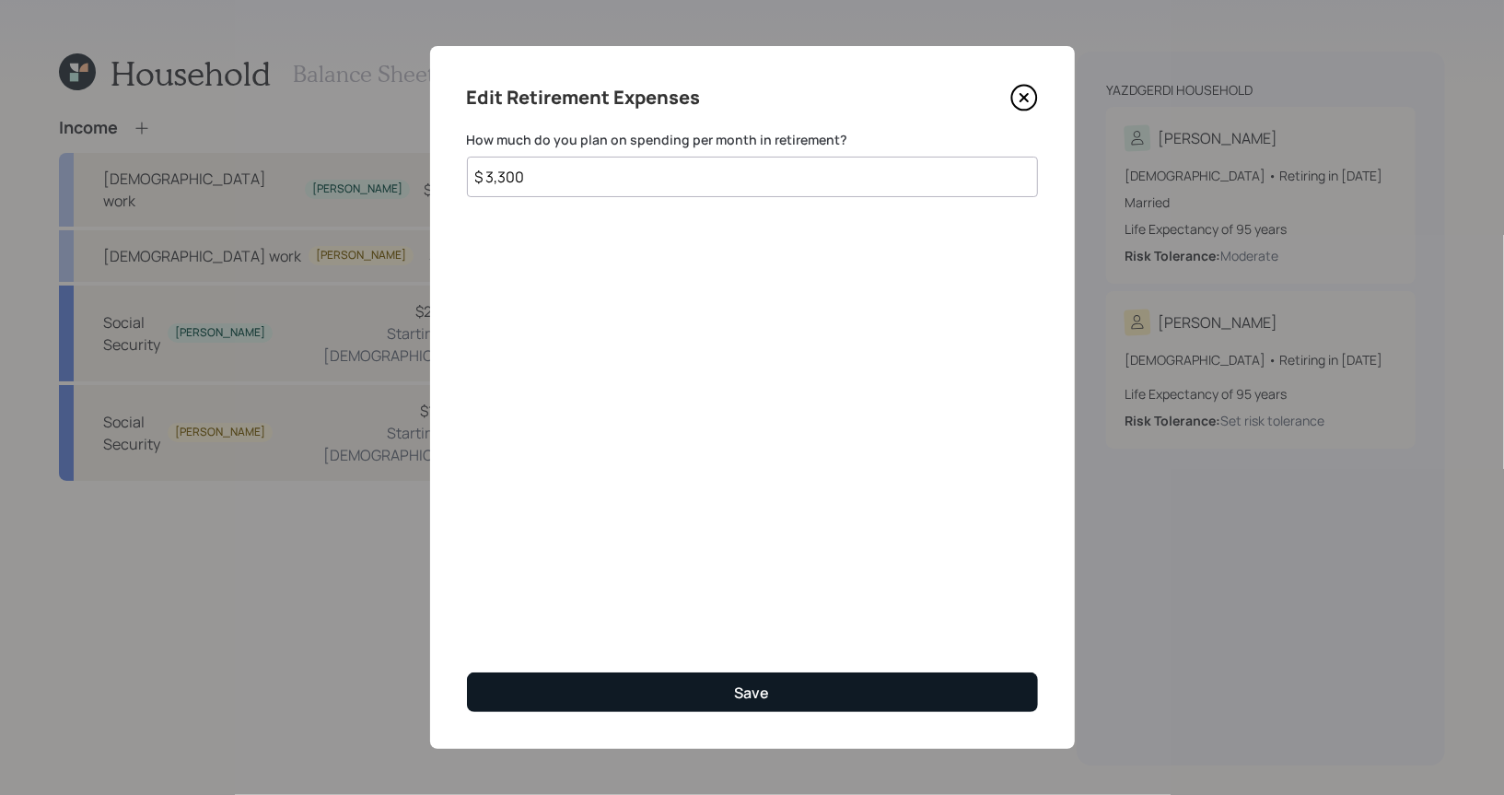
type input "$ 3,300"
click at [663, 686] on button "Save" at bounding box center [752, 692] width 571 height 40
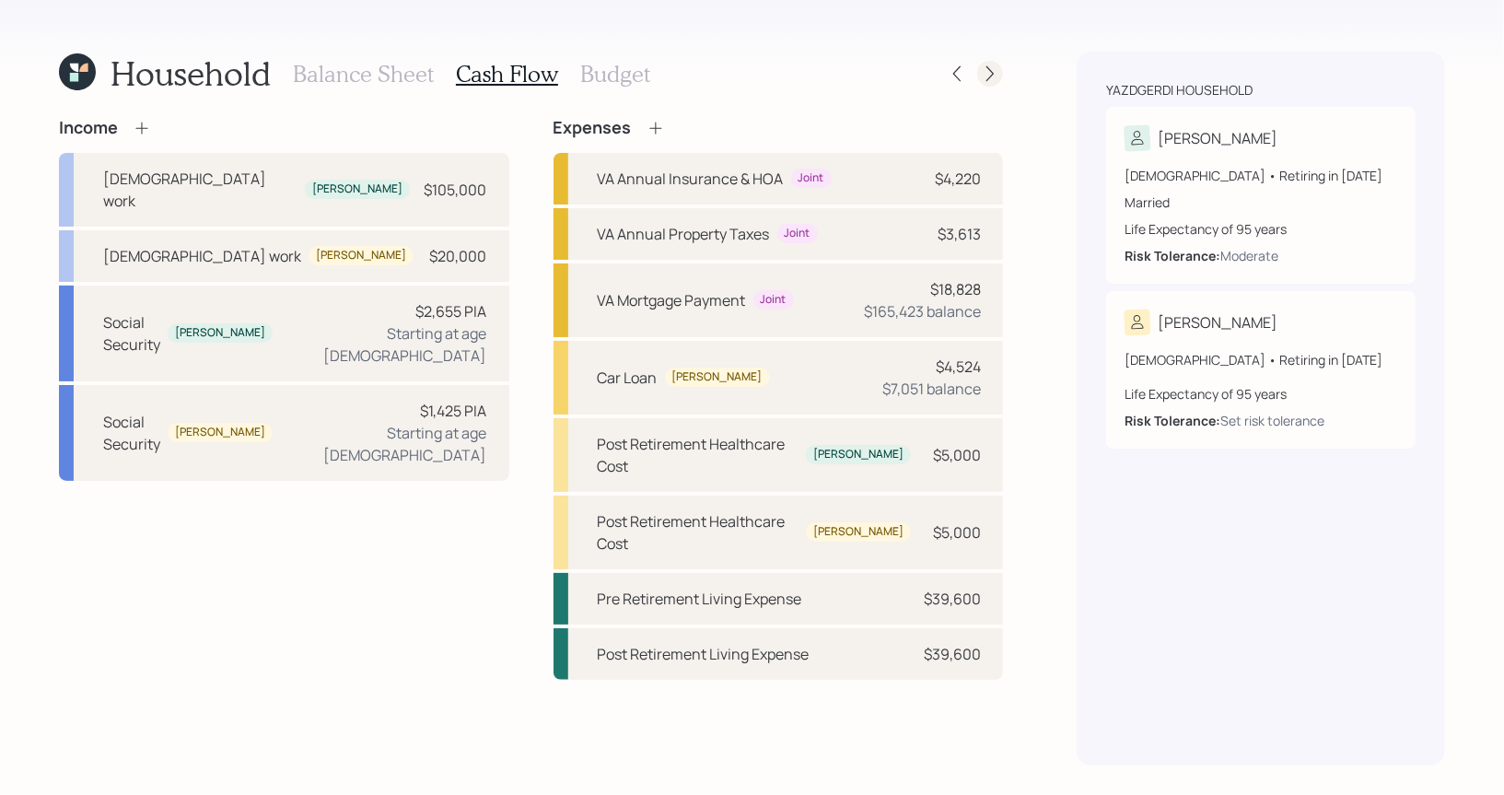
click at [983, 76] on icon at bounding box center [990, 73] width 18 height 18
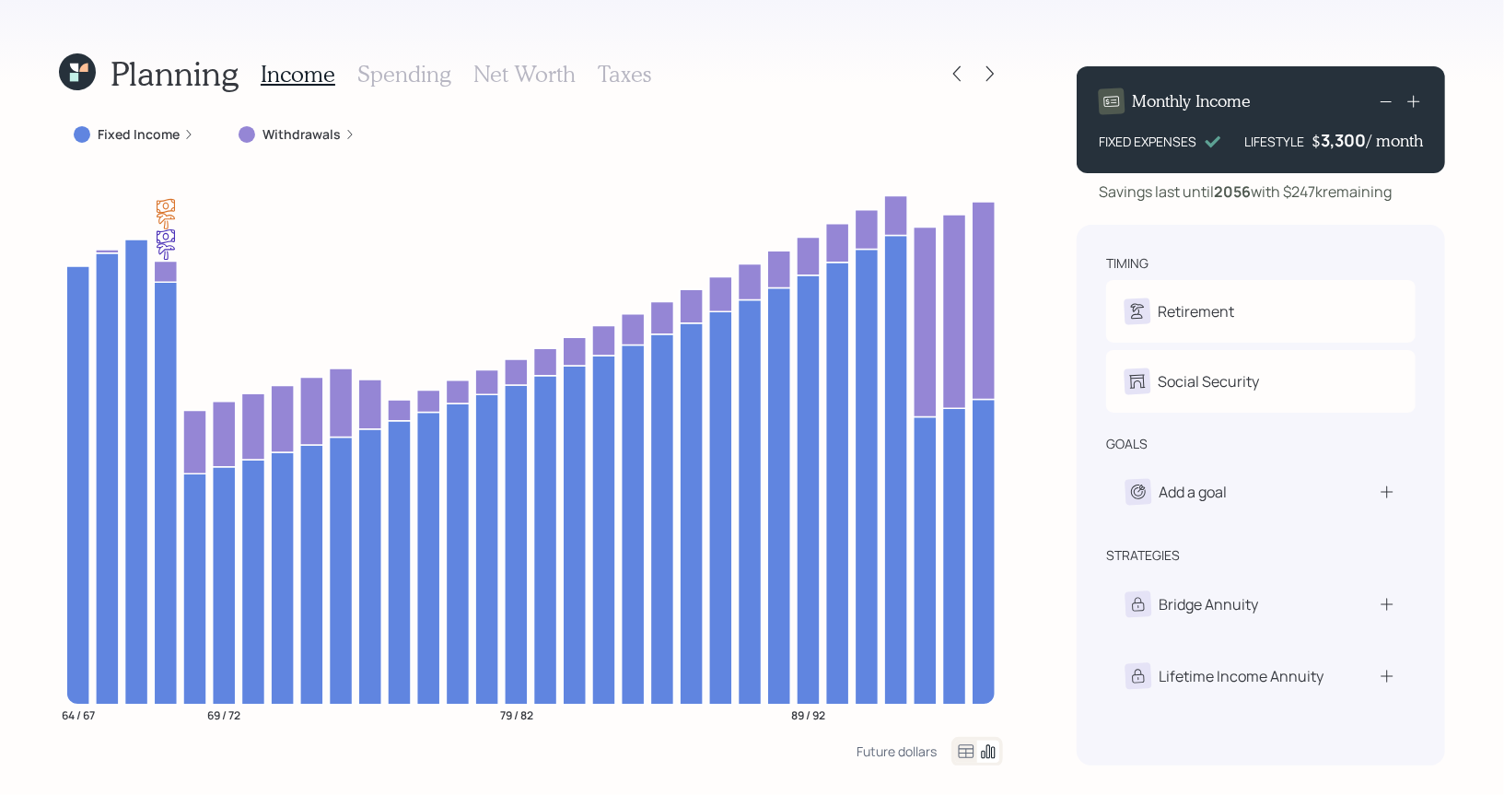
click at [504, 63] on h3 "Net Worth" at bounding box center [524, 74] width 102 height 27
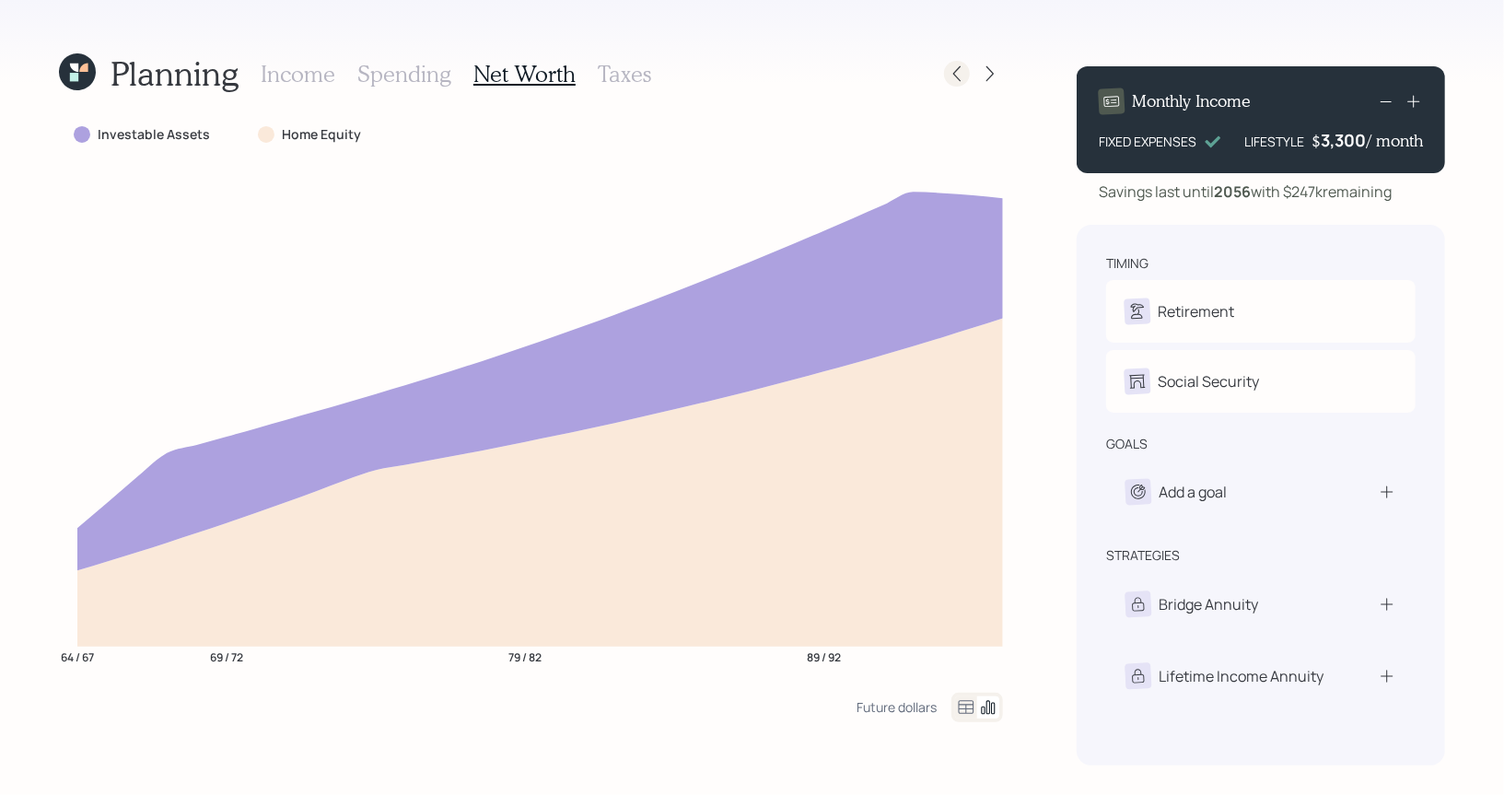
click at [956, 76] on icon at bounding box center [956, 74] width 7 height 16
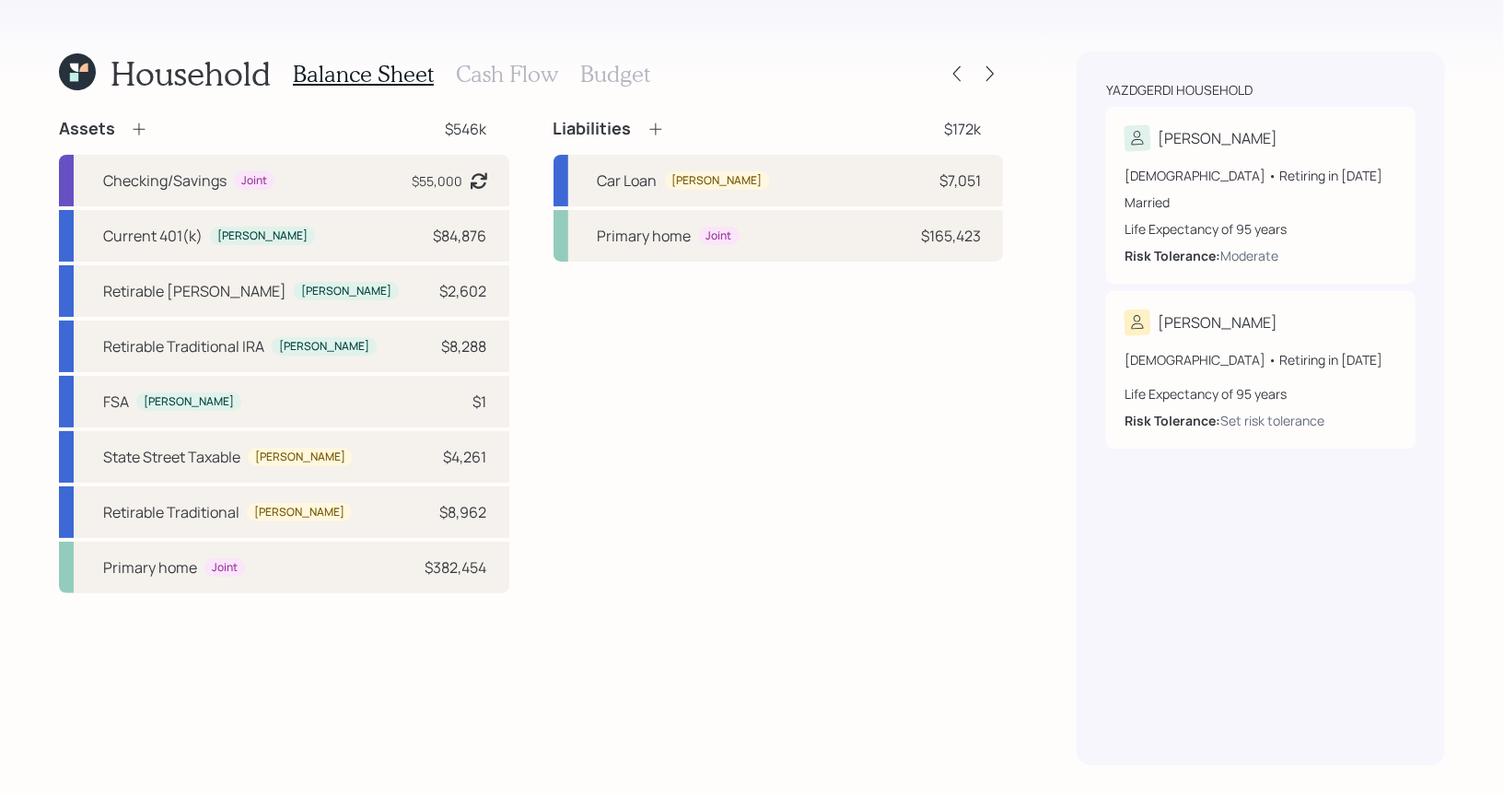
click at [74, 80] on icon at bounding box center [74, 77] width 8 height 8
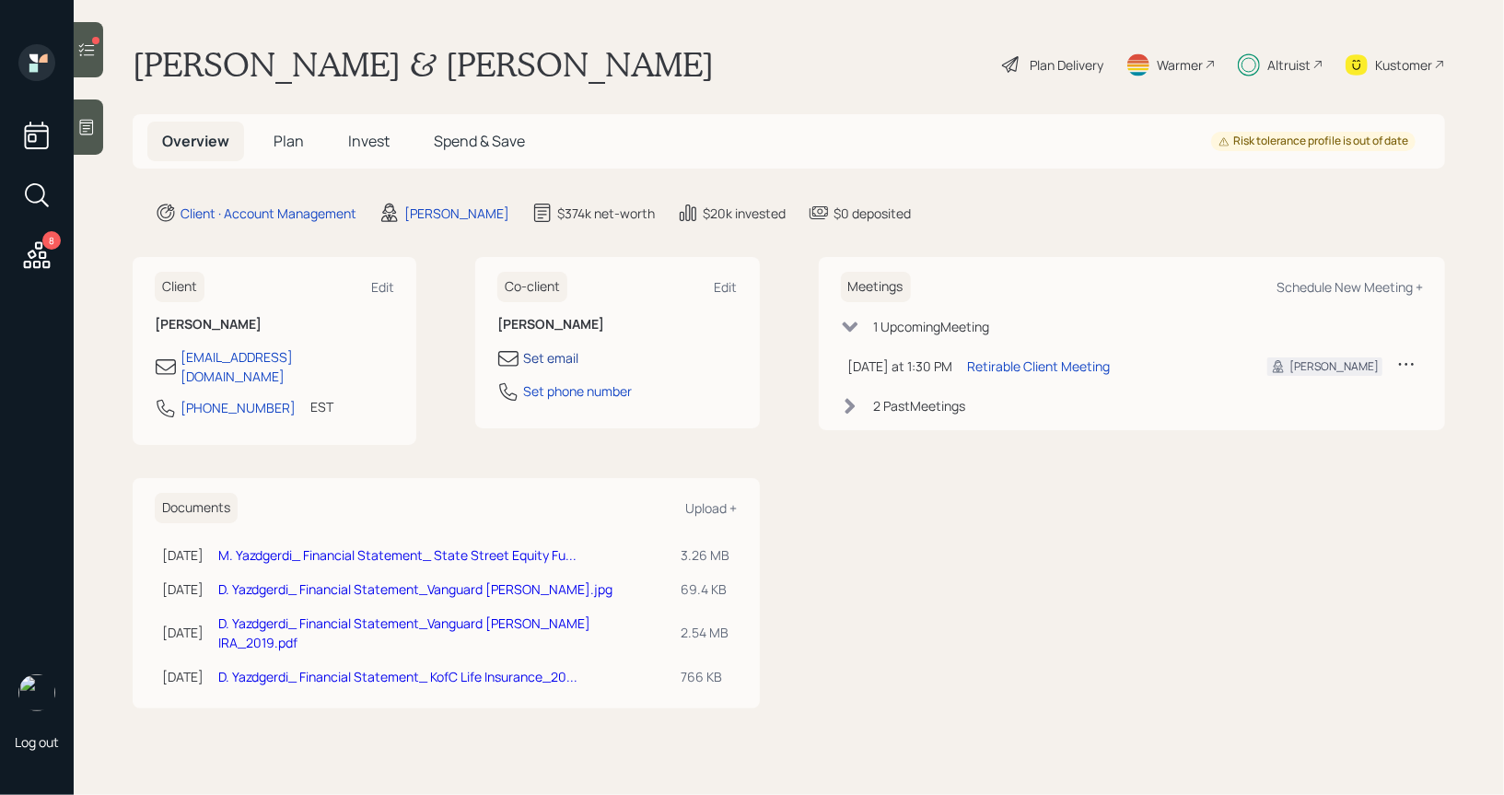
click at [542, 353] on div "Set email" at bounding box center [550, 357] width 55 height 19
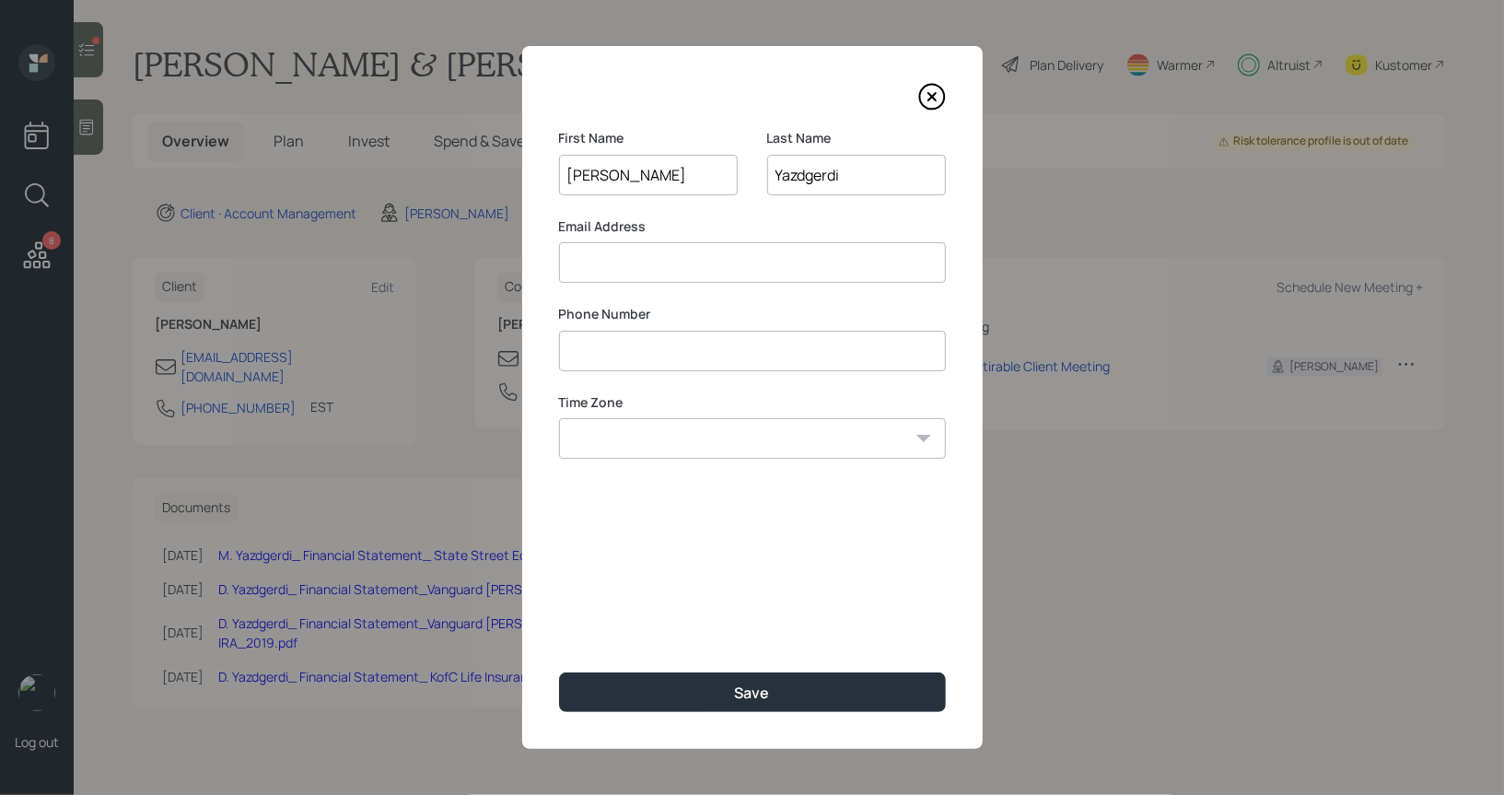
click at [640, 271] on input at bounding box center [752, 262] width 387 height 41
type input "dmyaz@verizon.net"
click at [610, 354] on input at bounding box center [752, 351] width 387 height 41
type input "**********"
click at [638, 446] on select "Eastern Standard Time Central Standard Time Mountain Standard Time Pacific Stan…" at bounding box center [752, 438] width 387 height 41
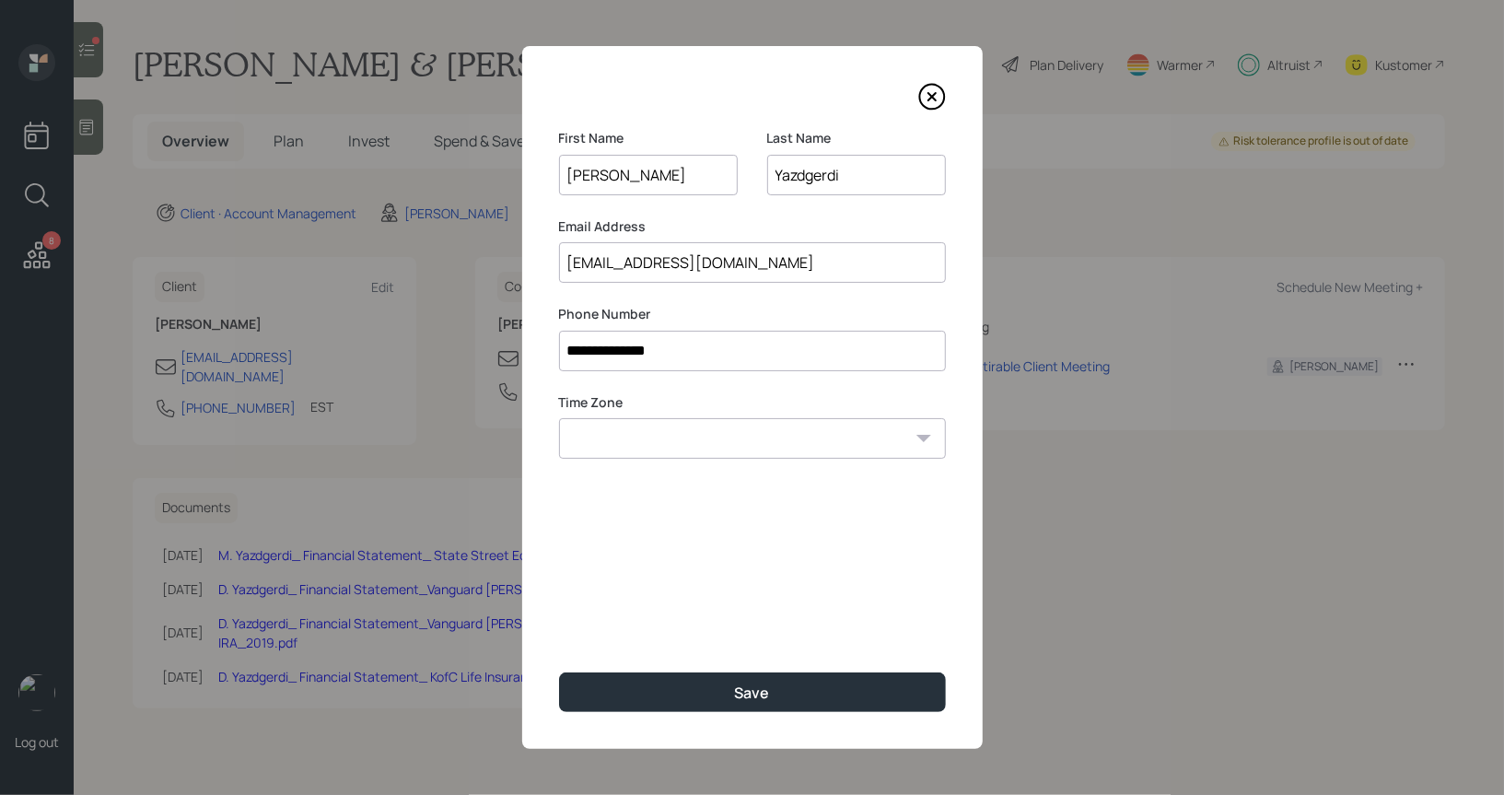
select select "America/New_York"
click at [559, 418] on select "Eastern Standard Time Central Standard Time Mountain Standard Time Pacific Stan…" at bounding box center [752, 438] width 387 height 41
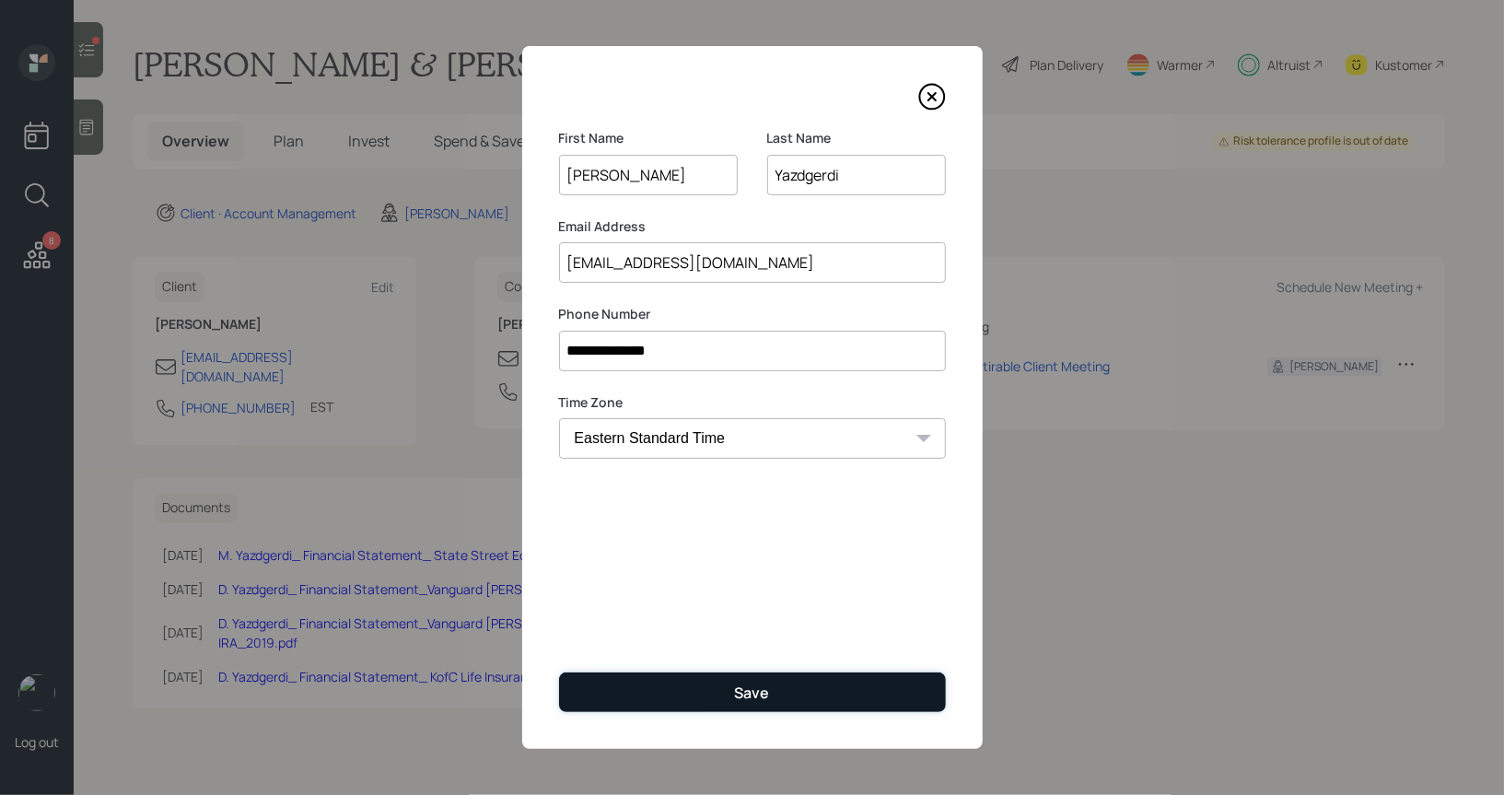
click at [668, 691] on button "Save" at bounding box center [752, 692] width 387 height 40
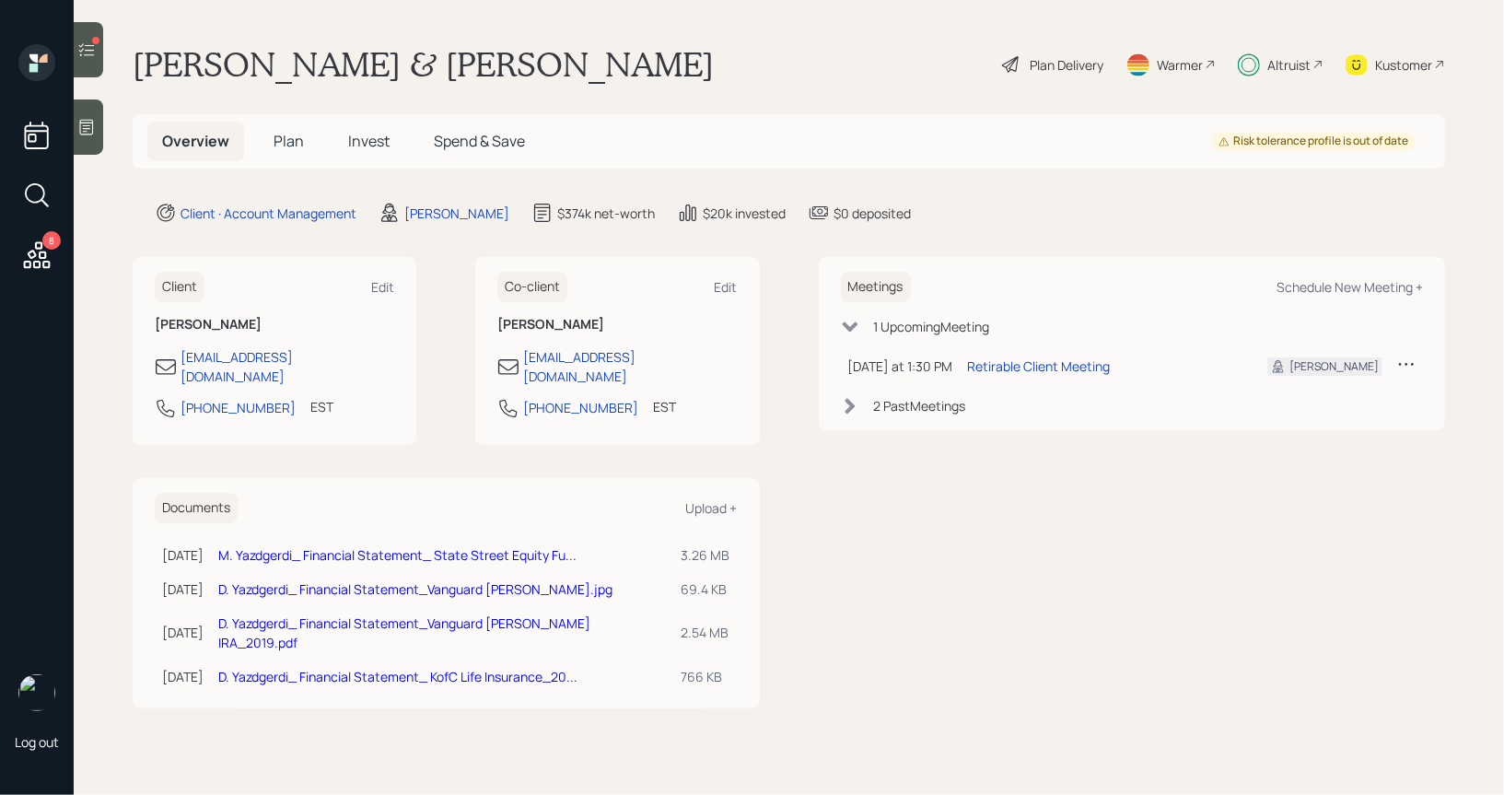
click at [89, 49] on icon at bounding box center [86, 50] width 18 height 18
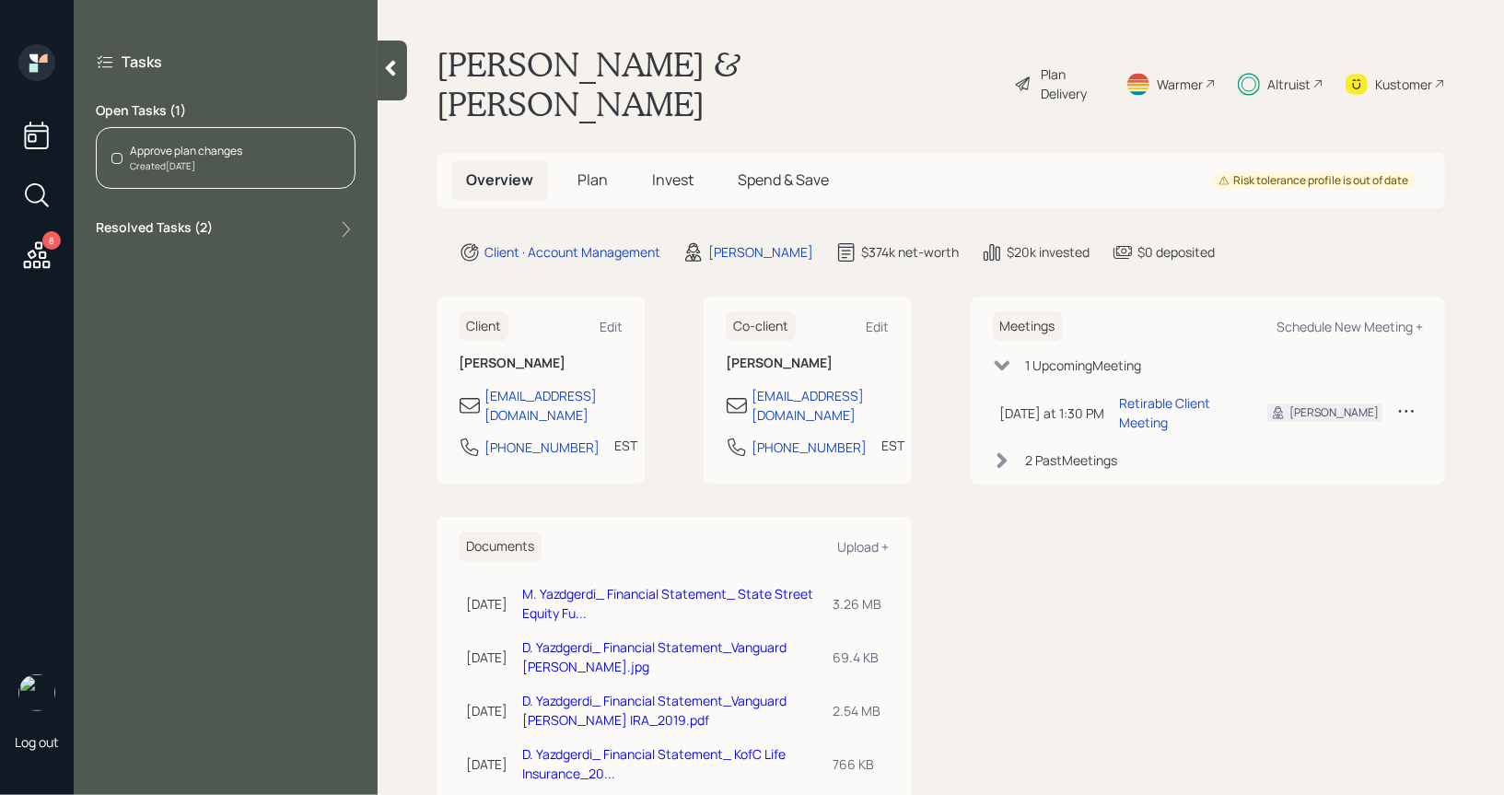
click at [232, 163] on div "Created Today" at bounding box center [186, 166] width 112 height 14
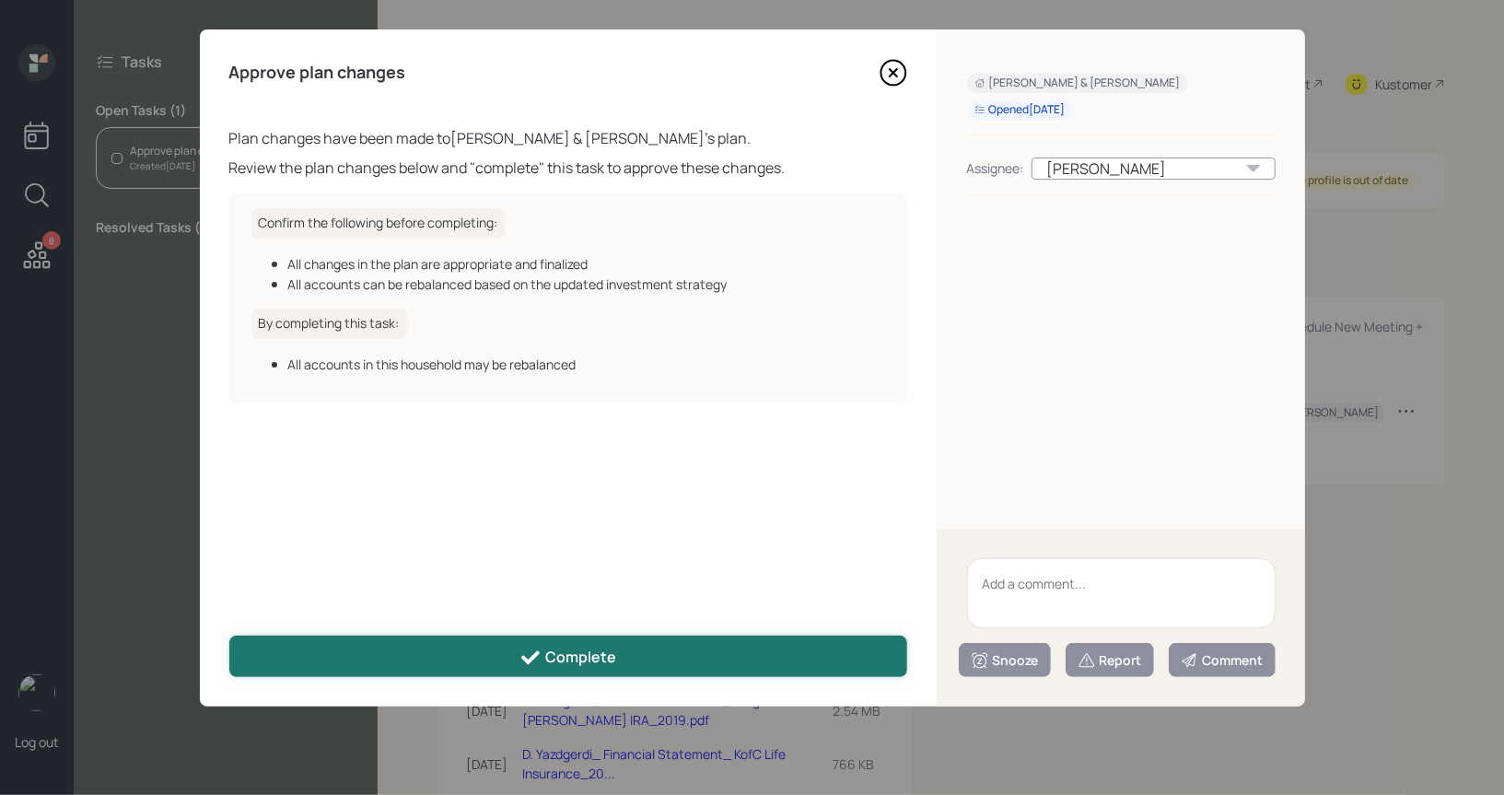
click at [568, 655] on div "Complete" at bounding box center [567, 657] width 97 height 22
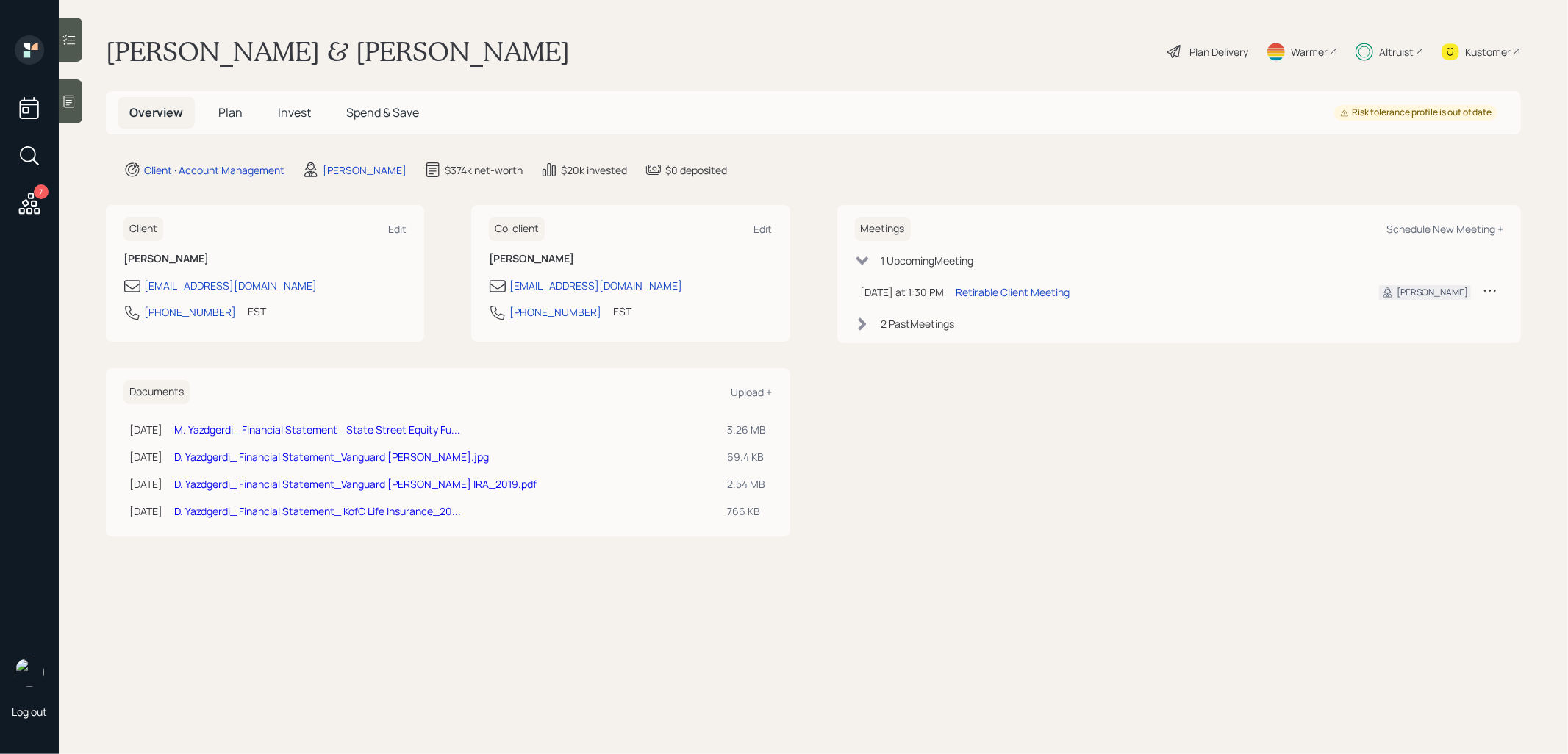
click at [228, 110] on span "Plan" at bounding box center [230, 113] width 24 height 16
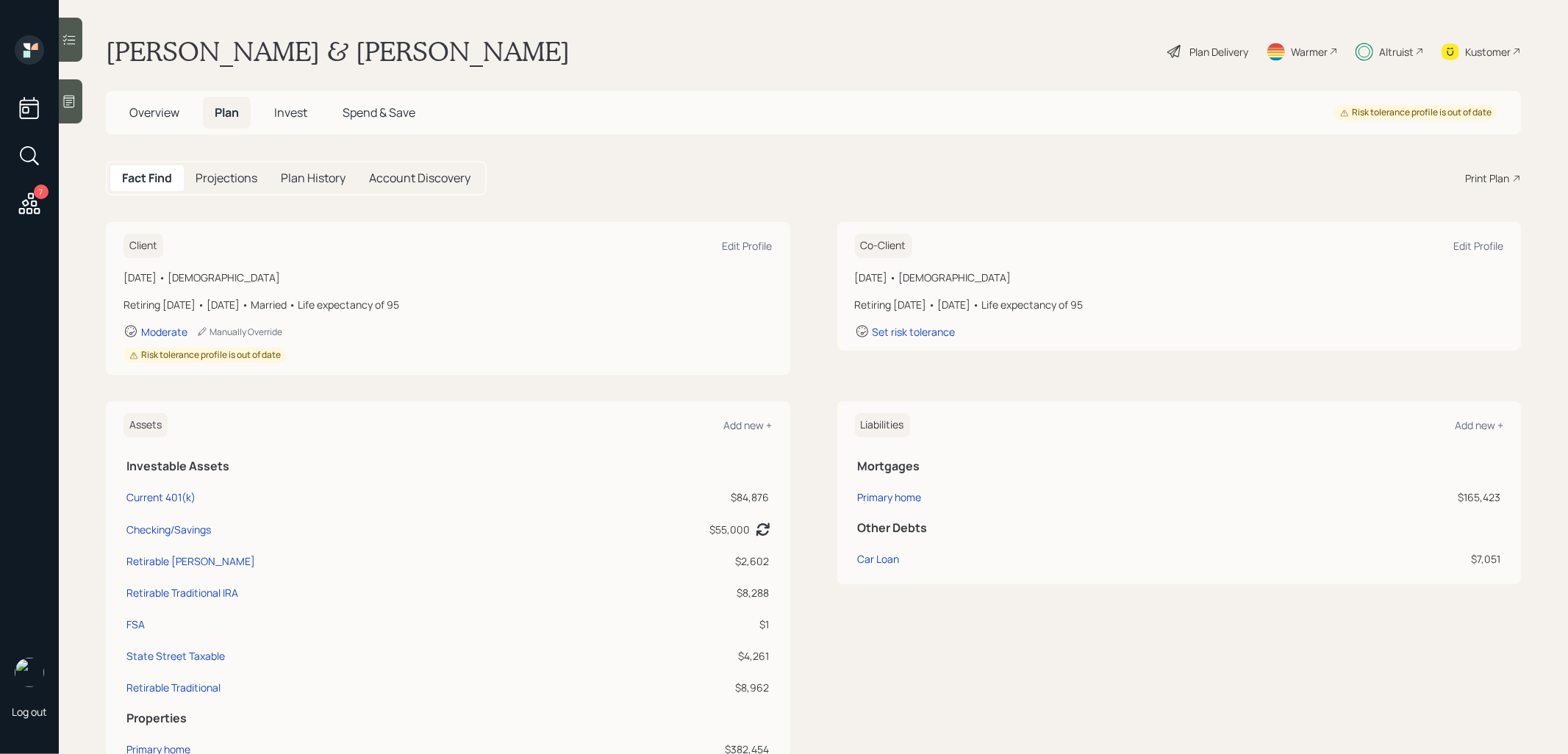
click at [1503, 179] on div "Print Plan" at bounding box center [1487, 178] width 44 height 15
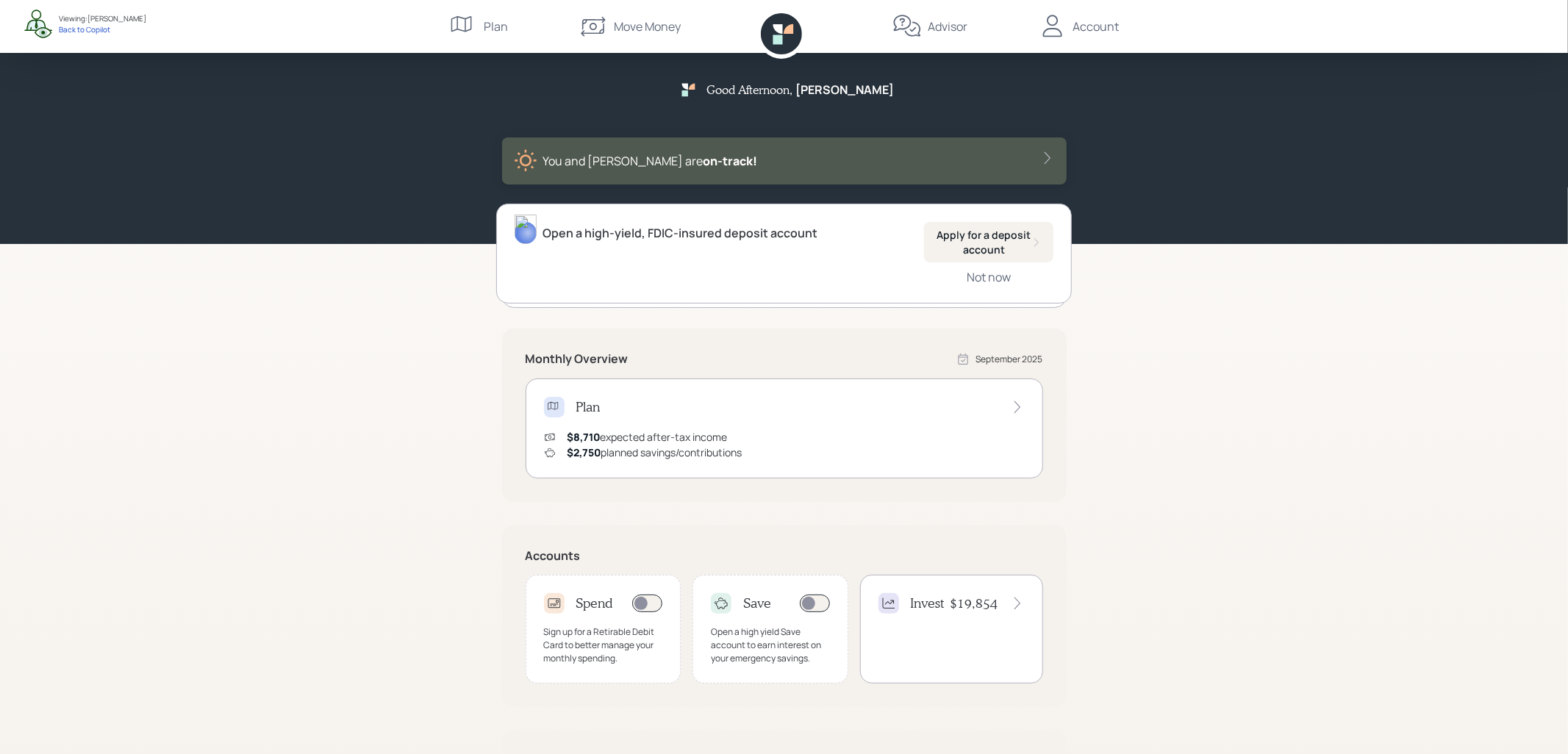
click at [1067, 26] on div "Account" at bounding box center [1079, 26] width 81 height 53
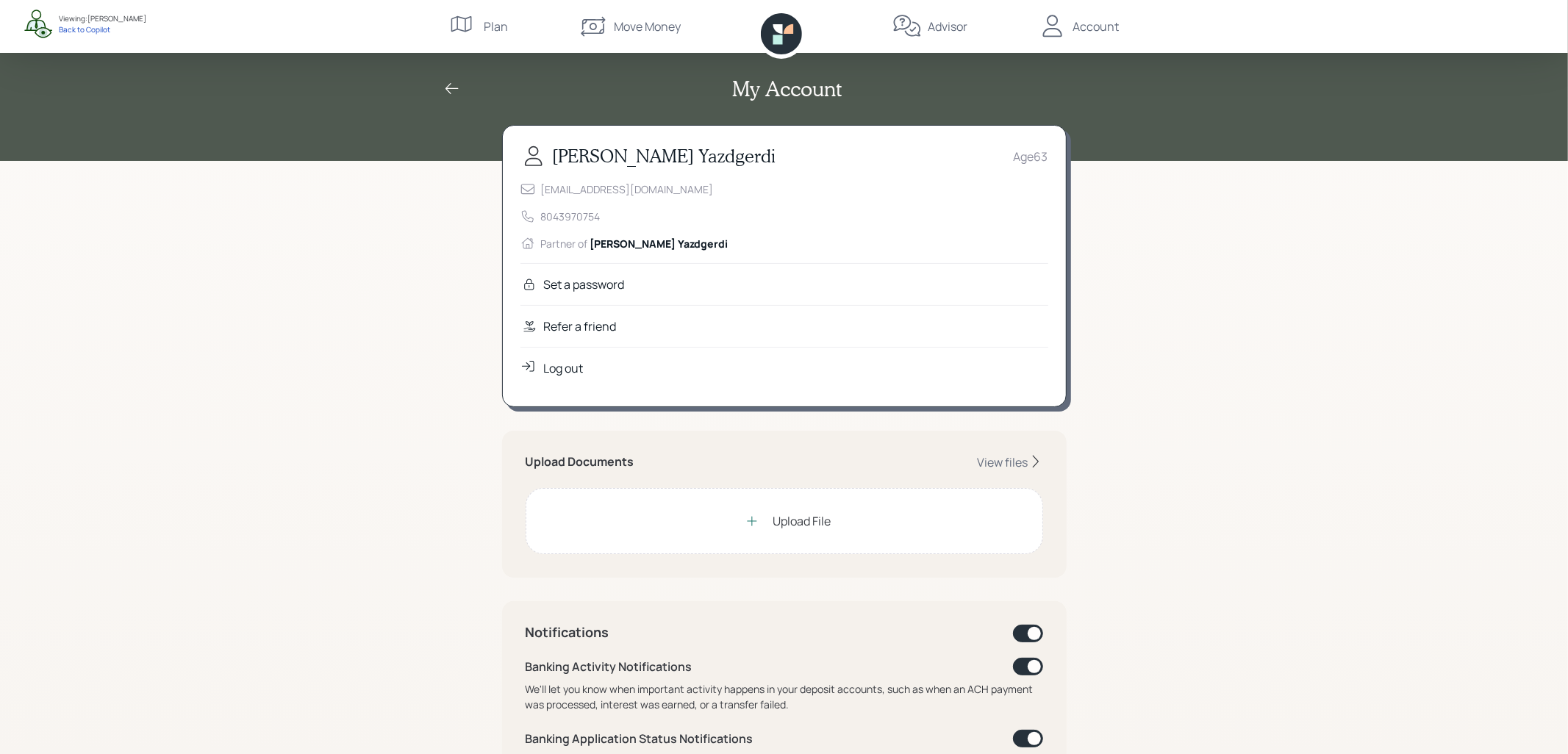
click at [655, 318] on div "Refer a friend" at bounding box center [784, 326] width 528 height 41
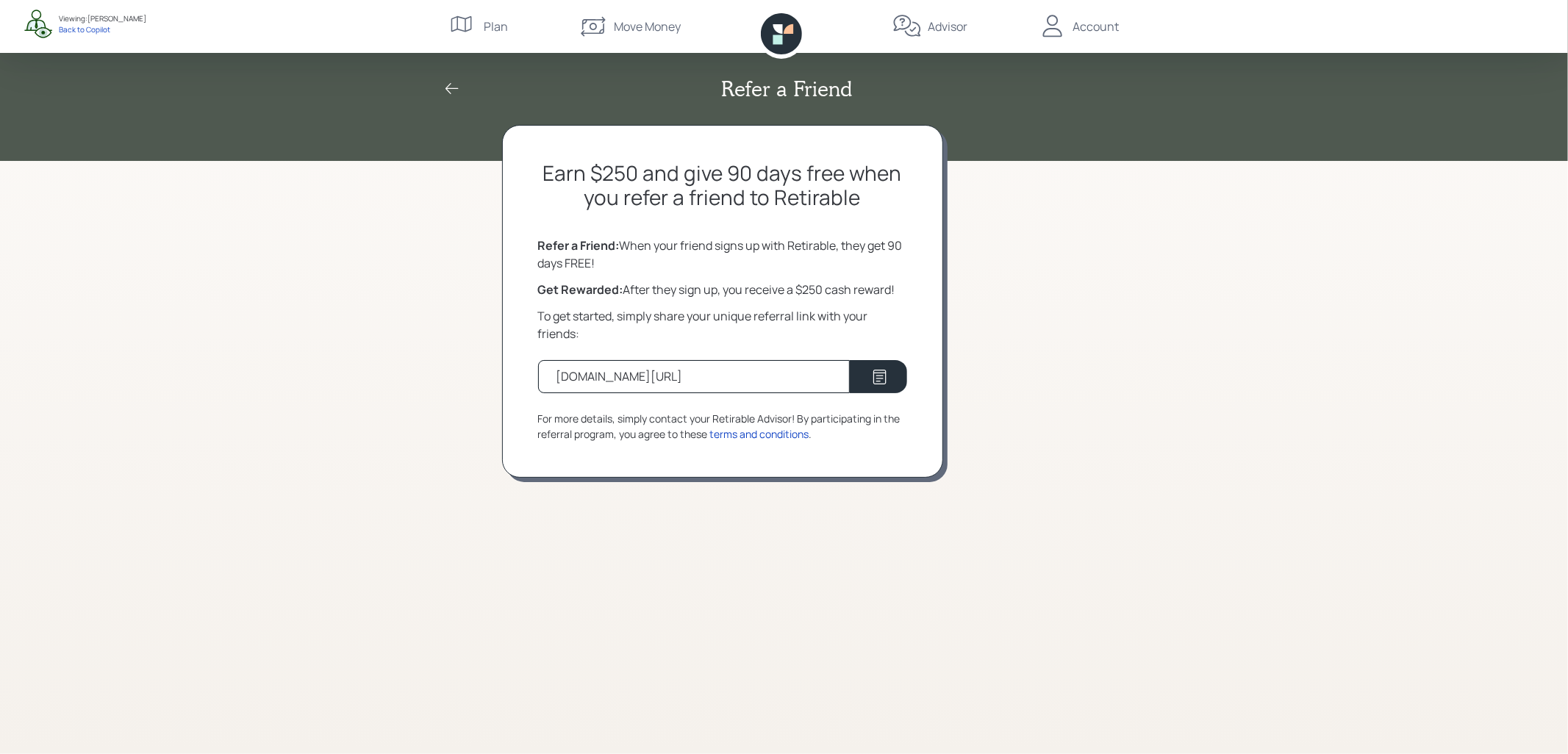
drag, startPoint x: 778, startPoint y: 380, endPoint x: 557, endPoint y: 376, distance: 221.0
click at [557, 376] on div "[DOMAIN_NAME][URL]" at bounding box center [694, 376] width 311 height 33
copy div "[DOMAIN_NAME][URL]"
click at [533, 338] on div "Earn $250 and give 90 days free when you refer a friend to Retirable Refer a Fr…" at bounding box center [723, 302] width 441 height 353
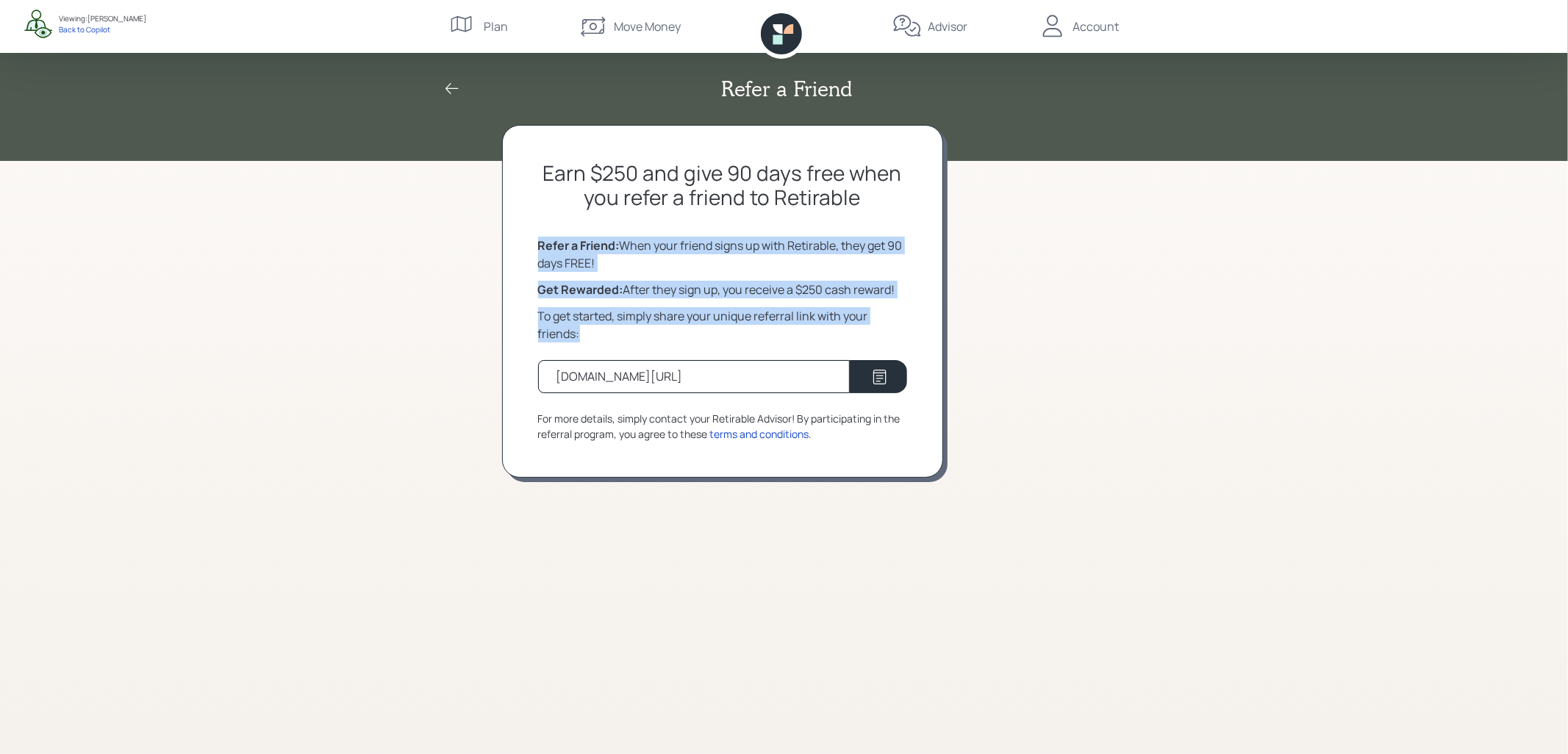
drag, startPoint x: 588, startPoint y: 336, endPoint x: 536, endPoint y: 249, distance: 101.4
click at [536, 249] on div "Earn $250 and give 90 days free when you refer a friend to Retirable Refer a Fr…" at bounding box center [723, 302] width 441 height 353
copy div "Refer a Friend: When your friend signs up with Retirable, they get 90 days FREE…"
